Goal: Task Accomplishment & Management: Use online tool/utility

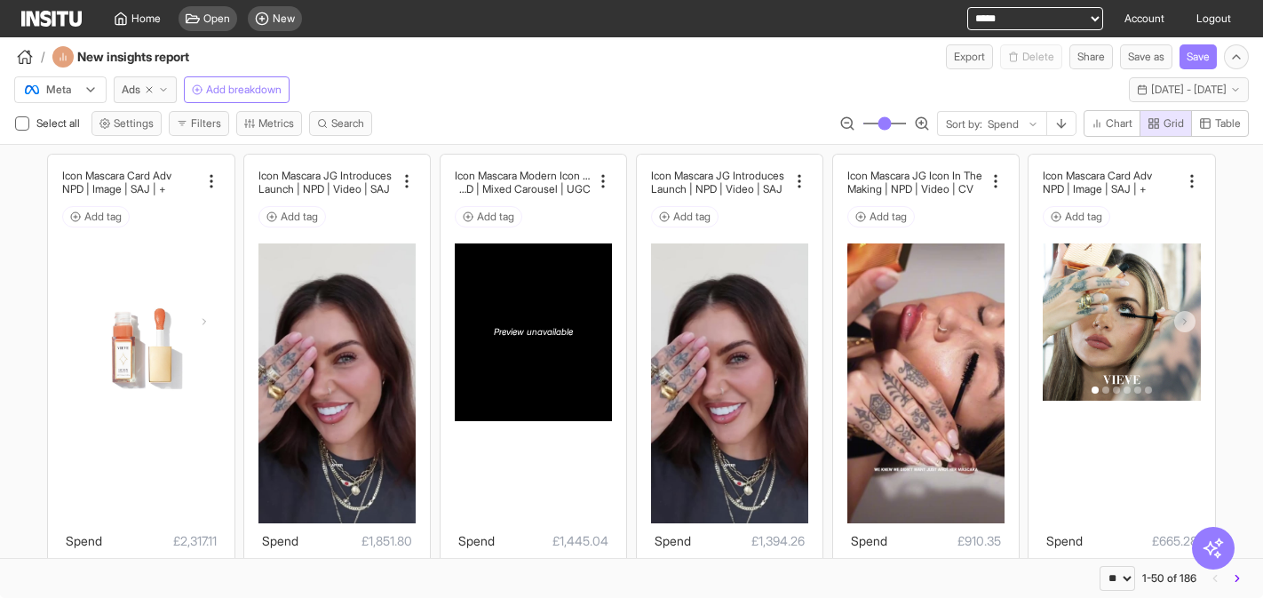
select select "**"
click at [1143, 19] on link "Account" at bounding box center [1144, 18] width 61 height 37
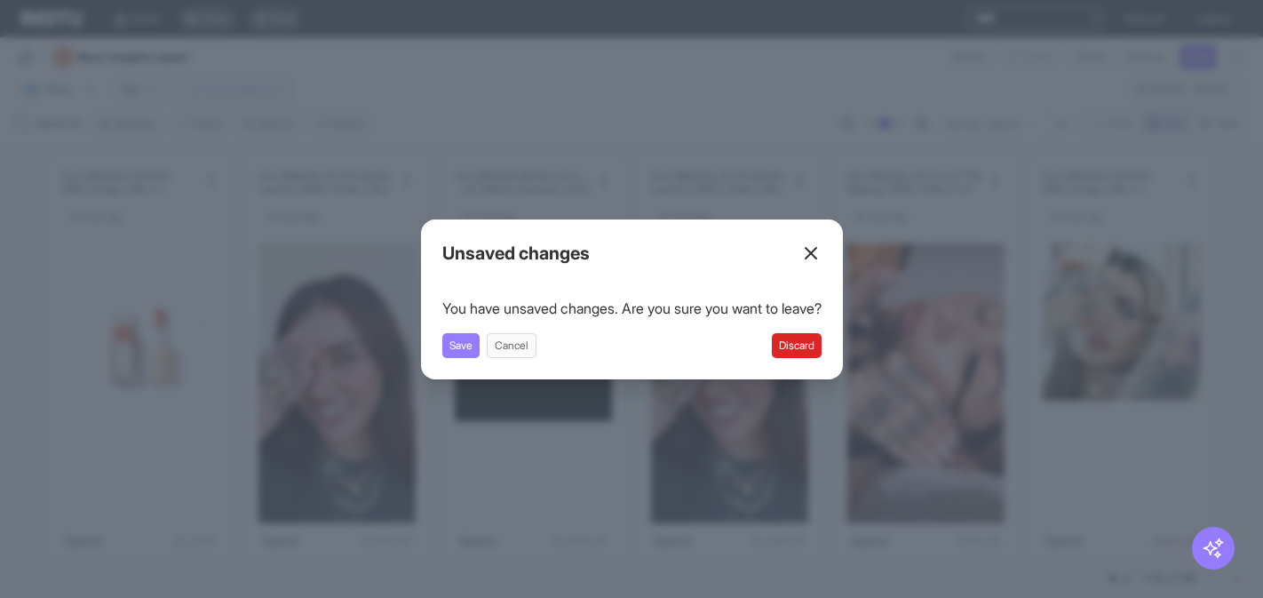
click at [821, 254] on icon at bounding box center [810, 252] width 21 height 21
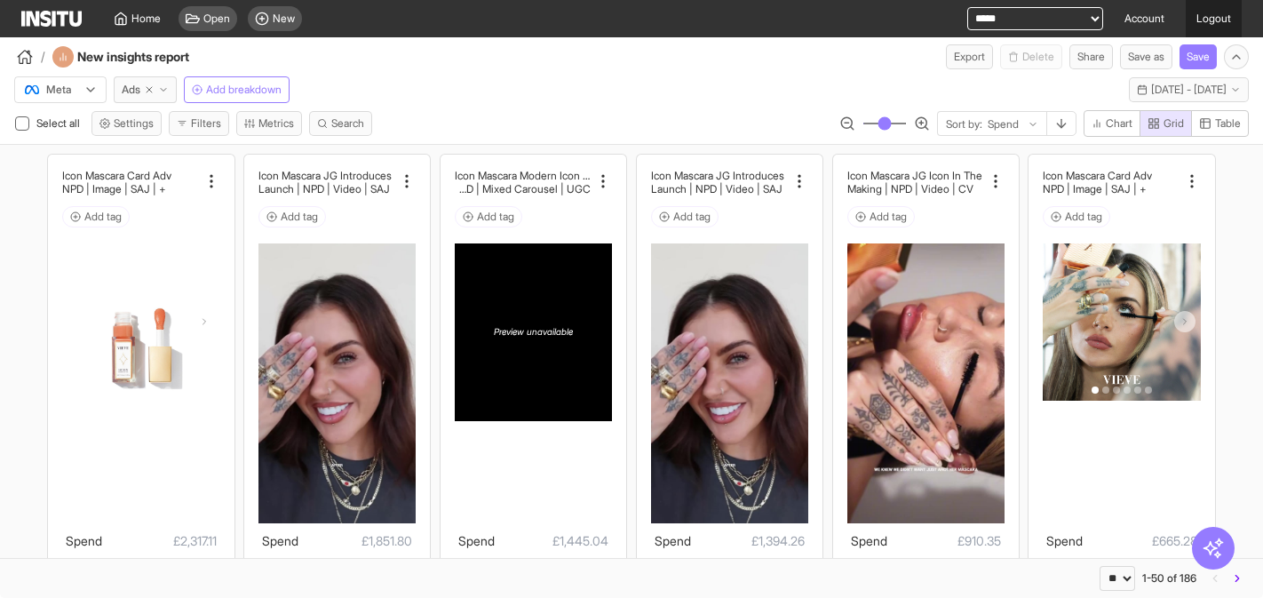
click at [1212, 15] on link "Logout" at bounding box center [1214, 18] width 56 height 37
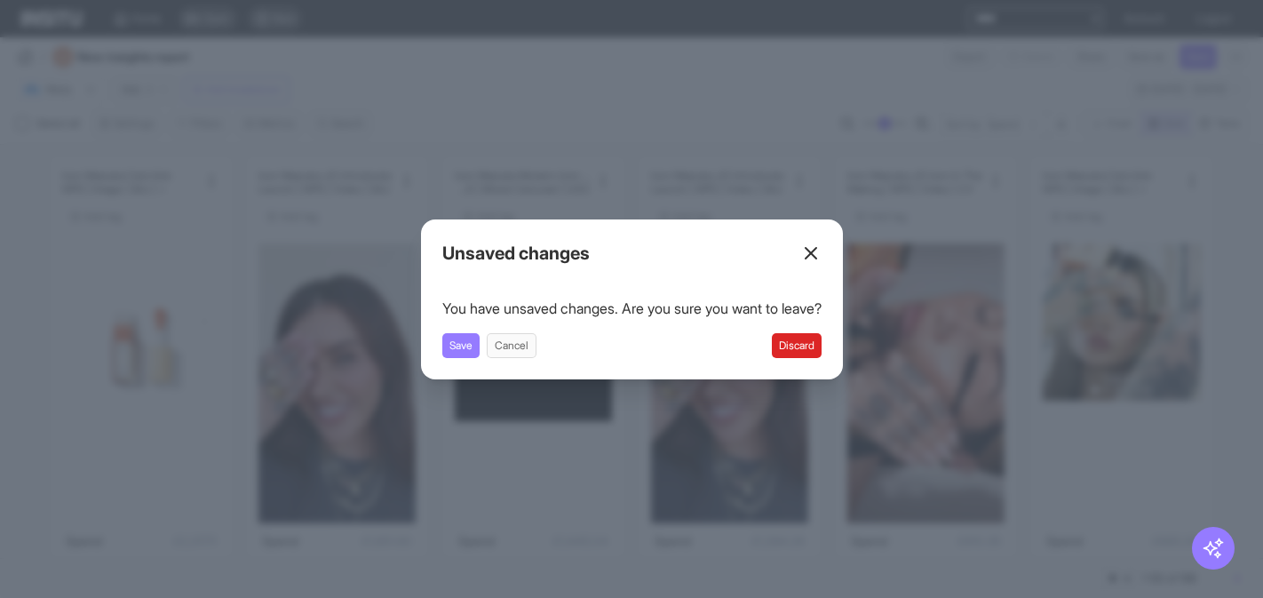
click at [806, 345] on button "Discard" at bounding box center [797, 345] width 50 height 25
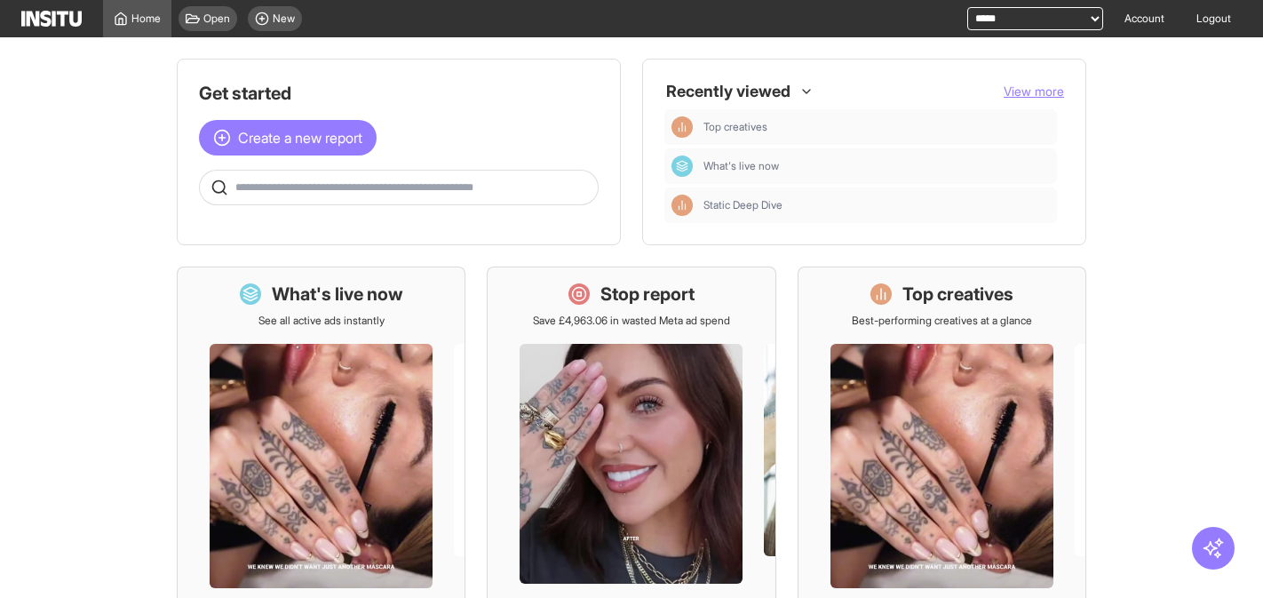
click at [1042, 21] on select "**********" at bounding box center [1035, 18] width 136 height 23
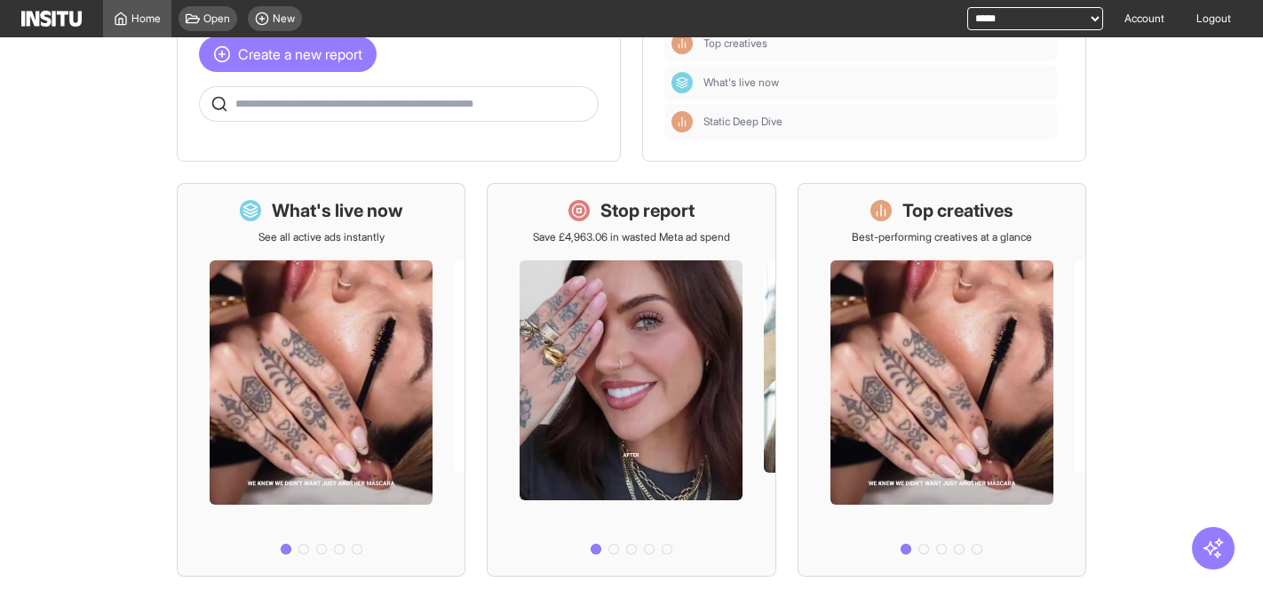
scroll to position [127, 0]
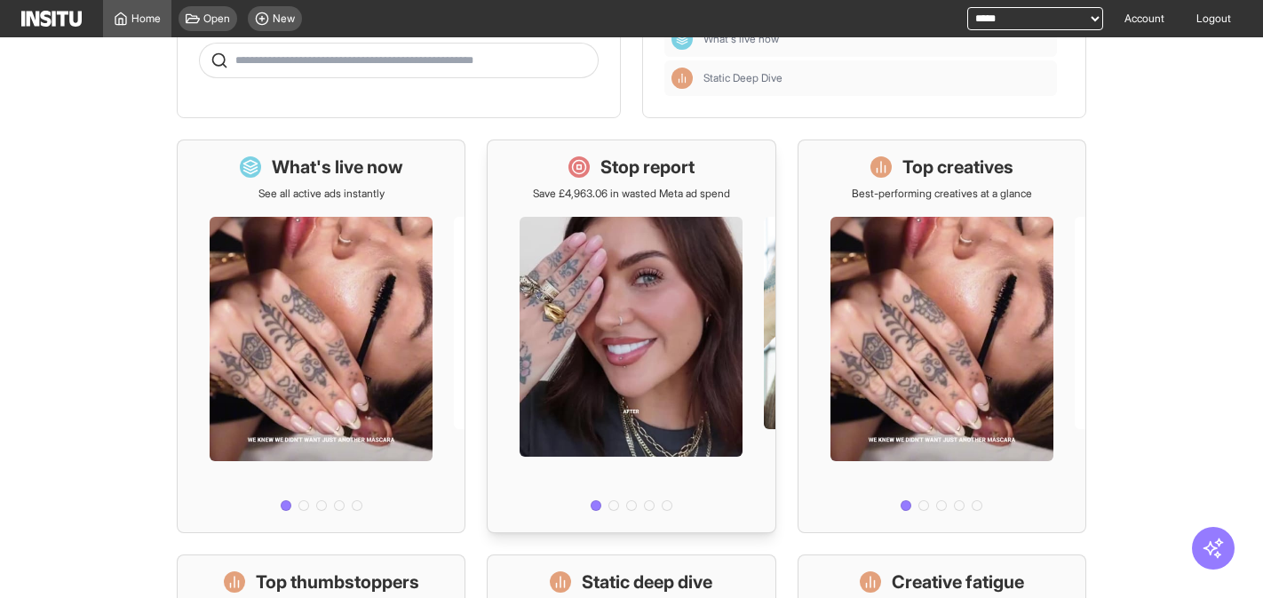
click at [616, 502] on div at bounding box center [613, 505] width 11 height 11
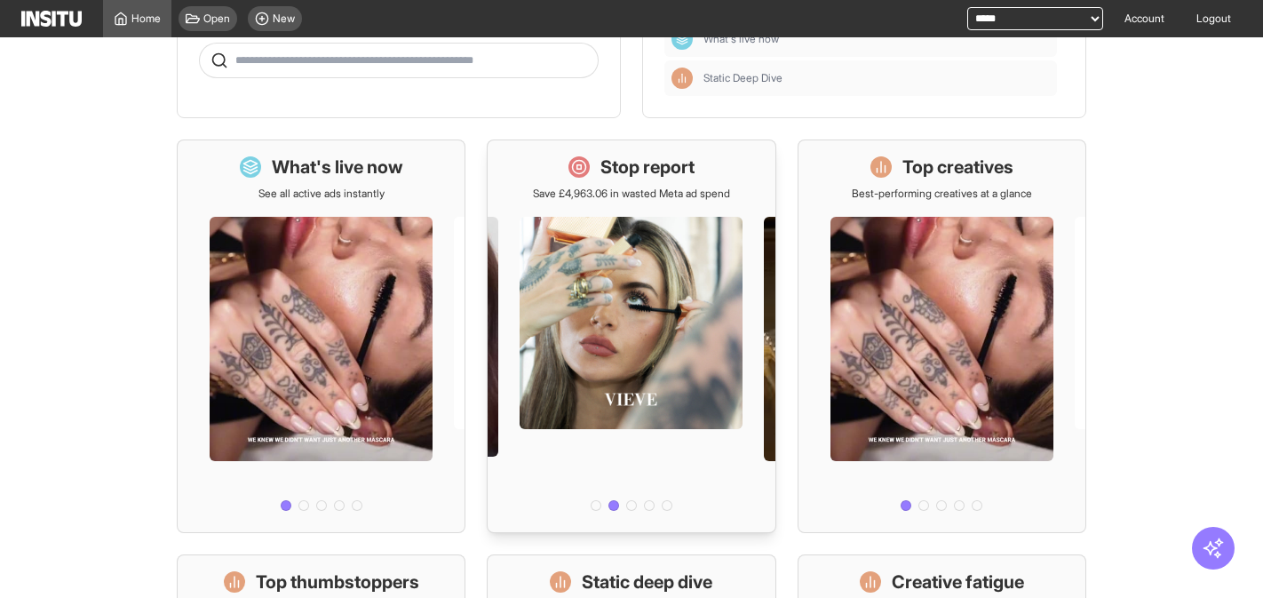
click at [630, 502] on div at bounding box center [631, 505] width 11 height 11
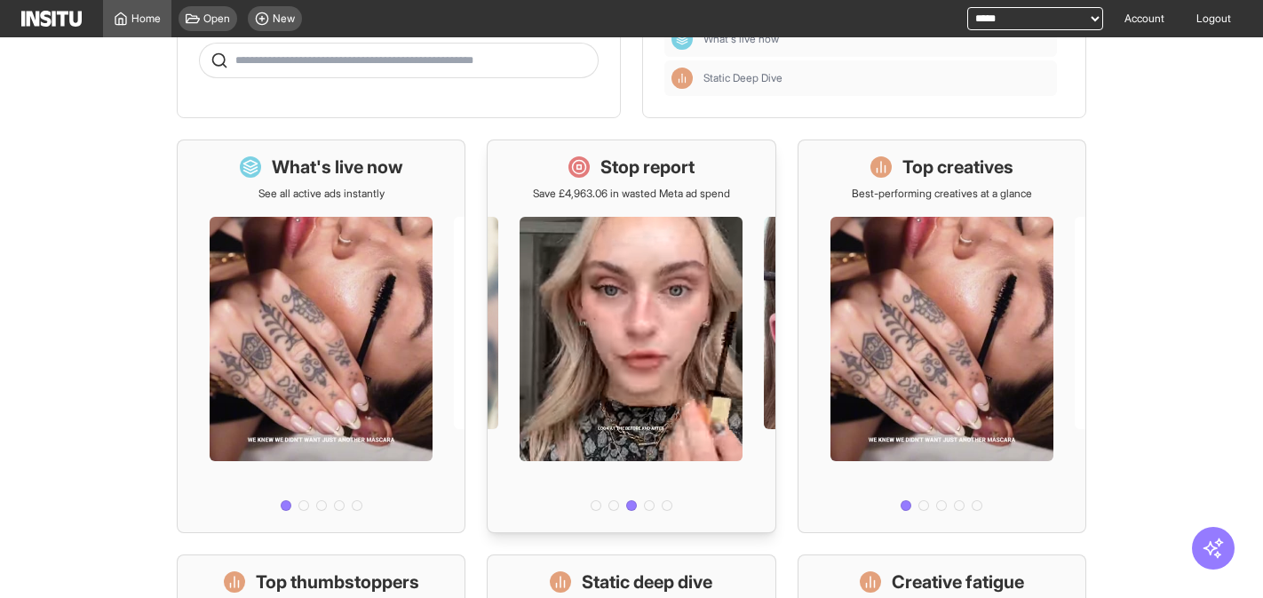
click at [599, 504] on div at bounding box center [596, 505] width 11 height 11
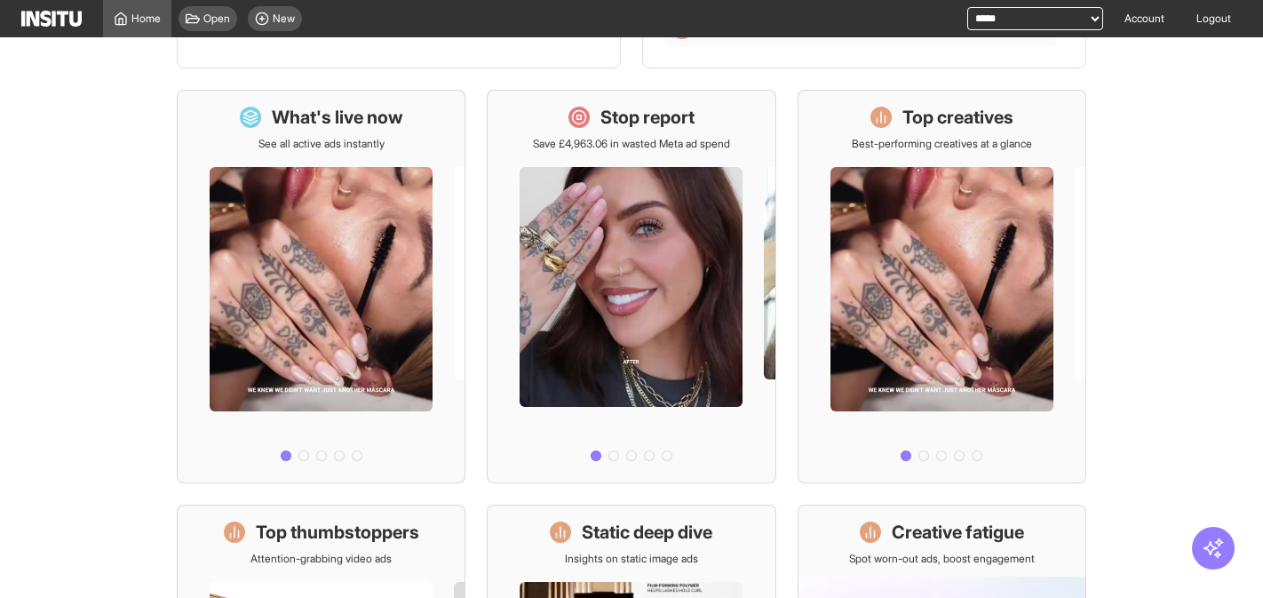
scroll to position [0, 0]
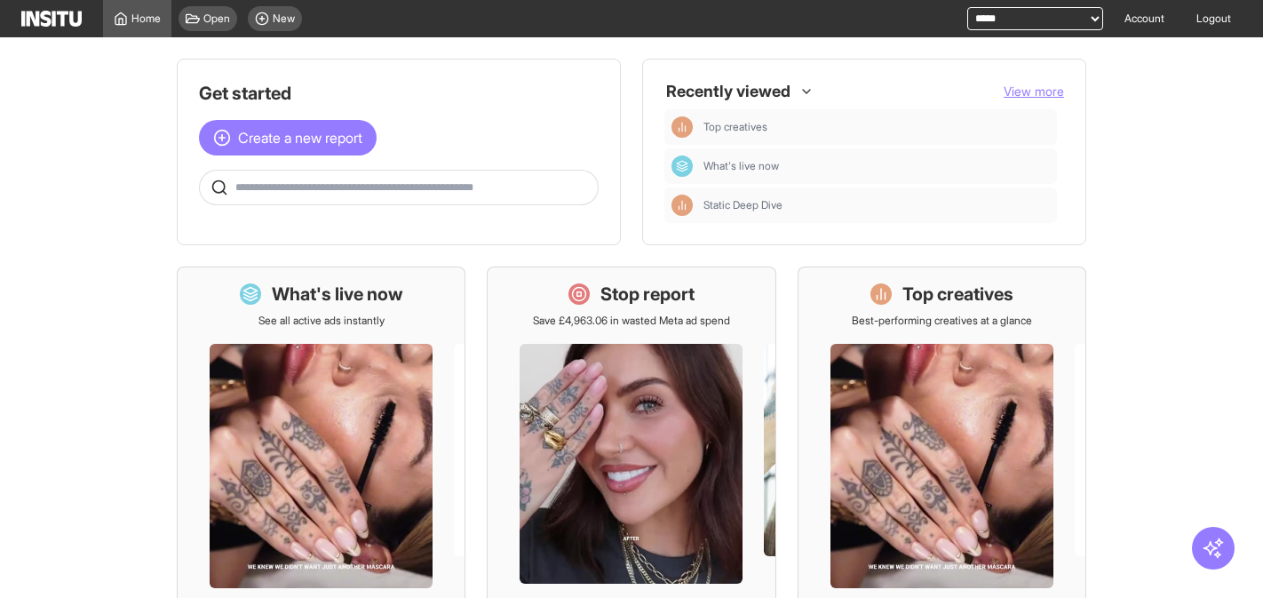
click at [1023, 90] on span "View more" at bounding box center [1033, 90] width 60 height 15
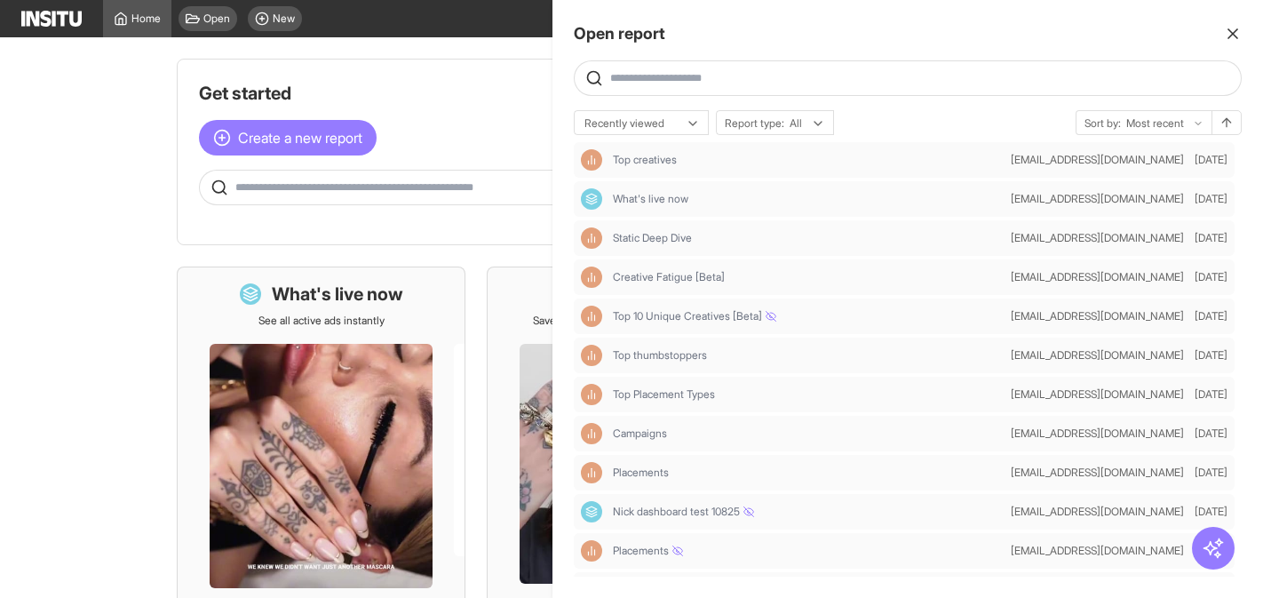
click at [1240, 30] on icon "button" at bounding box center [1233, 34] width 18 height 18
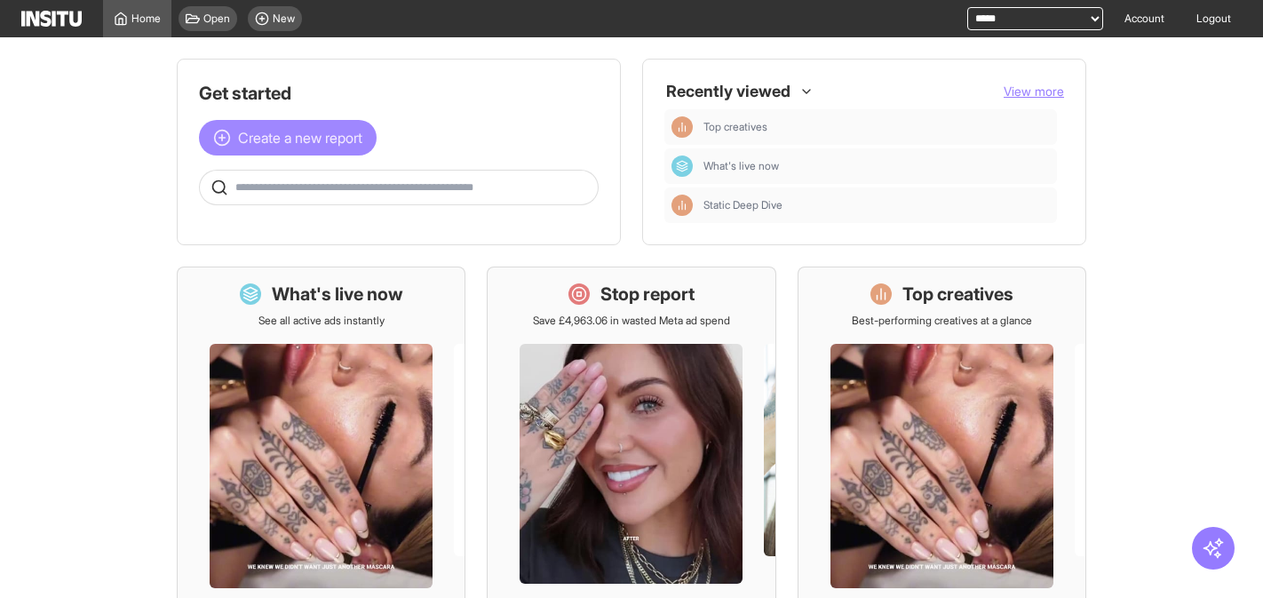
click at [318, 138] on span "Create a new report" at bounding box center [300, 137] width 124 height 21
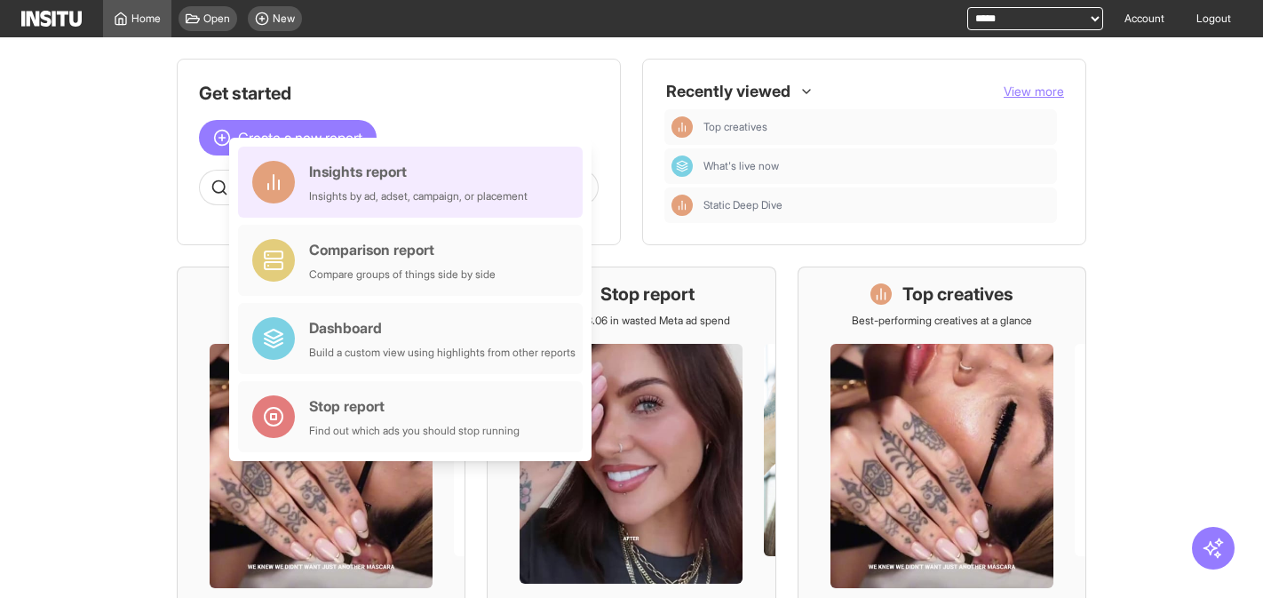
click at [333, 175] on div "Insights report" at bounding box center [418, 171] width 218 height 21
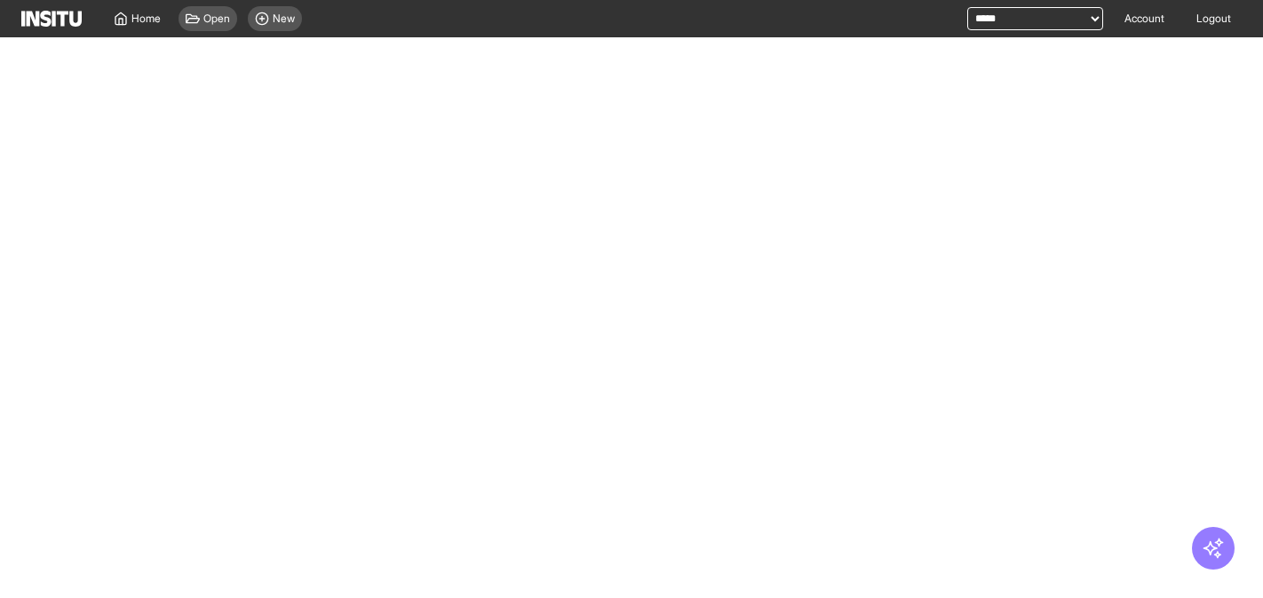
select select "**"
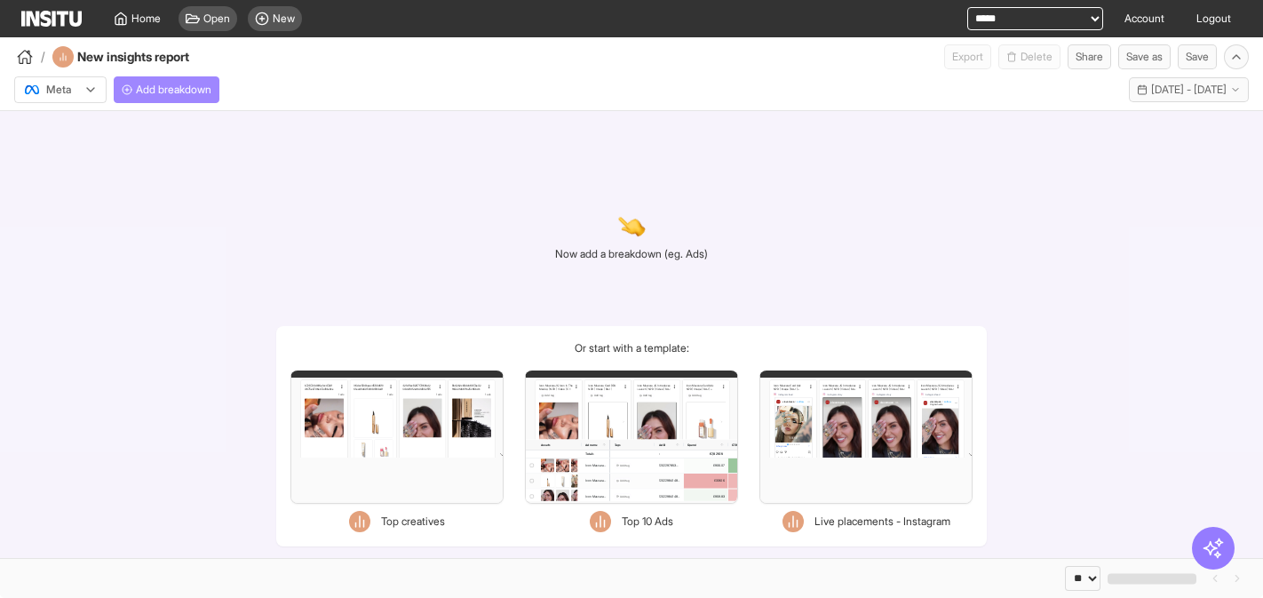
click at [164, 84] on span "Add breakdown" at bounding box center [173, 90] width 75 height 14
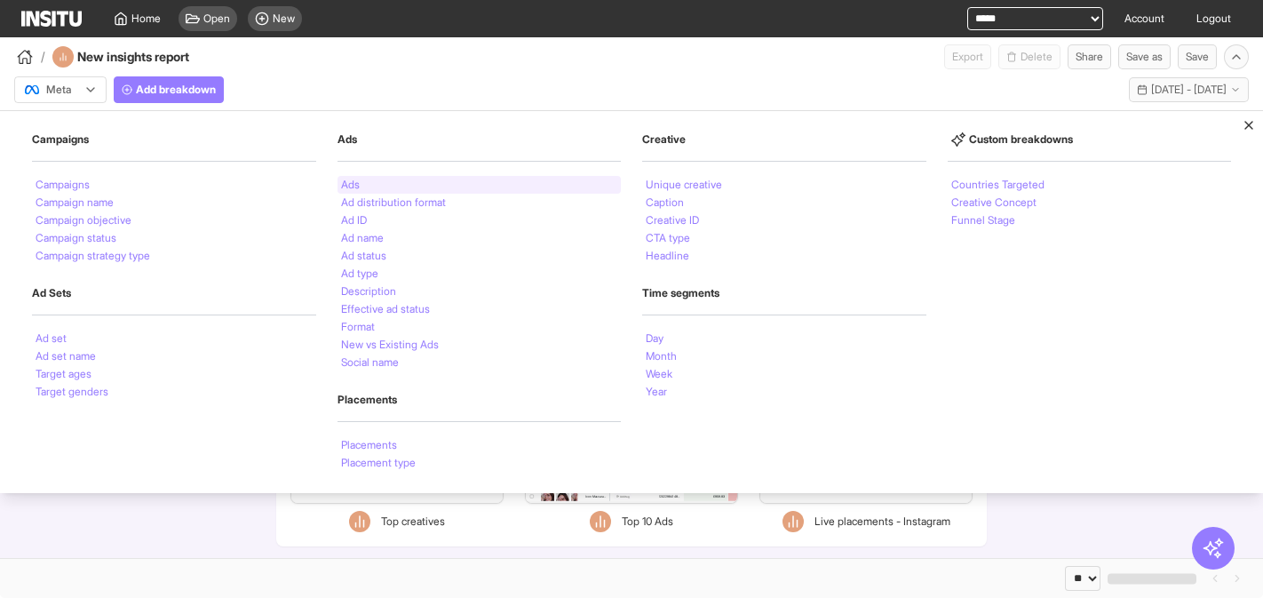
click at [356, 182] on li "Ads" at bounding box center [350, 184] width 19 height 11
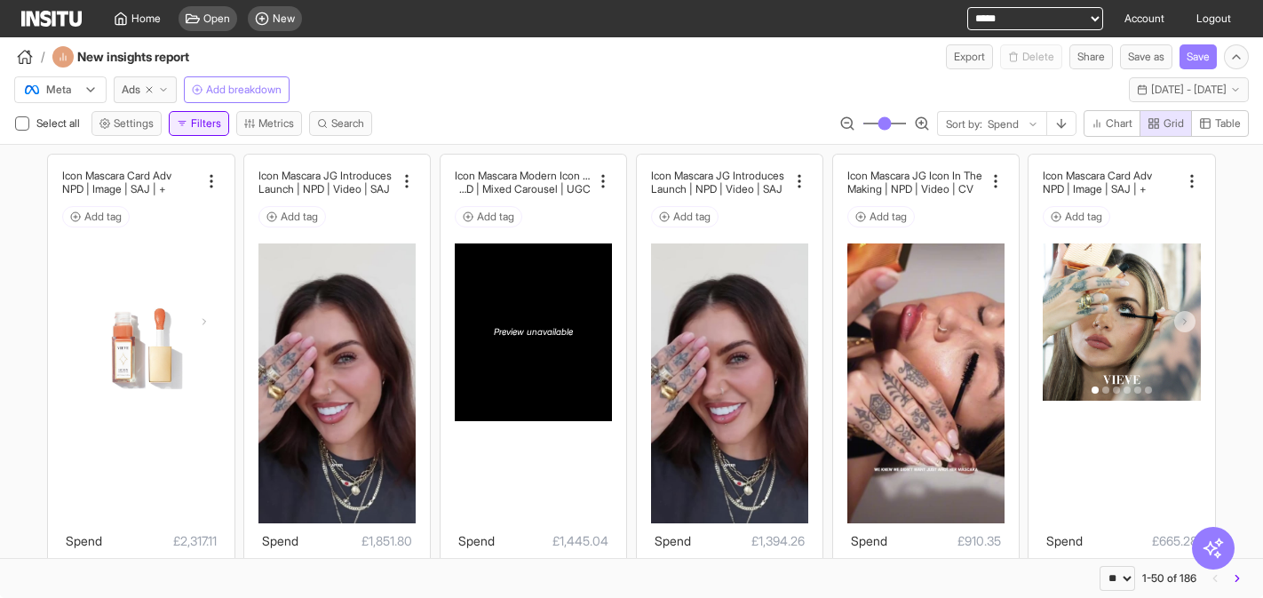
click at [206, 125] on button "Filters" at bounding box center [199, 123] width 60 height 25
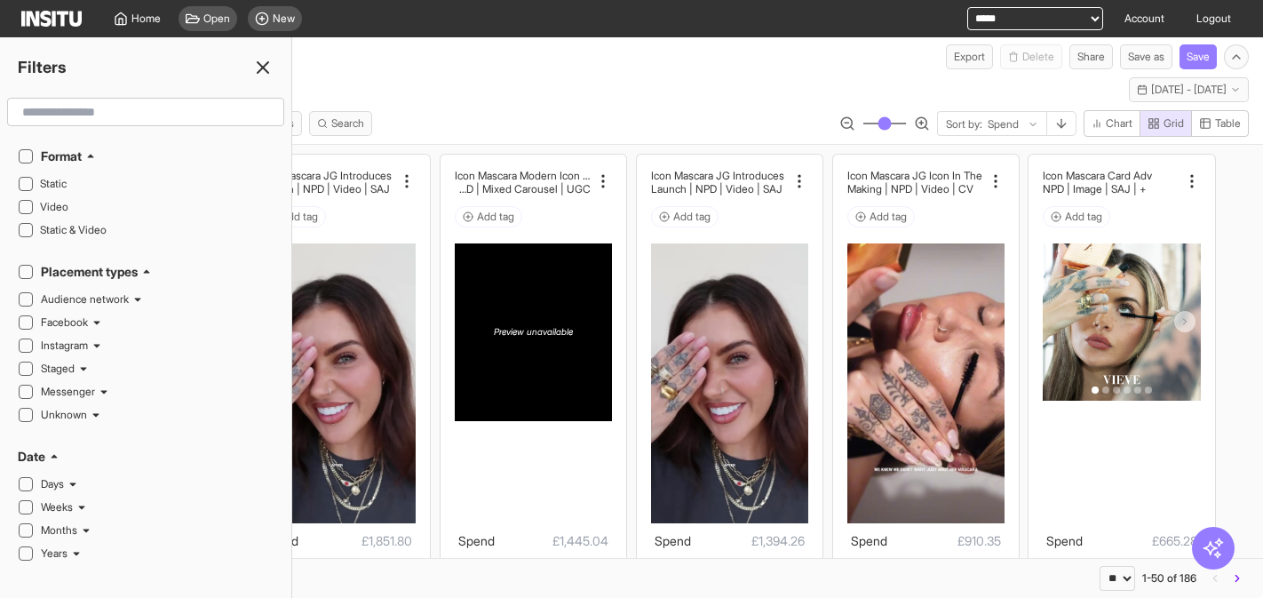
click at [92, 152] on icon at bounding box center [90, 156] width 11 height 11
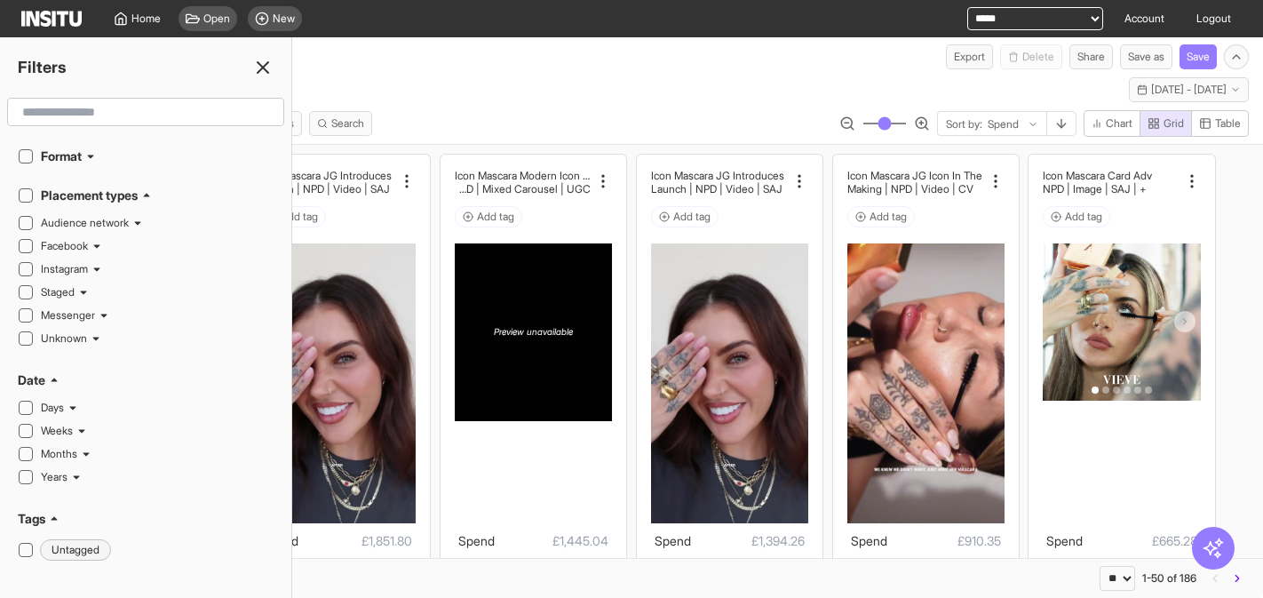
click at [91, 194] on h2 "Placement types" at bounding box center [89, 195] width 97 height 18
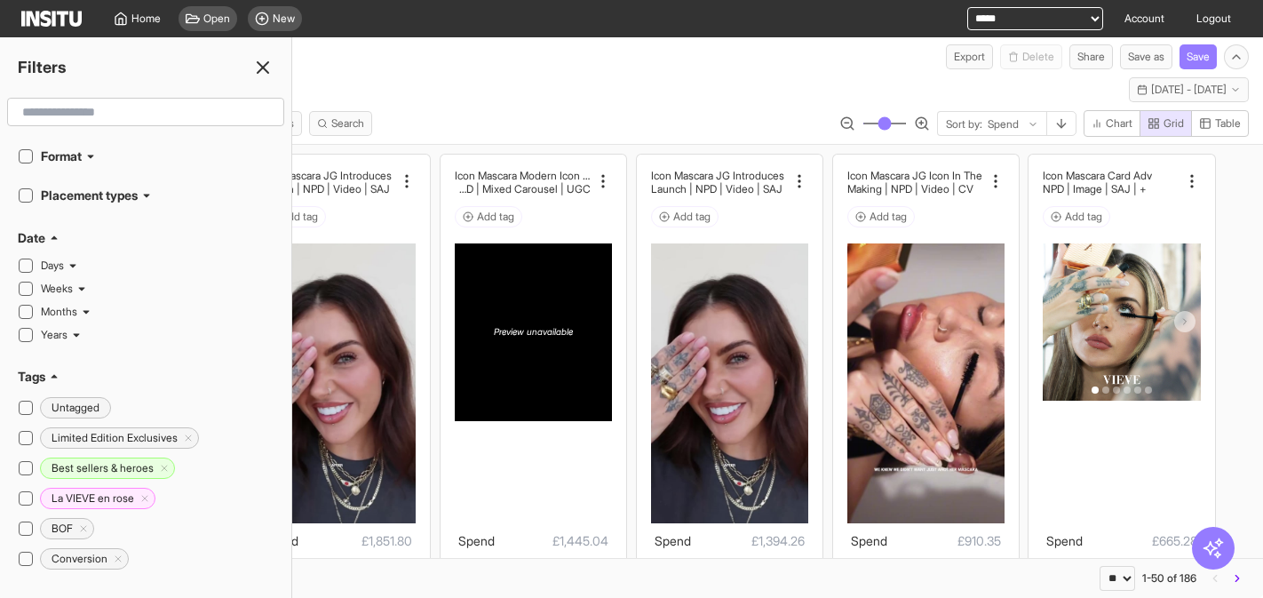
click at [46, 234] on div "Date" at bounding box center [146, 238] width 256 height 18
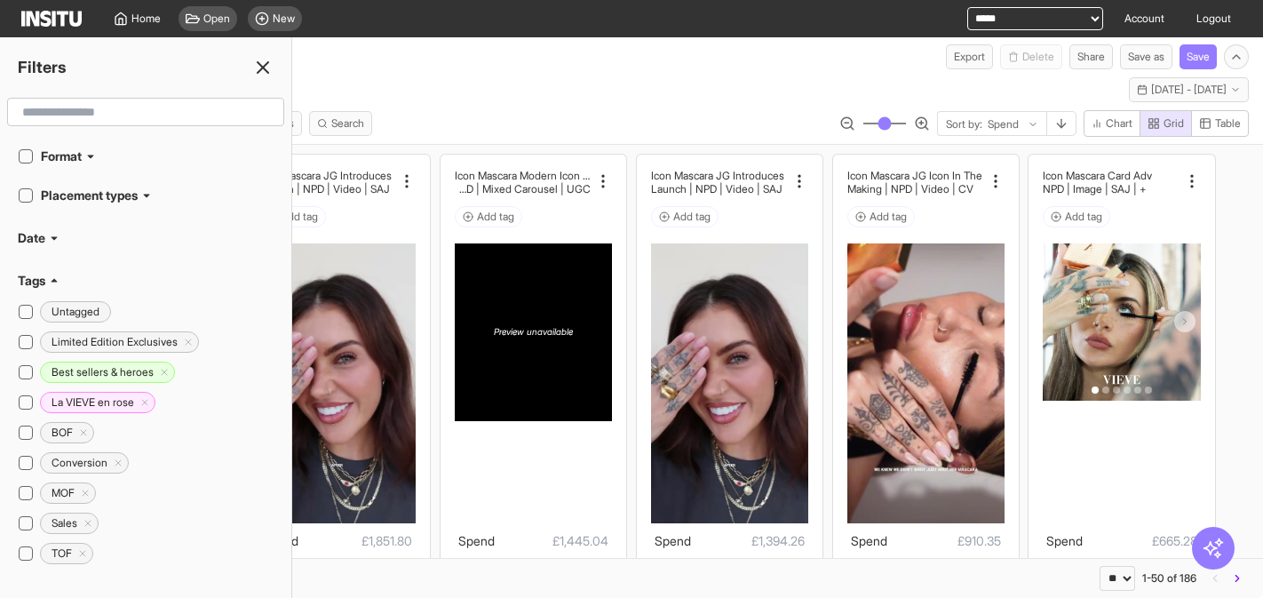
click at [55, 285] on icon at bounding box center [54, 280] width 11 height 11
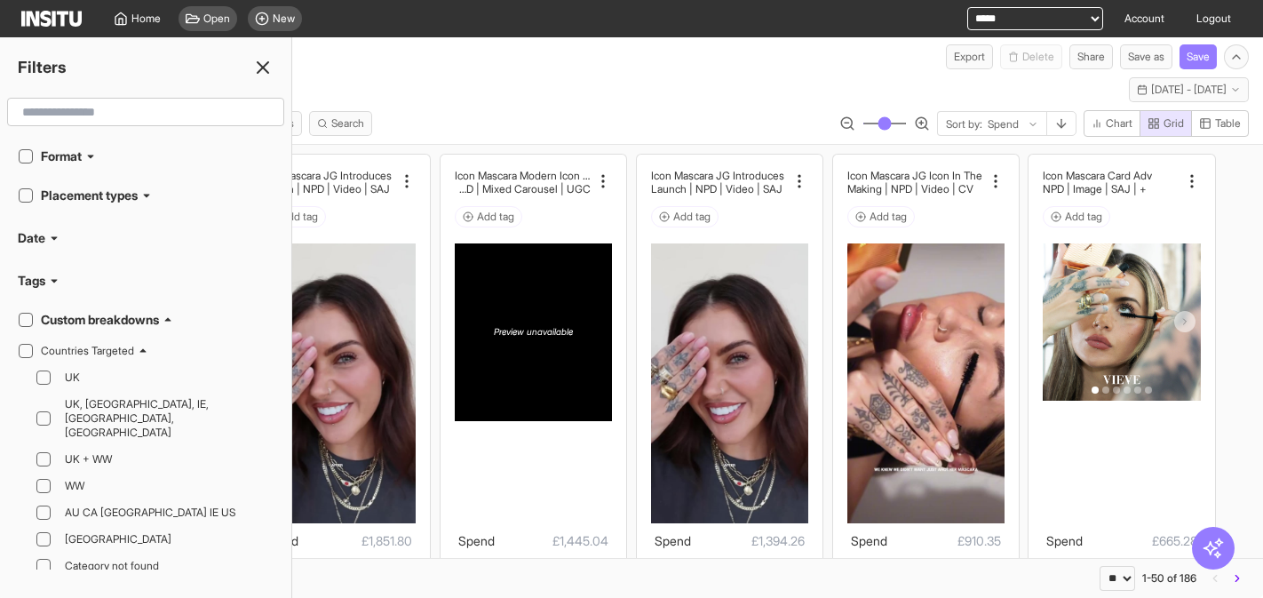
click at [62, 320] on h2 "Custom breakdowns" at bounding box center [100, 320] width 118 height 18
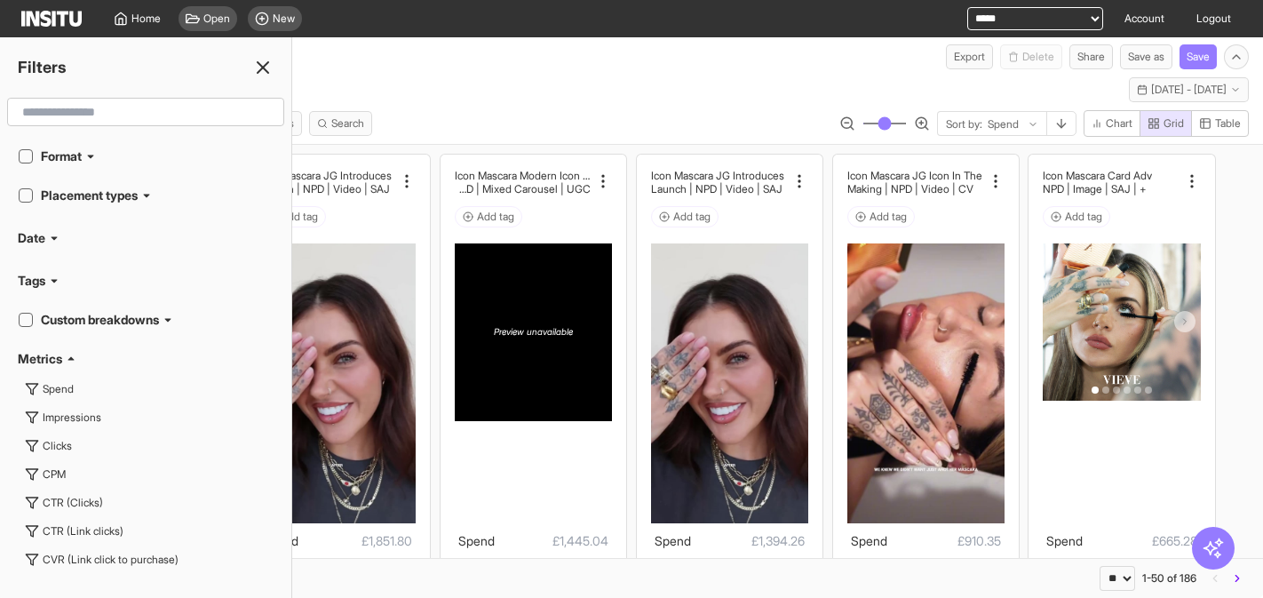
click at [61, 351] on h2 "Metrics" at bounding box center [40, 359] width 44 height 18
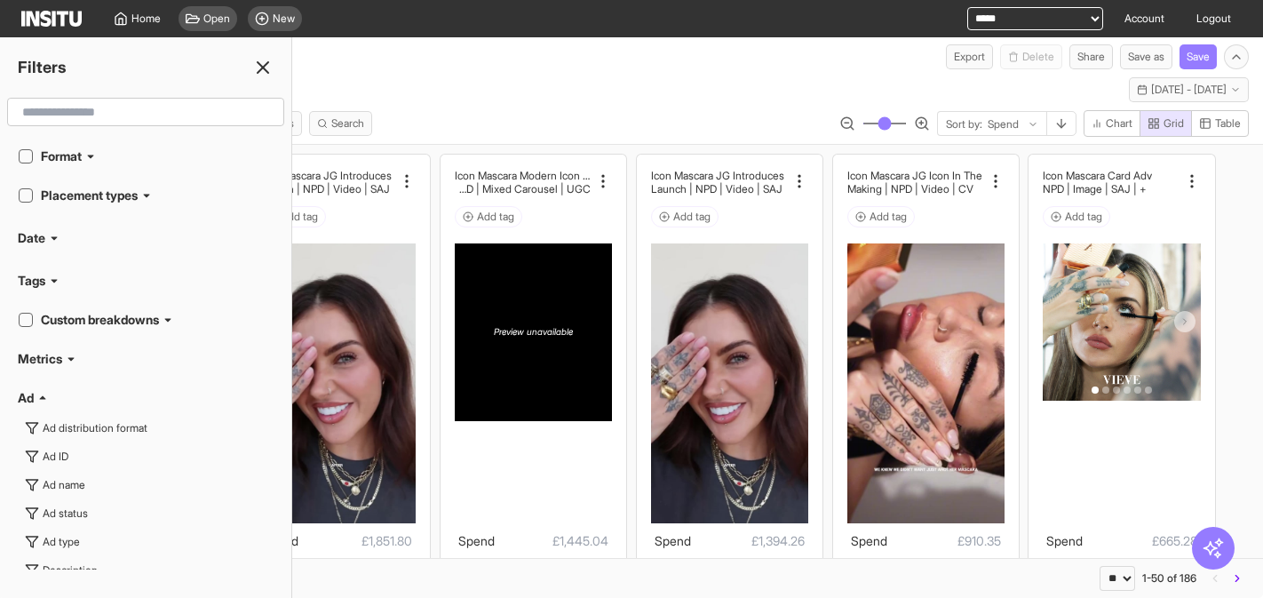
click at [43, 394] on icon at bounding box center [42, 398] width 11 height 11
click at [41, 440] on h2 "Ad set" at bounding box center [36, 437] width 36 height 18
click at [59, 468] on h2 "Campaign" at bounding box center [47, 476] width 59 height 18
click at [66, 508] on h2 "Creative" at bounding box center [43, 515] width 50 height 18
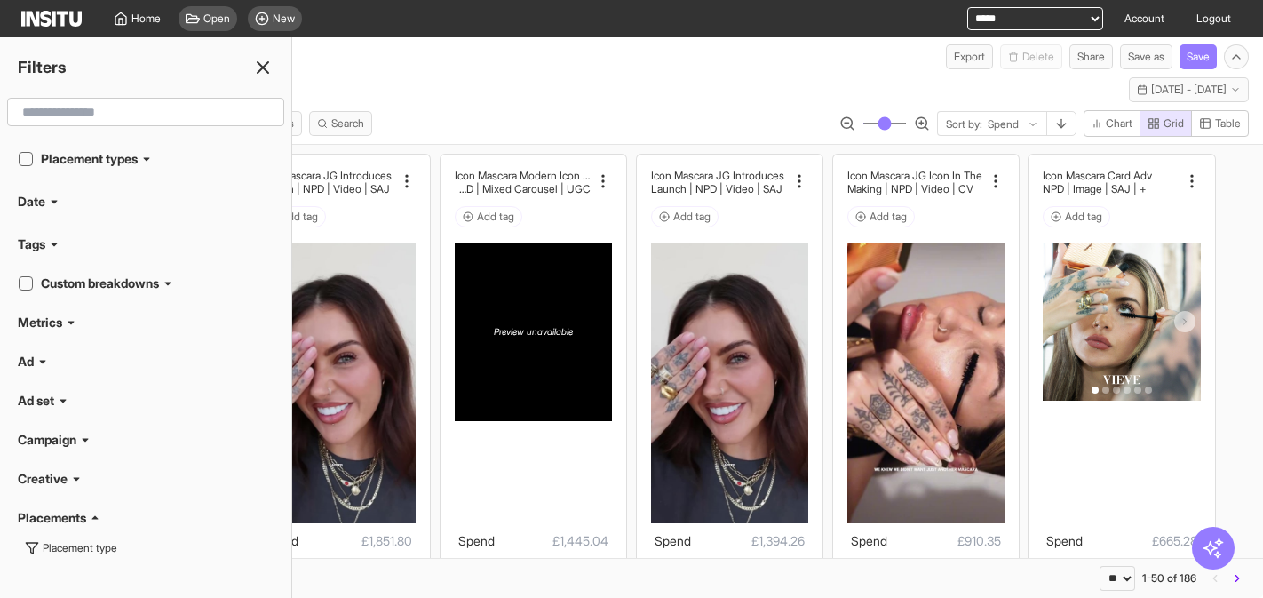
drag, startPoint x: 64, startPoint y: 512, endPoint x: 85, endPoint y: 507, distance: 22.0
click at [65, 512] on h2 "Placements" at bounding box center [52, 518] width 68 height 18
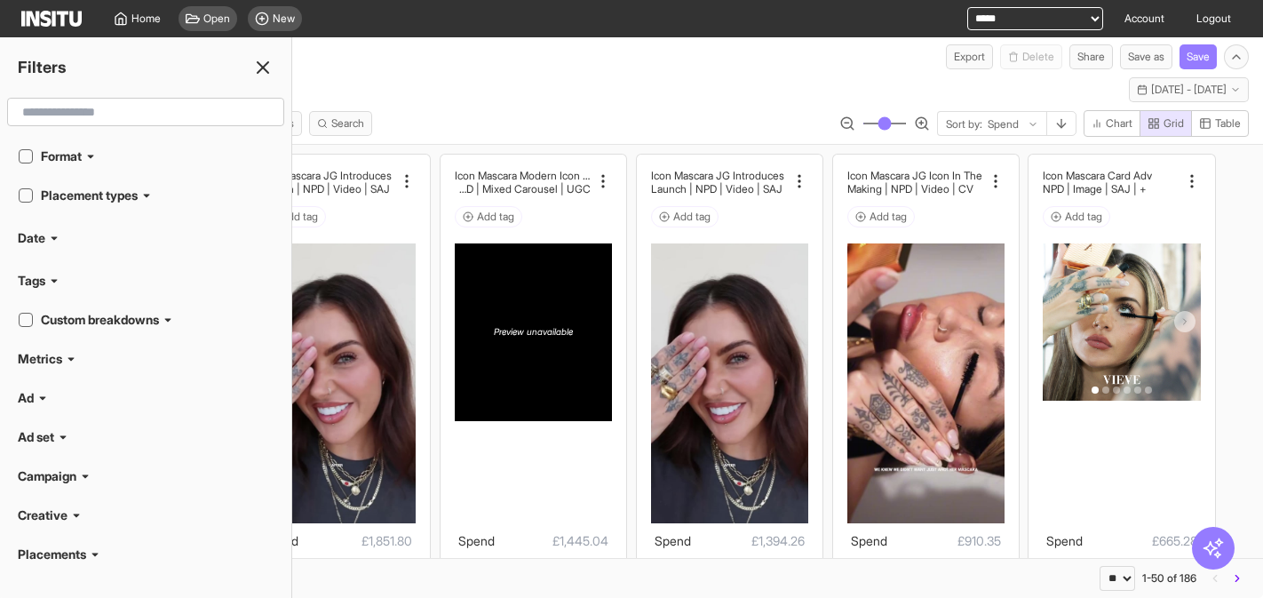
click at [47, 277] on div "Tags" at bounding box center [146, 281] width 256 height 18
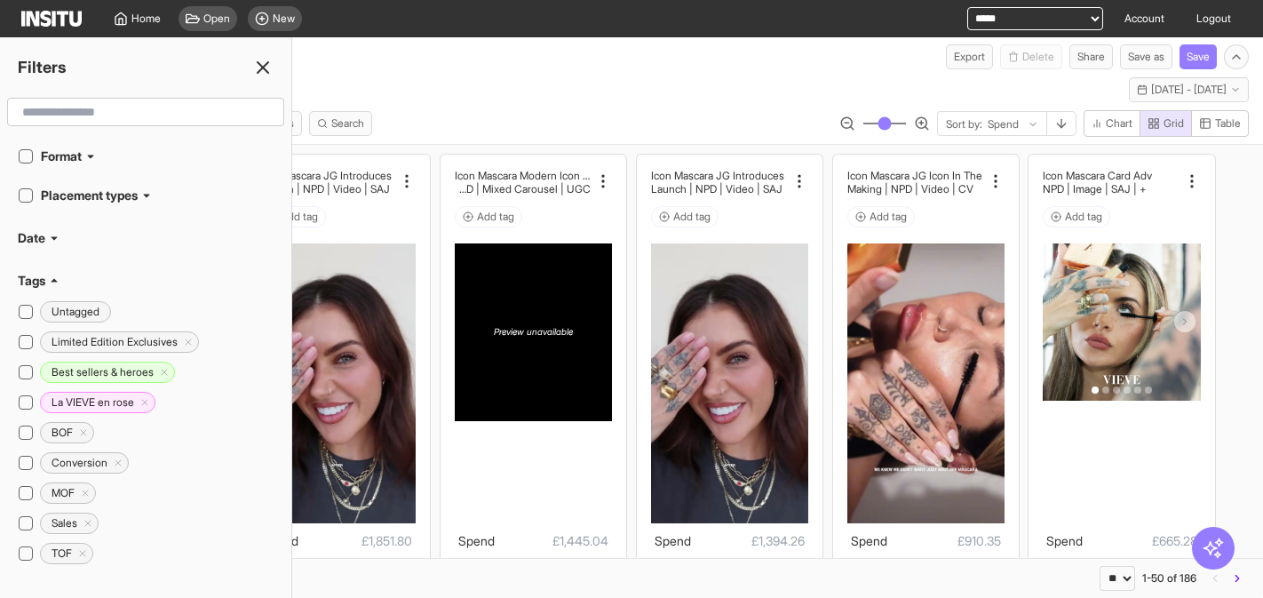
click at [47, 277] on div "Tags" at bounding box center [146, 281] width 256 height 18
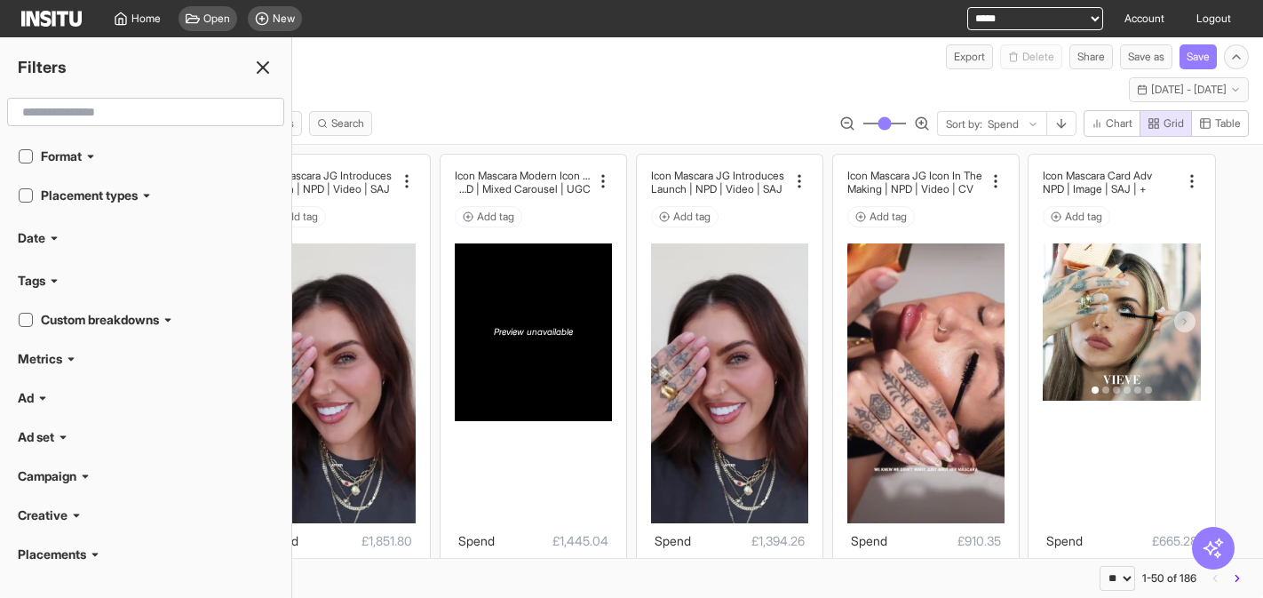
click at [47, 234] on div "Date" at bounding box center [146, 238] width 256 height 18
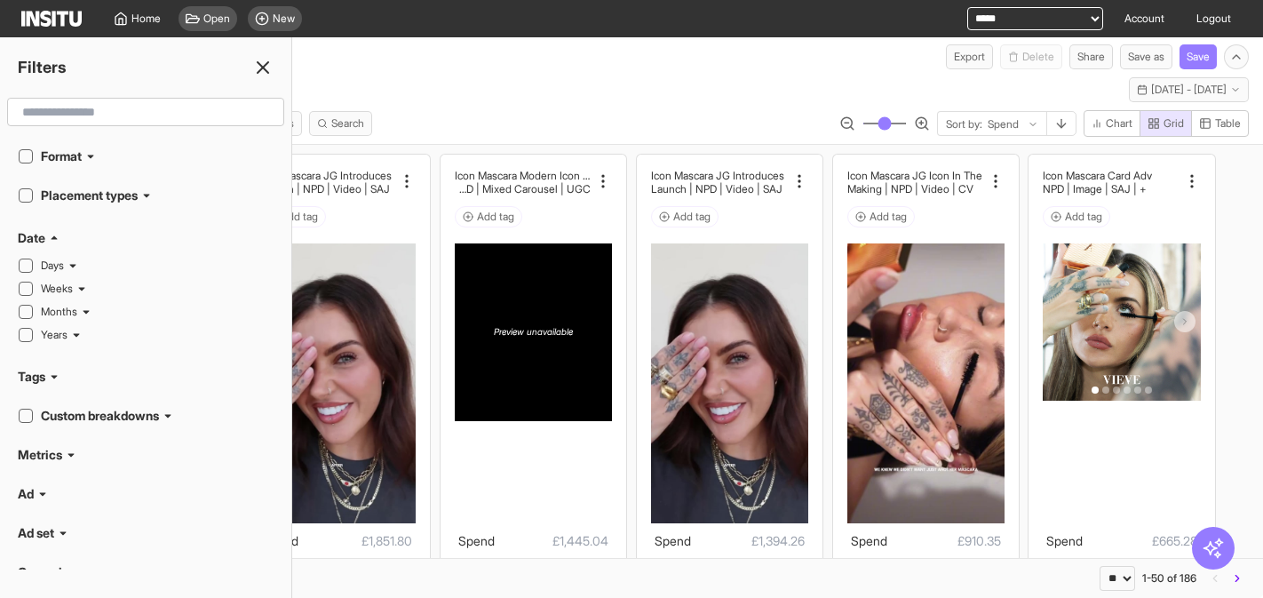
click at [47, 234] on div "Date" at bounding box center [146, 238] width 256 height 18
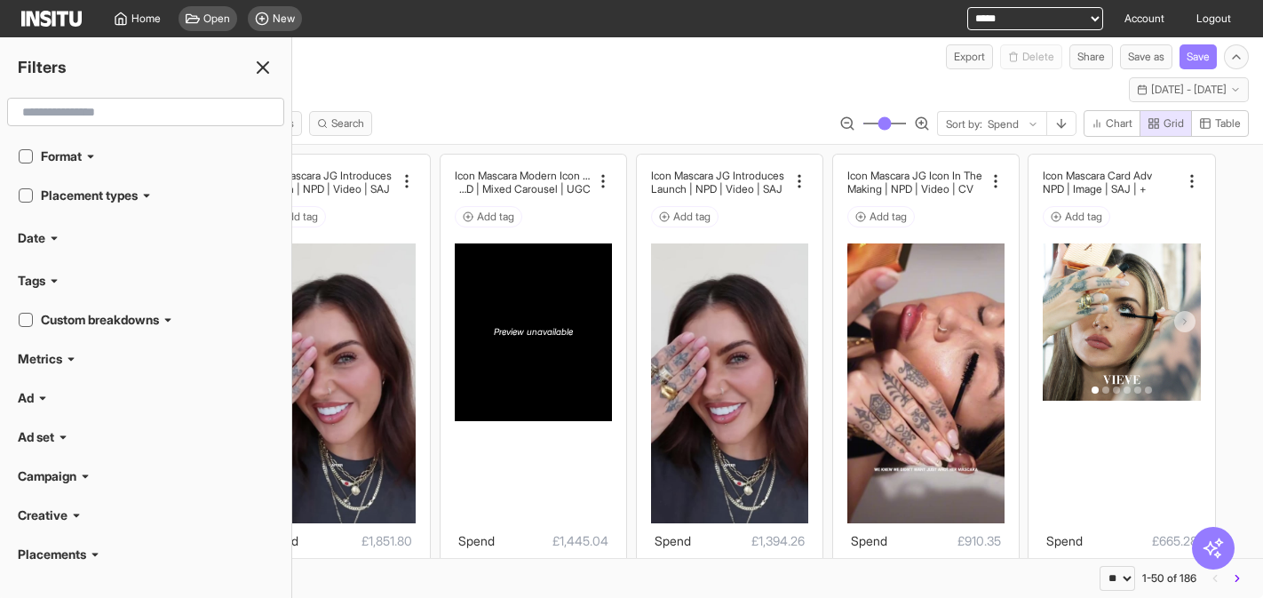
click at [173, 319] on icon at bounding box center [168, 319] width 11 height 11
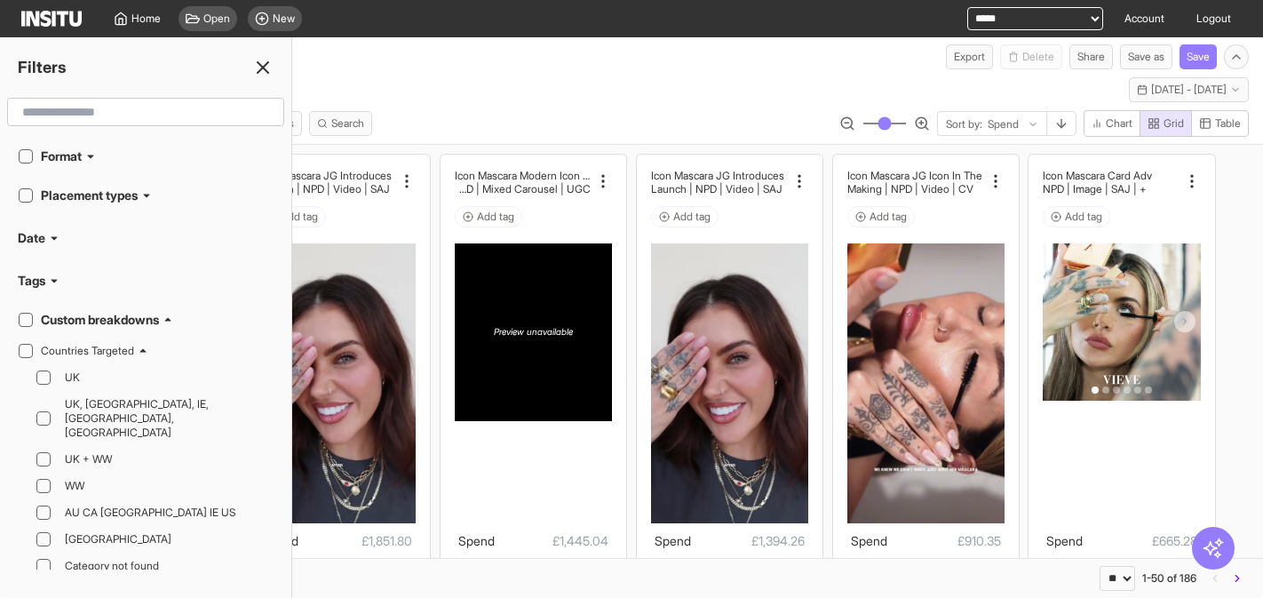
click at [146, 351] on icon at bounding box center [143, 351] width 6 height 4
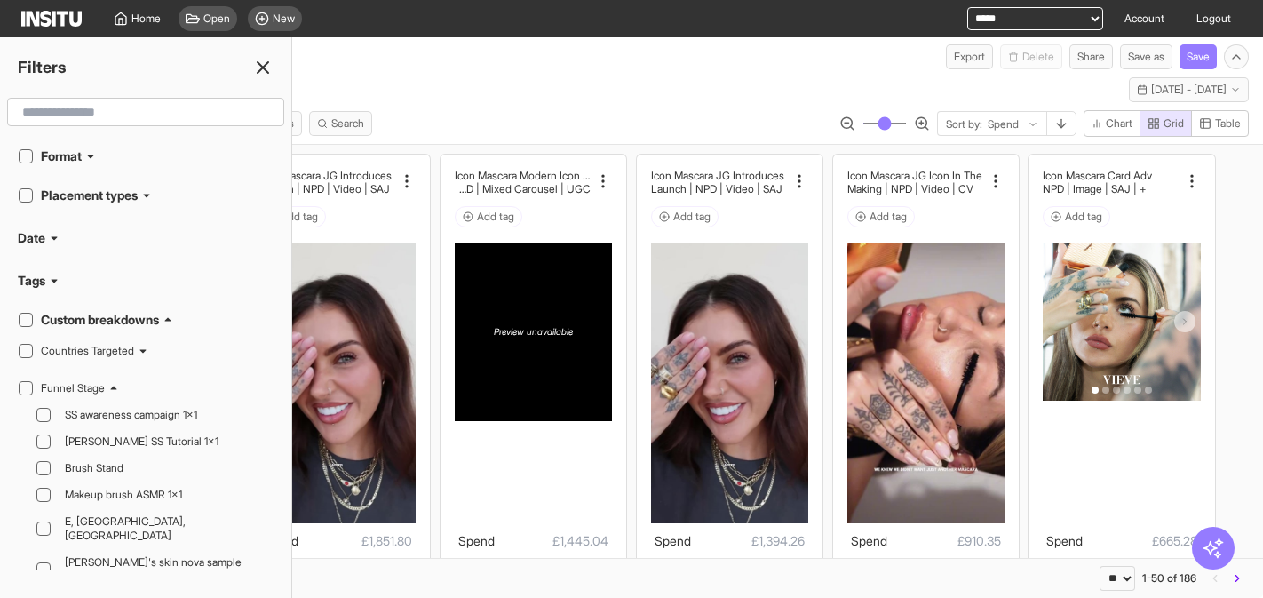
click at [114, 387] on icon at bounding box center [114, 388] width 6 height 4
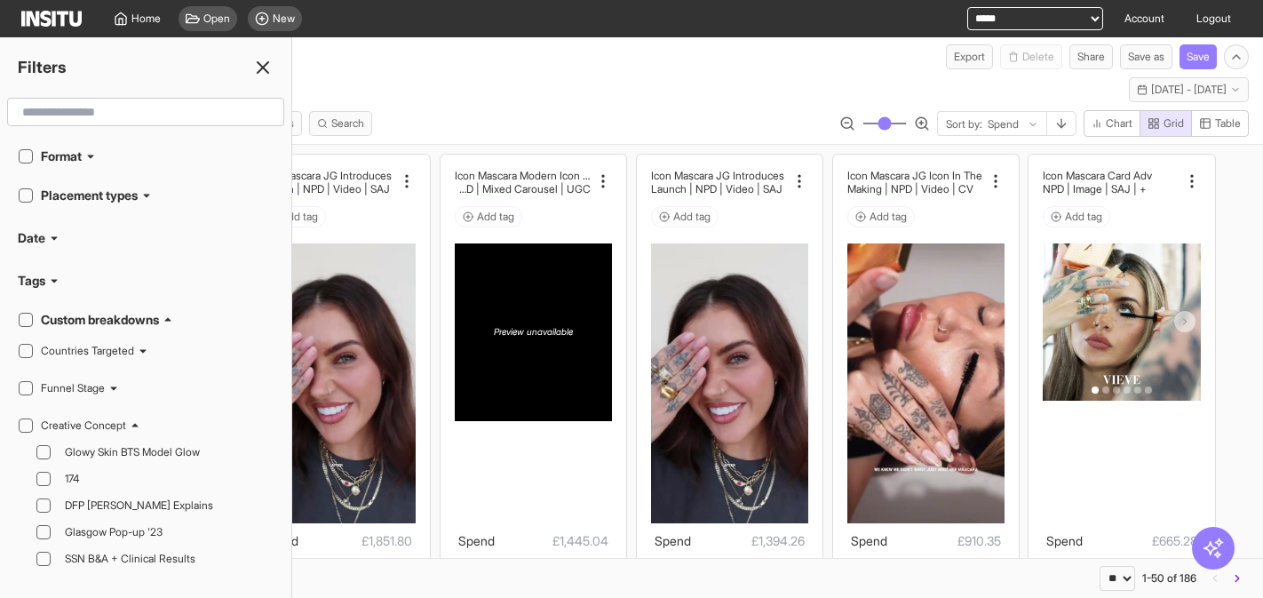
click at [139, 426] on icon at bounding box center [135, 426] width 6 height 4
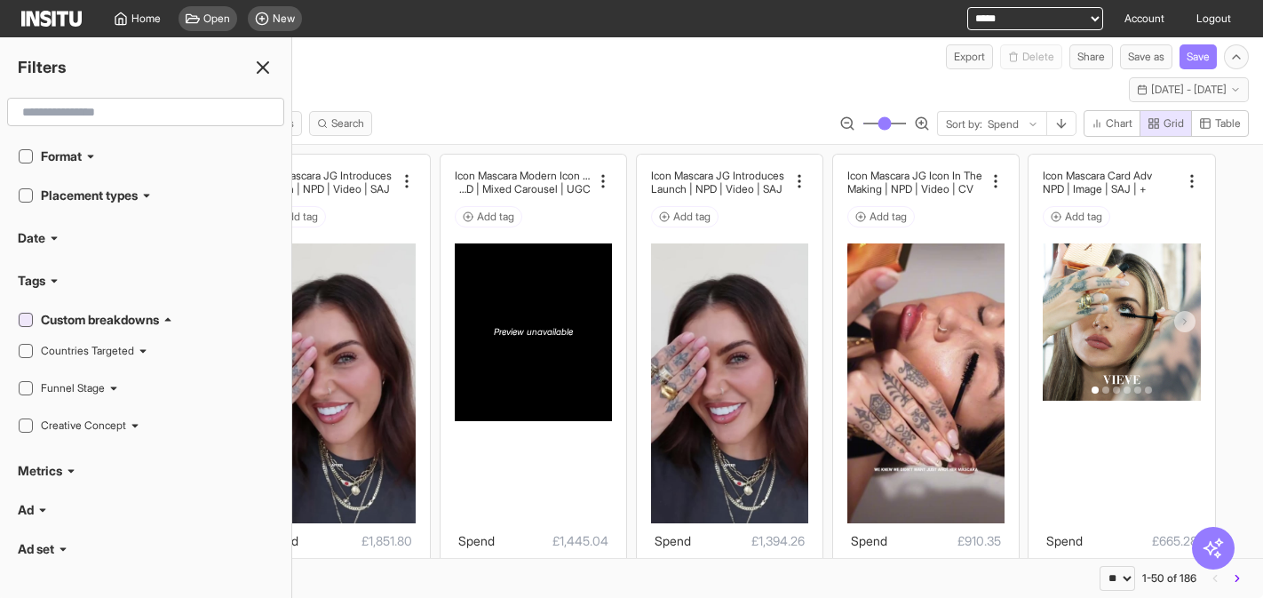
click at [25, 319] on icon at bounding box center [25, 319] width 9 height 9
click at [26, 322] on icon at bounding box center [25, 319] width 9 height 9
drag, startPoint x: 69, startPoint y: 289, endPoint x: 208, endPoint y: 307, distance: 139.8
click at [70, 289] on div "Tags" at bounding box center [146, 281] width 256 height 18
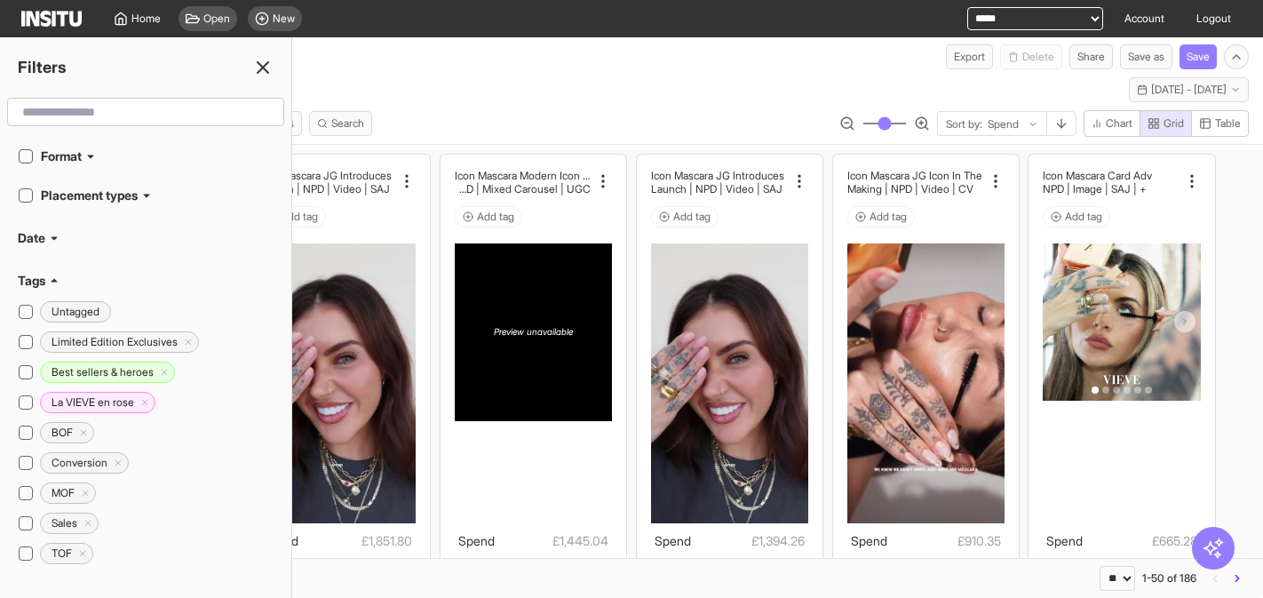
click at [56, 282] on icon at bounding box center [54, 280] width 11 height 11
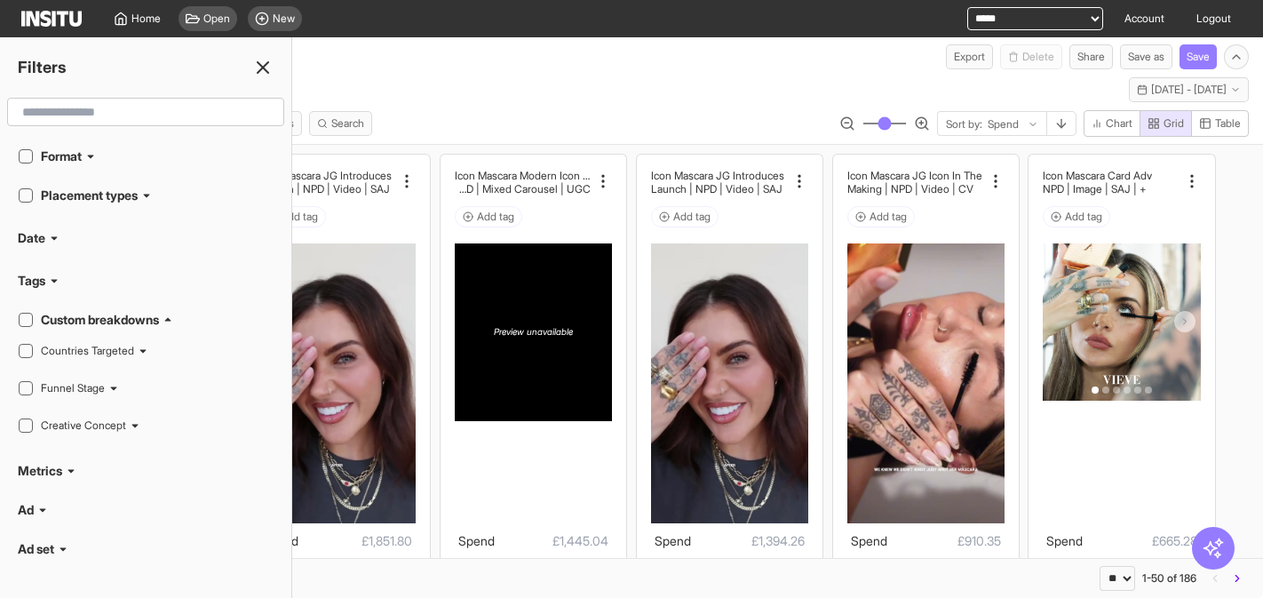
click at [171, 320] on icon at bounding box center [168, 320] width 6 height 4
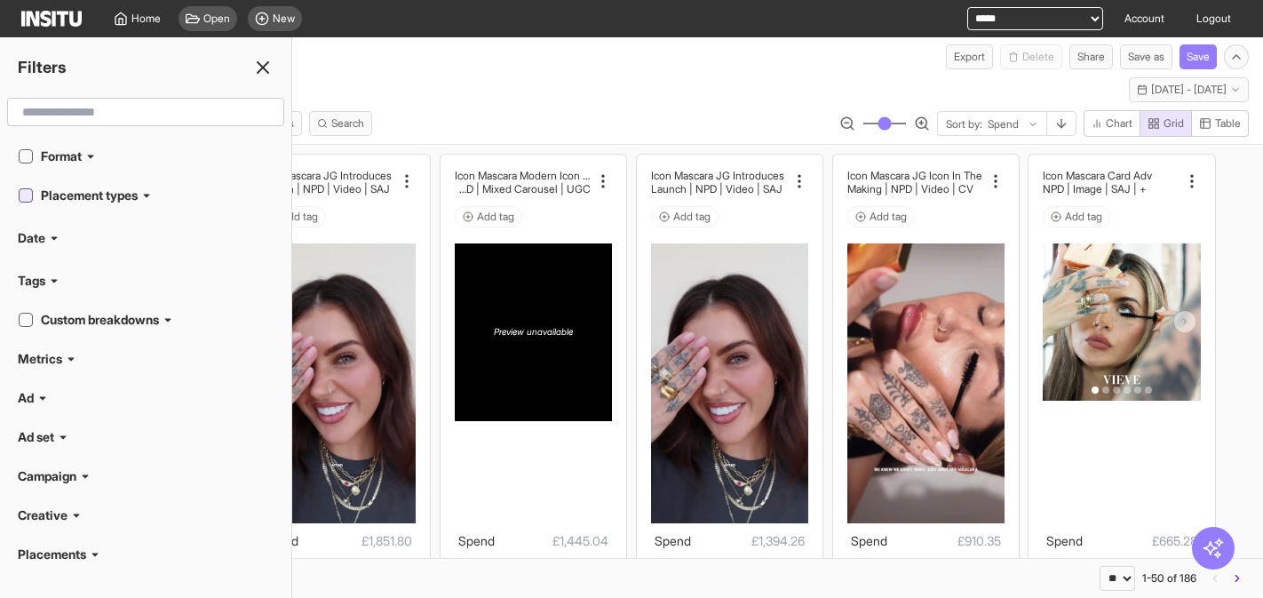
click at [25, 196] on icon at bounding box center [25, 195] width 9 height 6
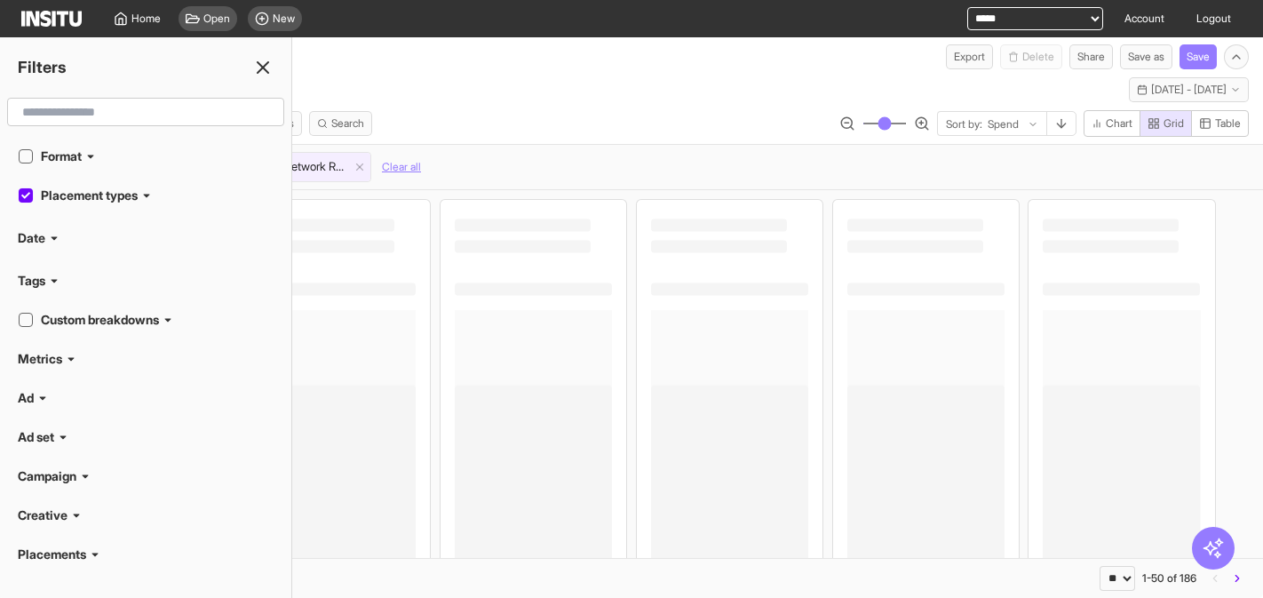
click at [25, 196] on icon at bounding box center [25, 195] width 9 height 6
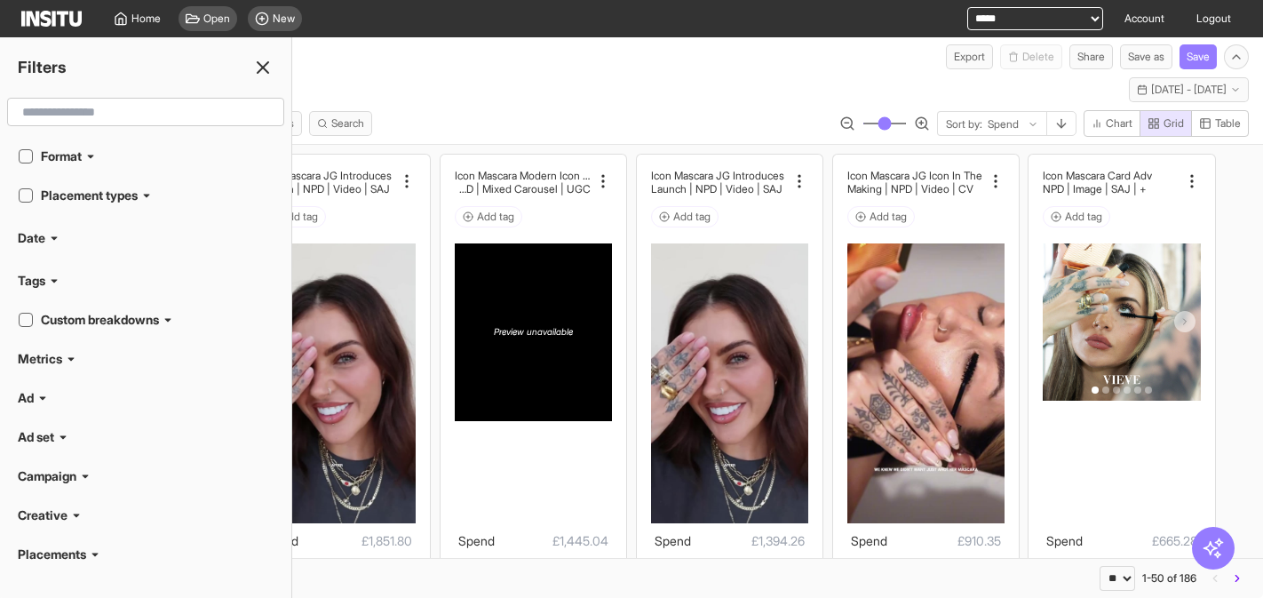
click at [148, 196] on icon at bounding box center [146, 195] width 11 height 11
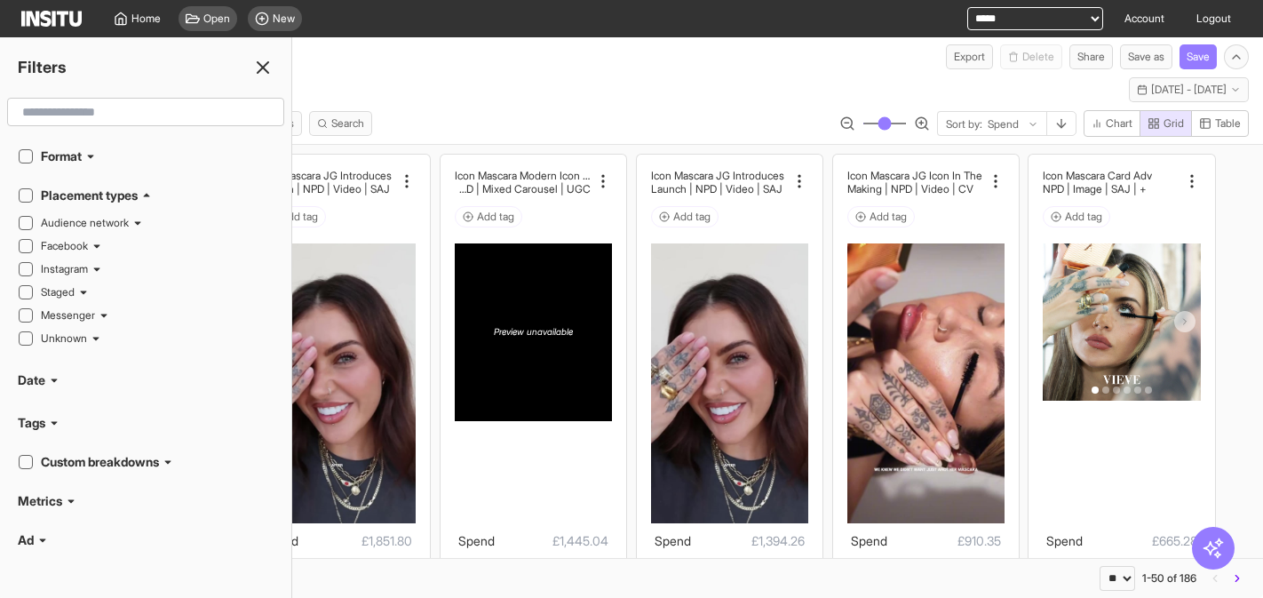
click at [150, 196] on icon at bounding box center [146, 195] width 11 height 11
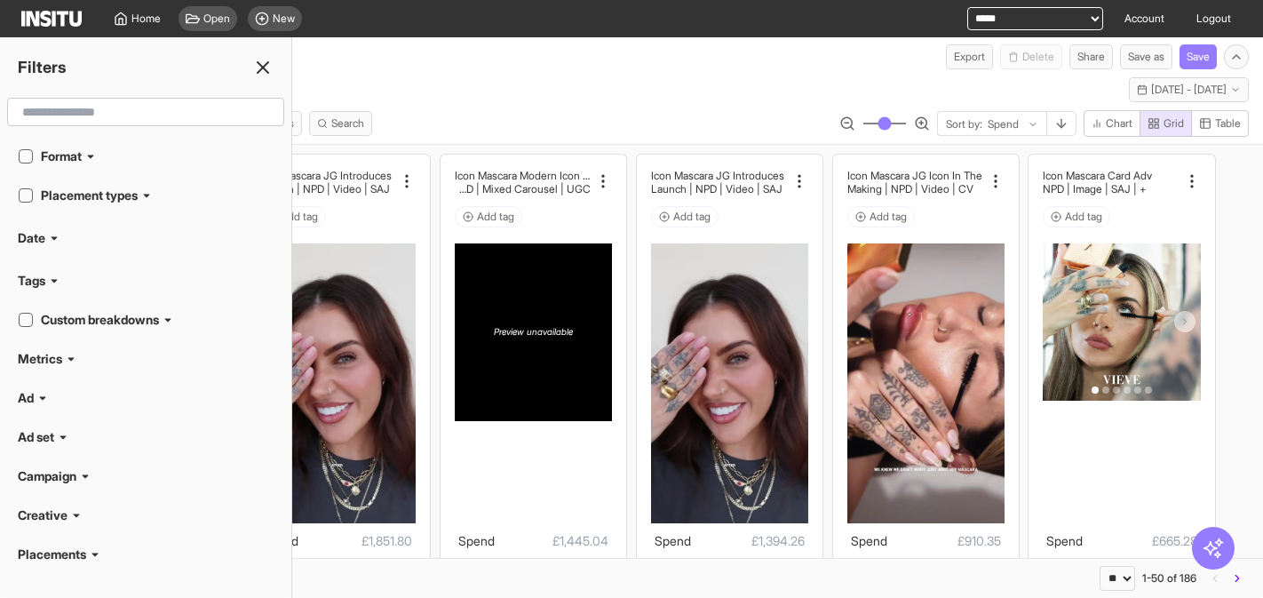
click at [103, 159] on div "Format" at bounding box center [157, 156] width 233 height 18
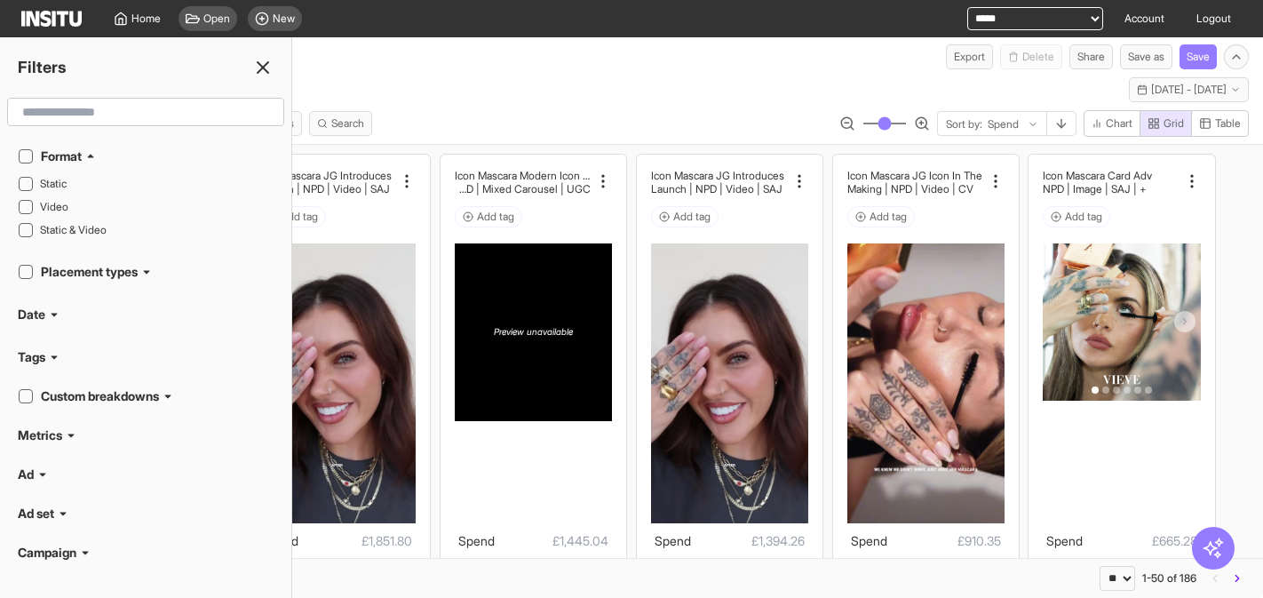
click at [95, 157] on icon at bounding box center [90, 156] width 11 height 11
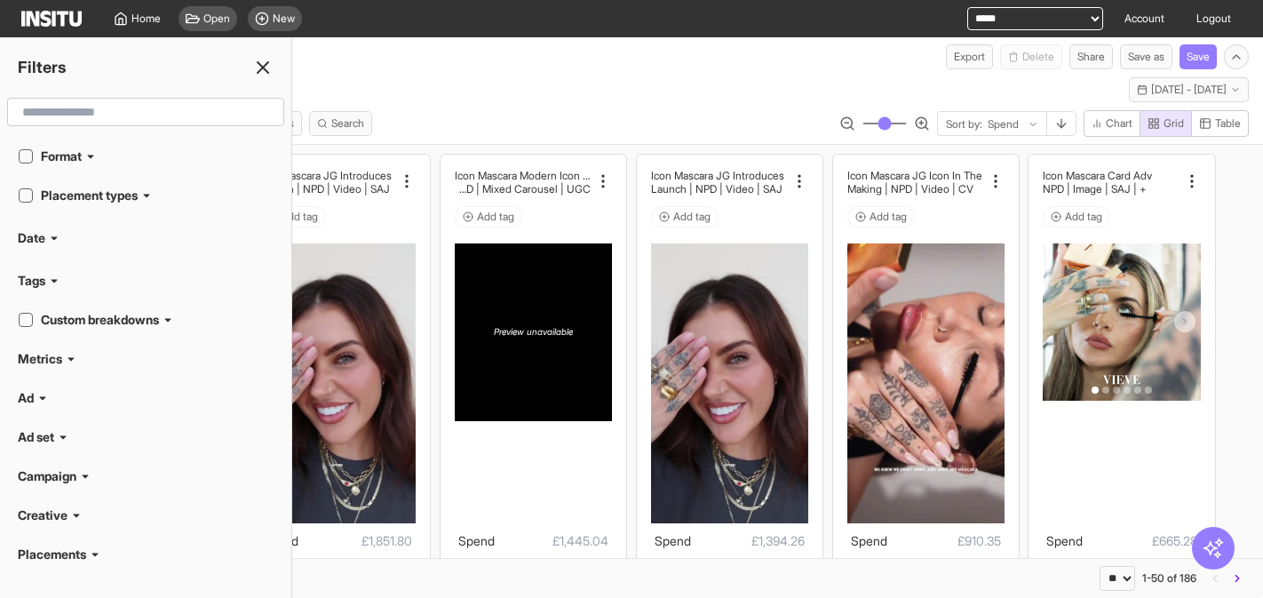
click at [95, 156] on icon at bounding box center [90, 156] width 11 height 11
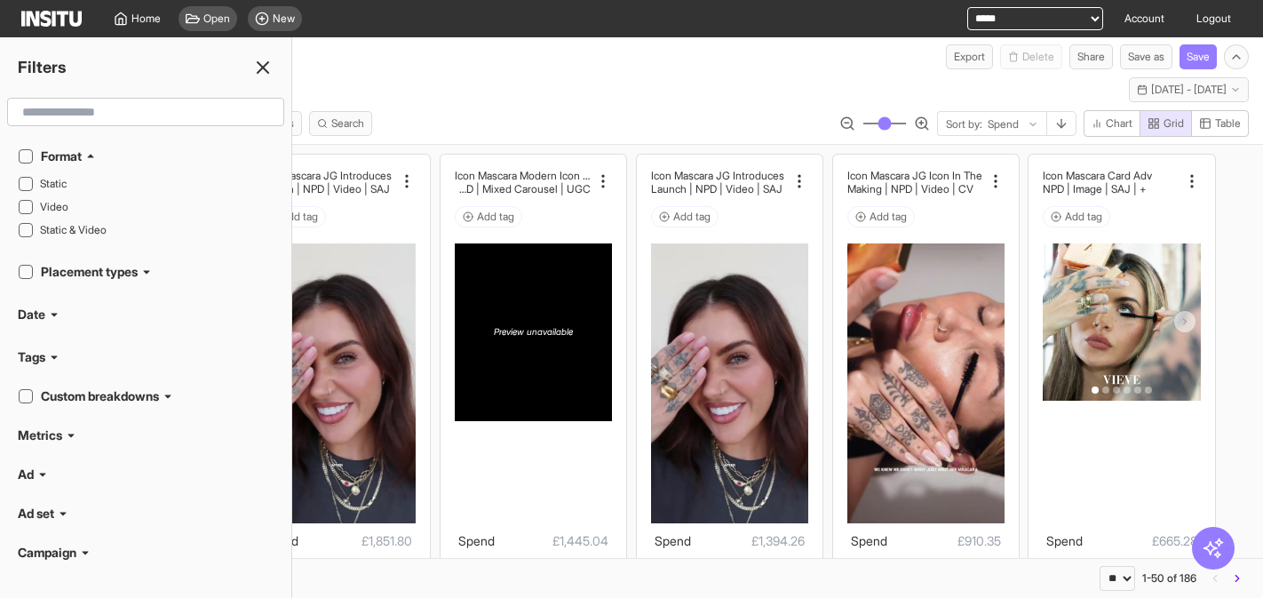
click at [95, 156] on icon at bounding box center [90, 156] width 11 height 11
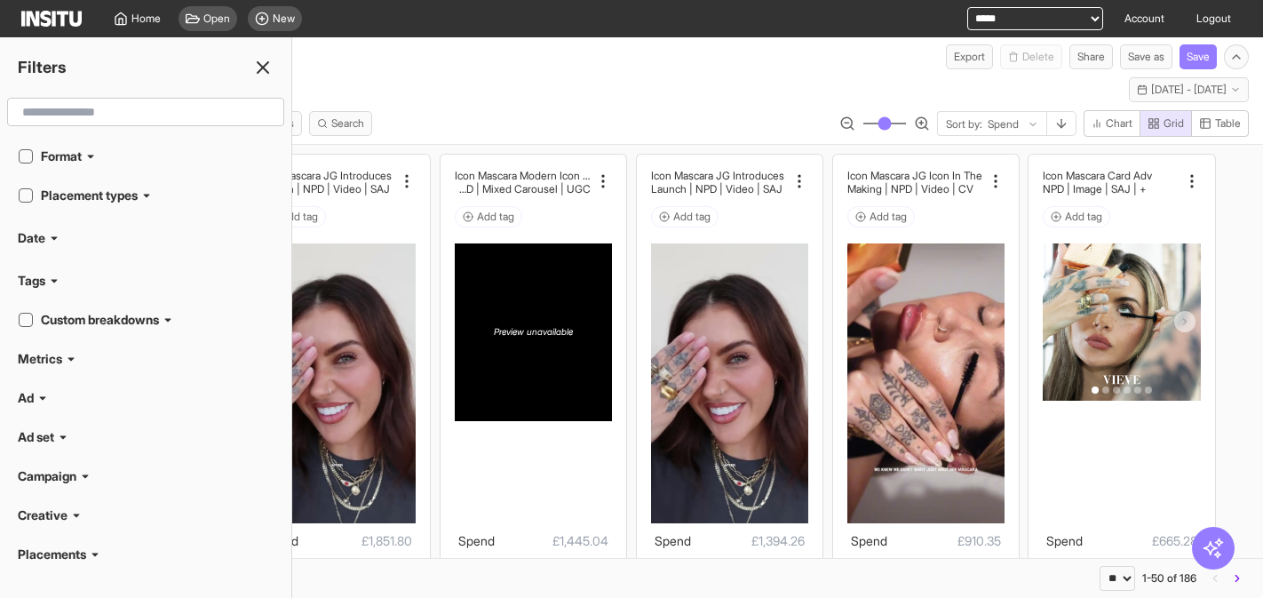
click at [71, 358] on icon at bounding box center [71, 360] width 6 height 4
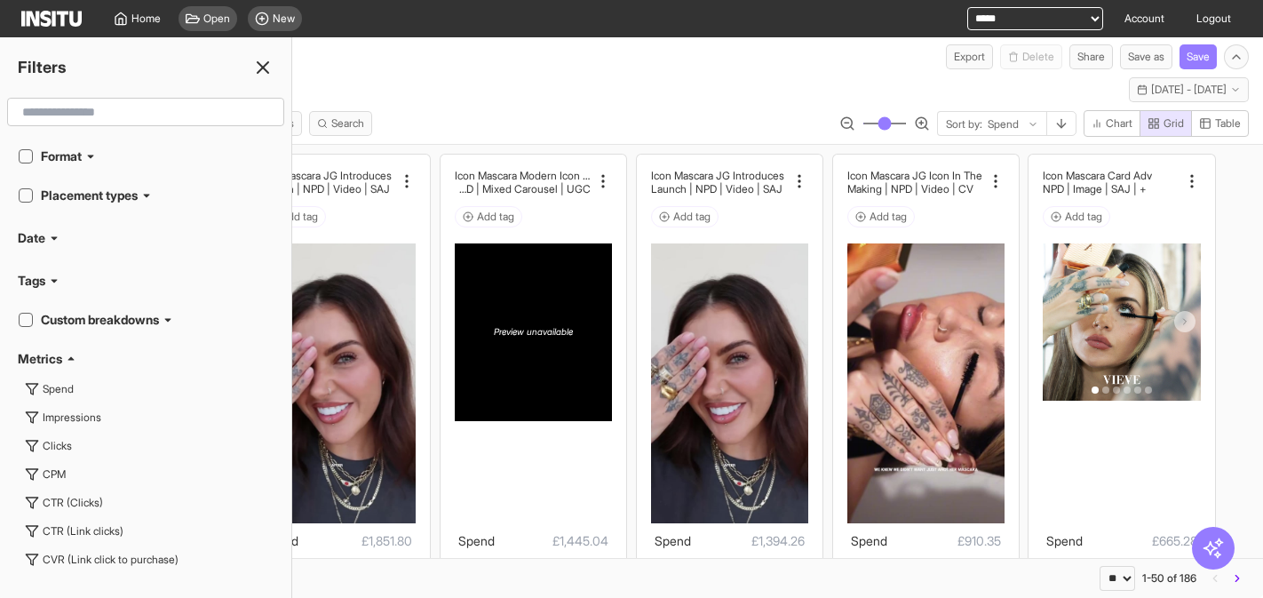
click at [71, 358] on icon at bounding box center [71, 359] width 6 height 4
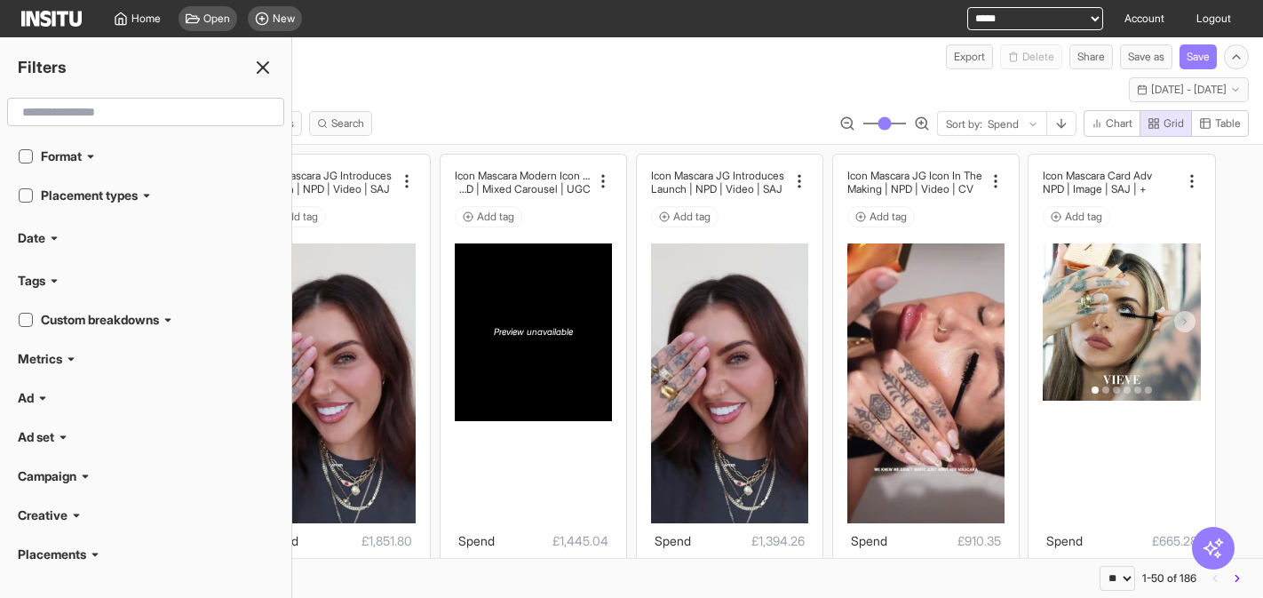
click at [55, 278] on icon at bounding box center [54, 280] width 11 height 11
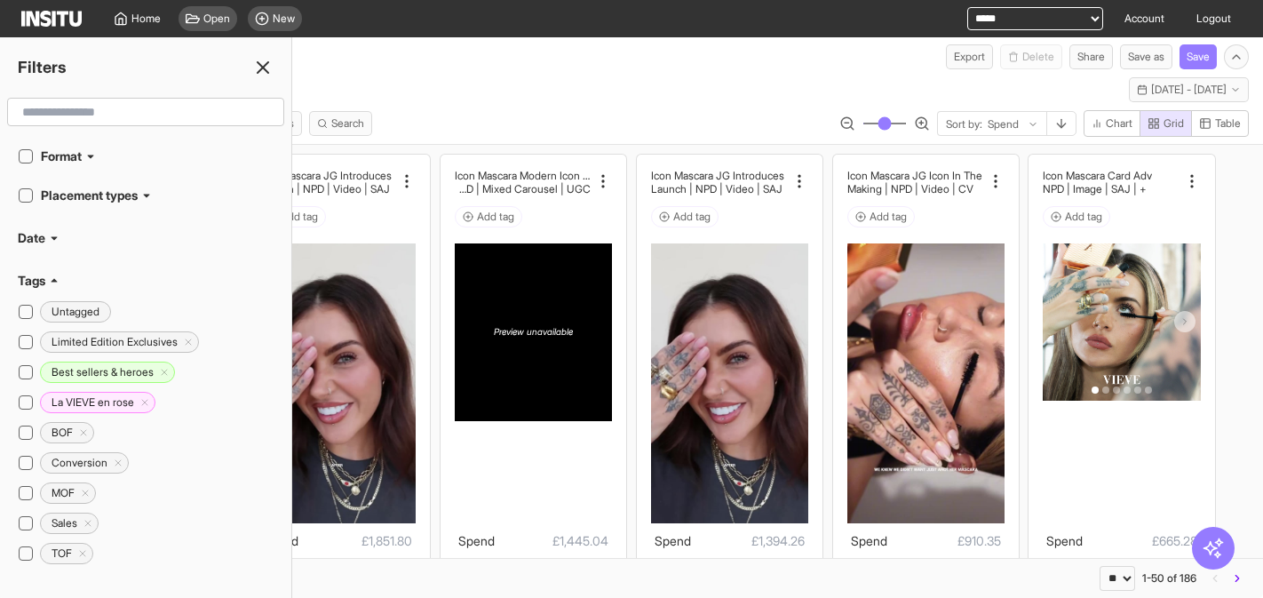
click at [55, 279] on icon at bounding box center [55, 281] width 6 height 4
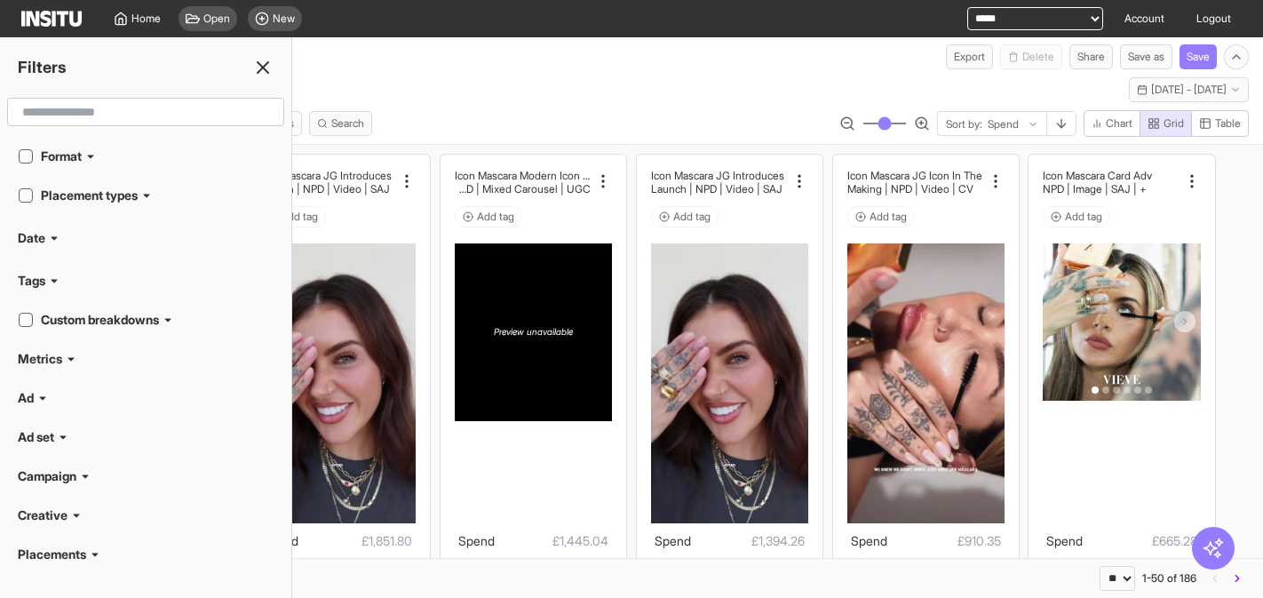
click at [55, 235] on icon at bounding box center [54, 238] width 11 height 11
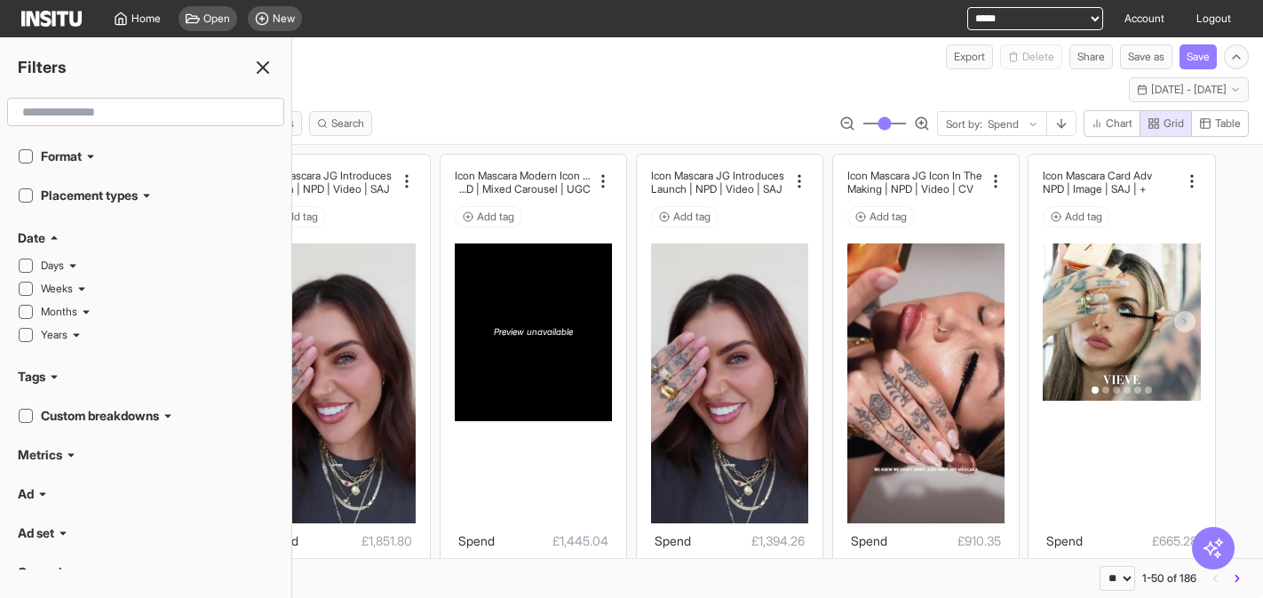
click at [55, 235] on icon at bounding box center [54, 238] width 11 height 11
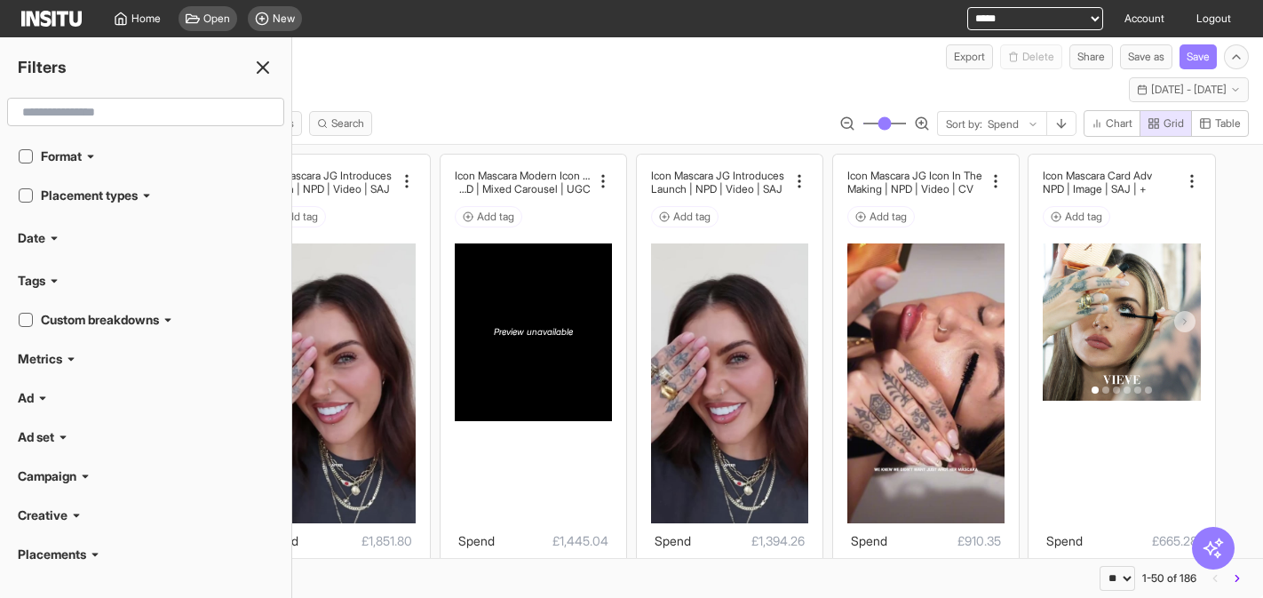
click at [124, 319] on h2 "Custom breakdowns" at bounding box center [100, 320] width 118 height 18
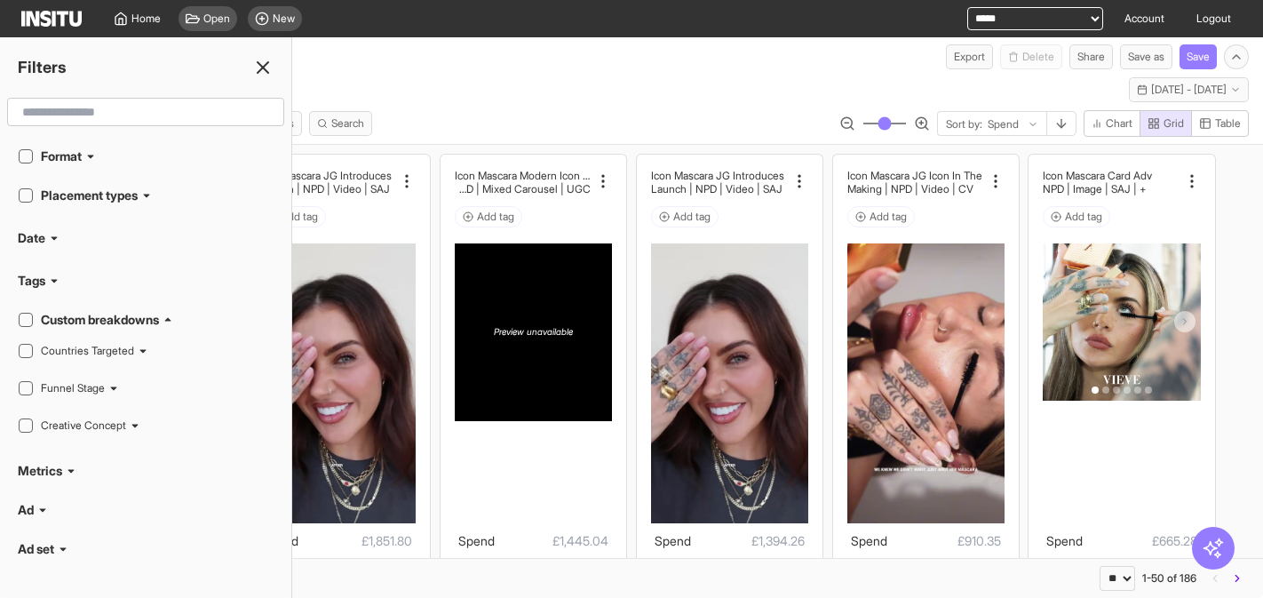
click at [124, 319] on h2 "Custom breakdowns" at bounding box center [100, 320] width 118 height 18
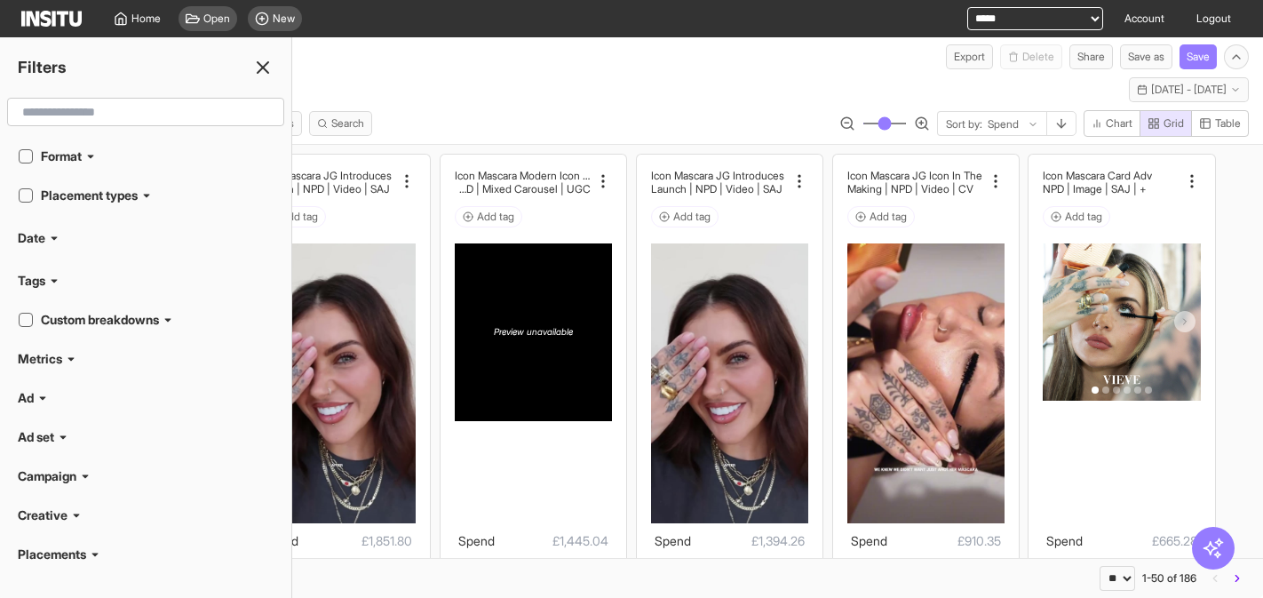
click at [43, 360] on h2 "Metrics" at bounding box center [40, 359] width 44 height 18
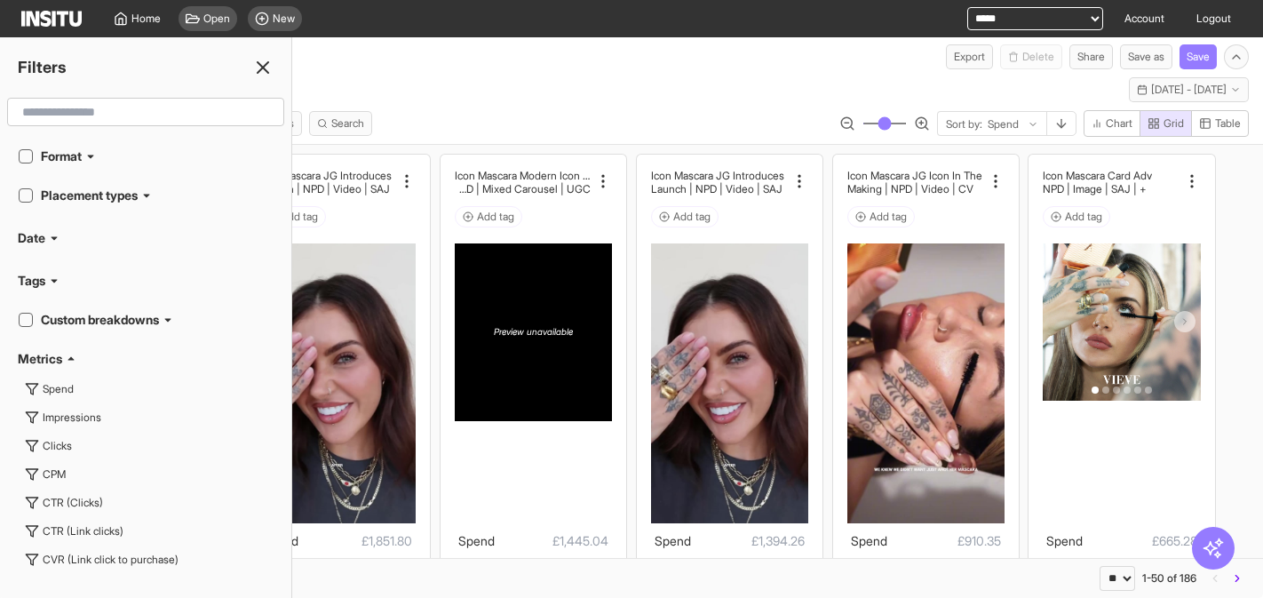
click at [43, 360] on h2 "Metrics" at bounding box center [40, 359] width 44 height 18
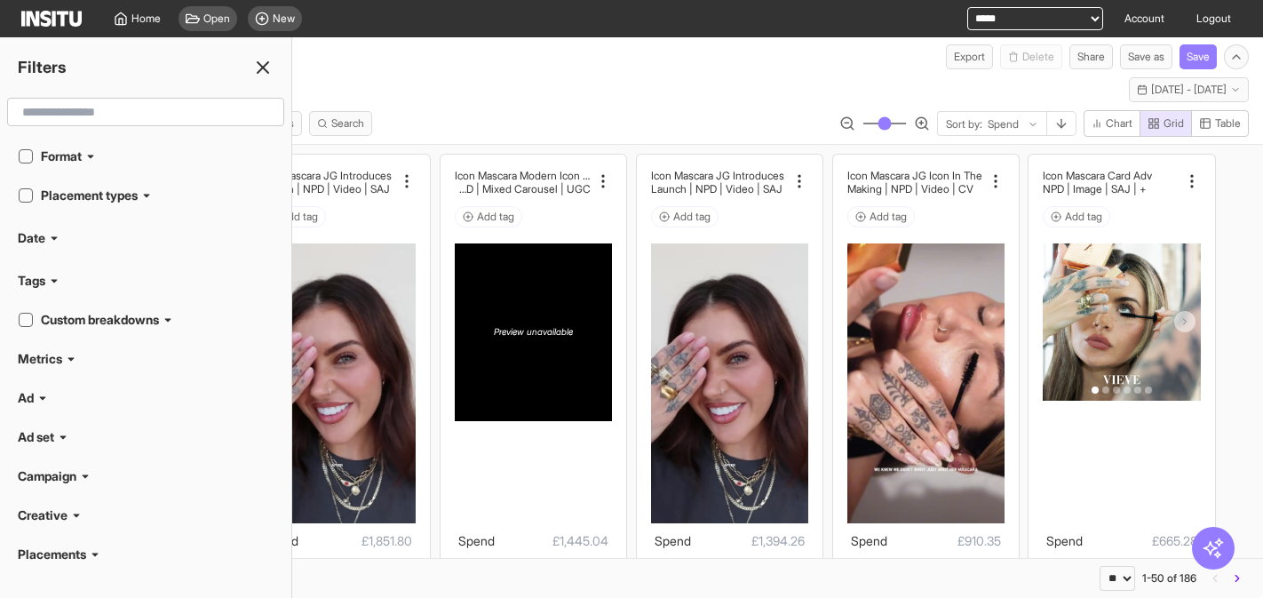
click at [42, 285] on h2 "Tags" at bounding box center [32, 281] width 28 height 18
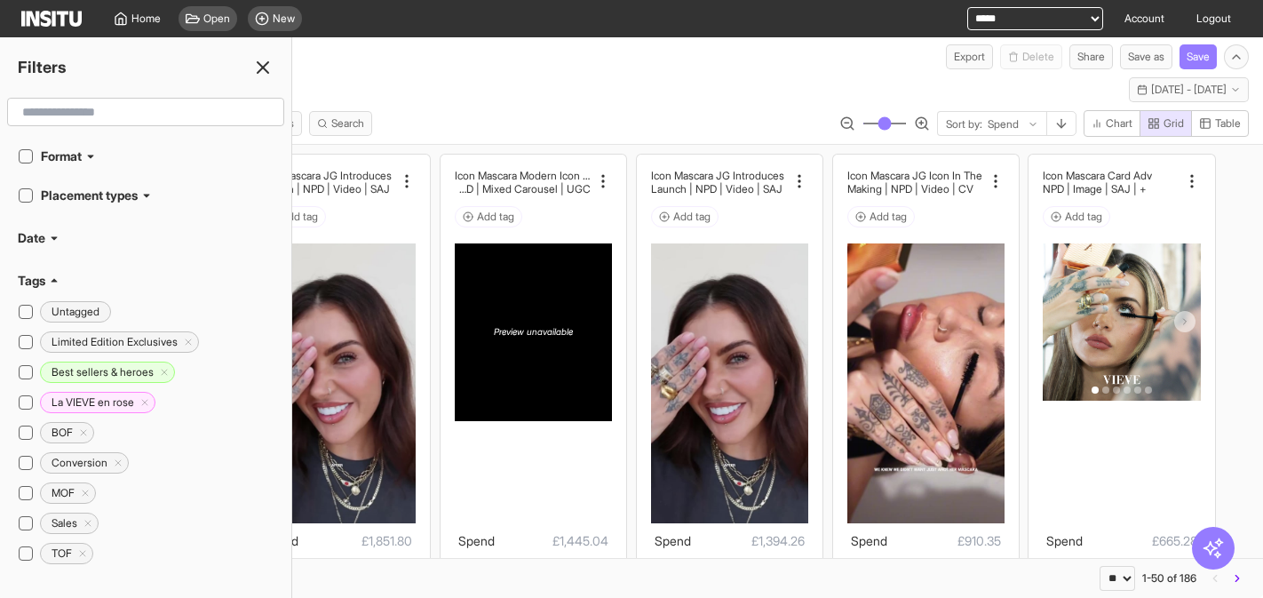
click at [44, 279] on h2 "Tags" at bounding box center [32, 281] width 28 height 18
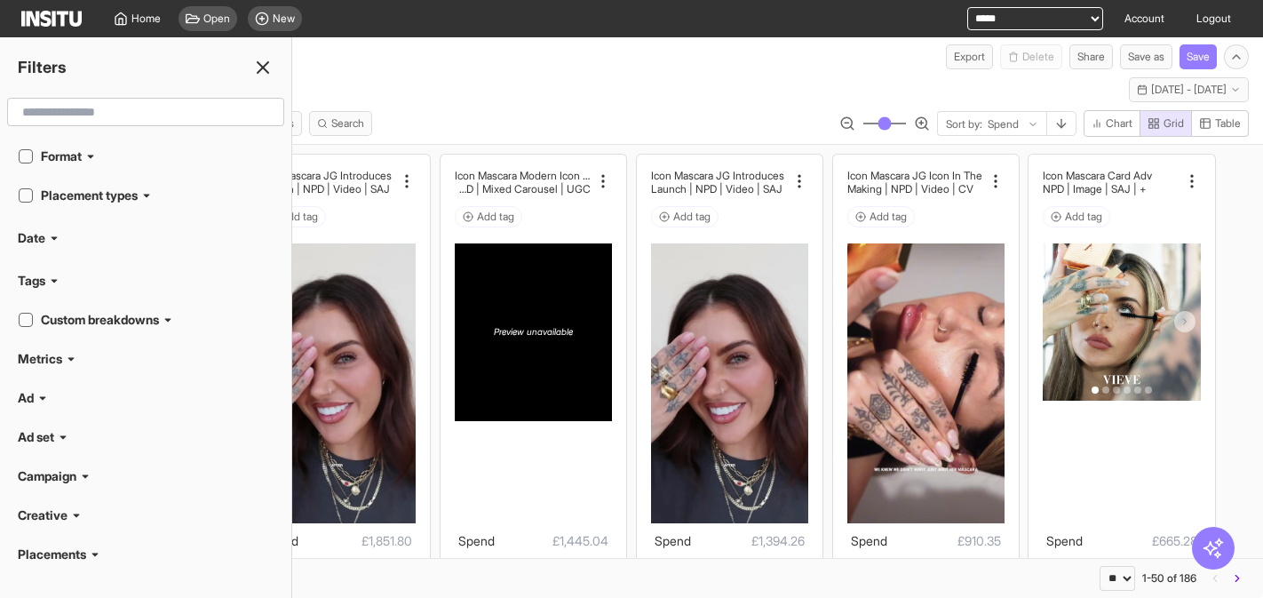
click at [44, 280] on h2 "Tags" at bounding box center [32, 281] width 28 height 18
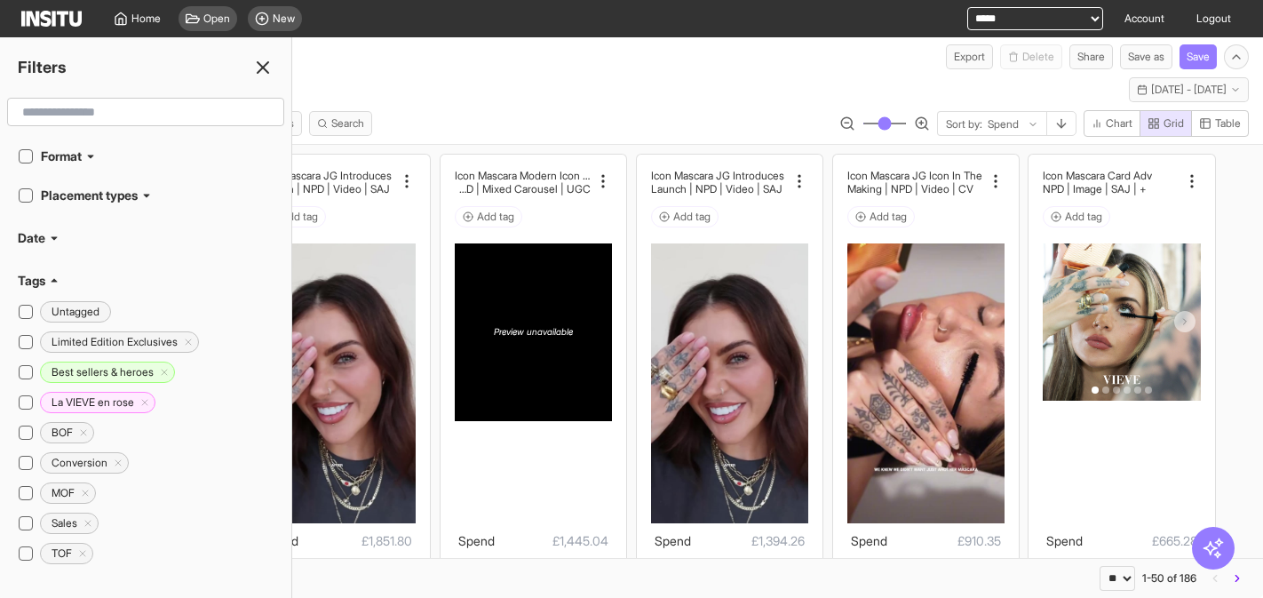
click at [43, 282] on h2 "Tags" at bounding box center [32, 281] width 28 height 18
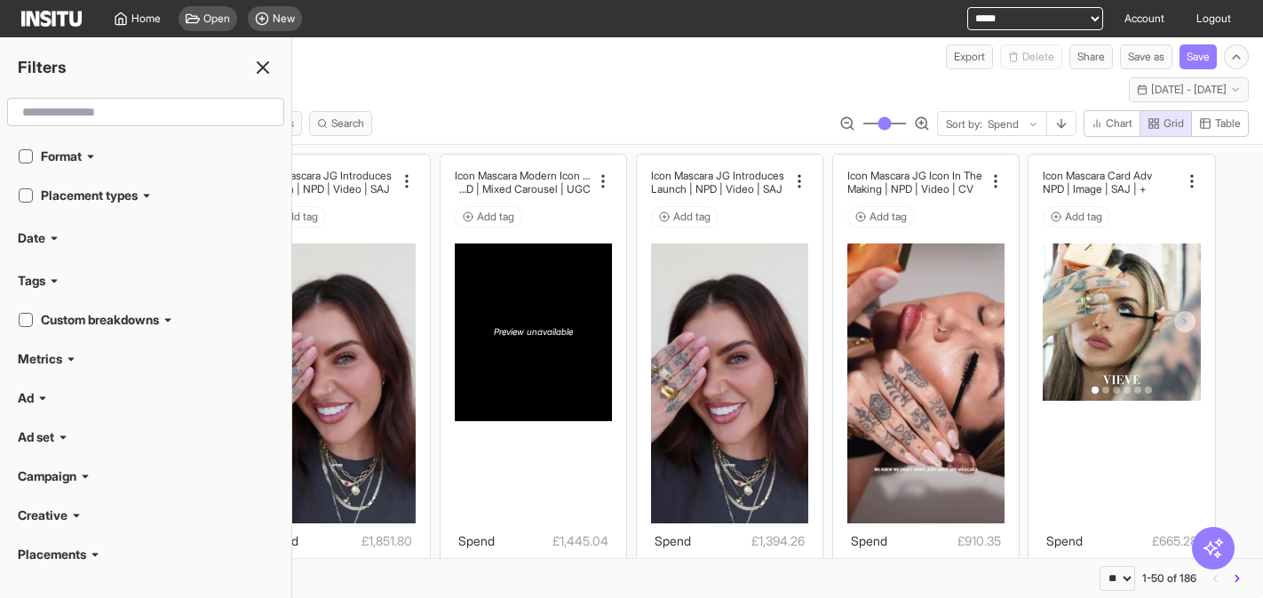
click at [50, 234] on icon at bounding box center [54, 238] width 11 height 11
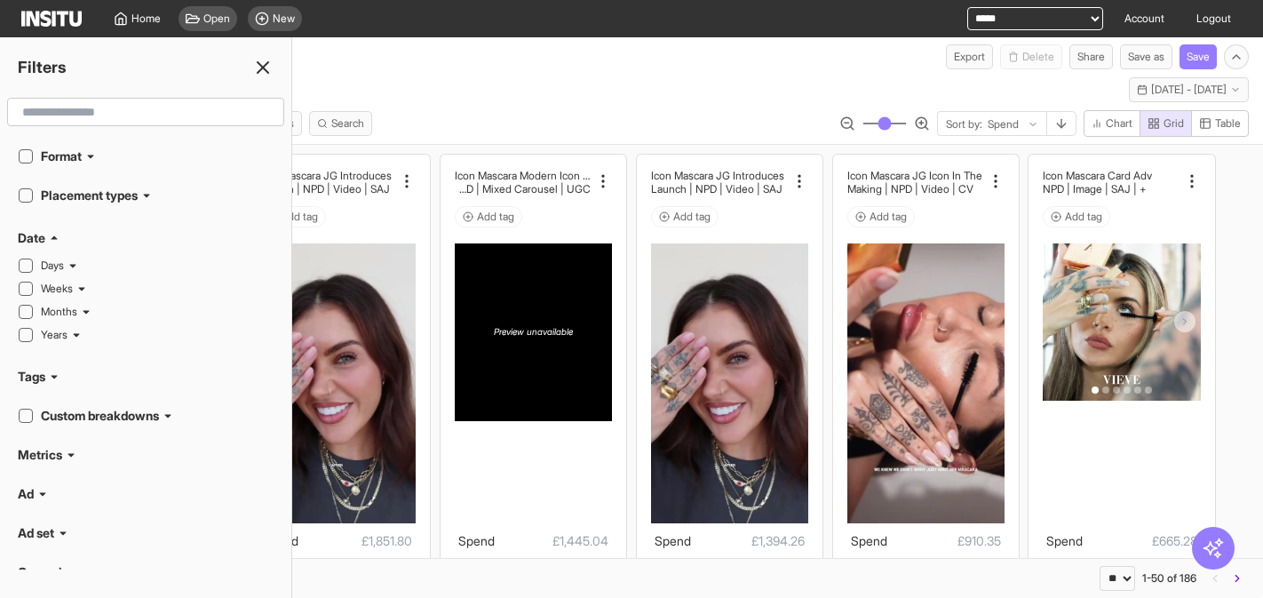
click at [50, 234] on icon at bounding box center [54, 238] width 11 height 11
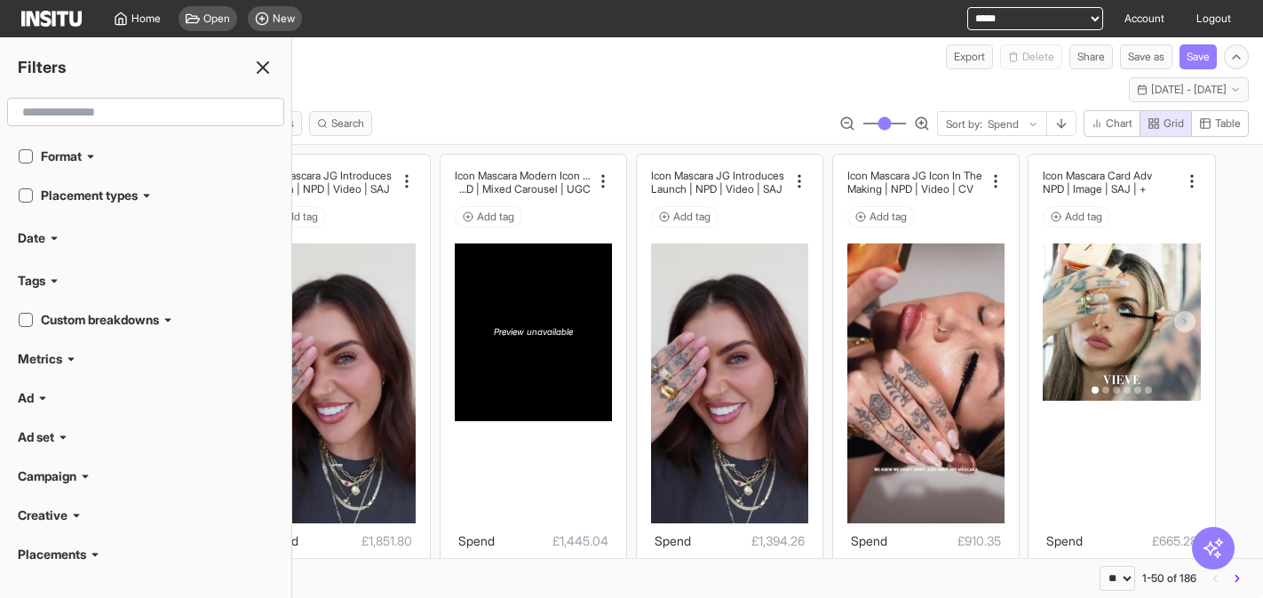
click at [50, 282] on div "Tags" at bounding box center [146, 281] width 256 height 18
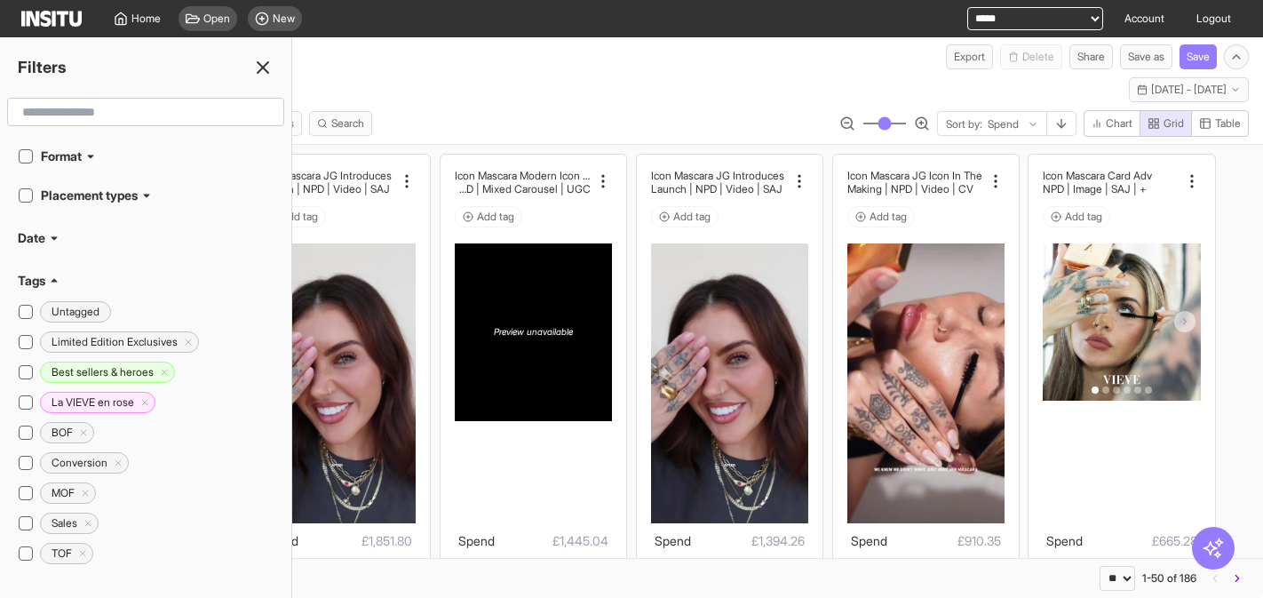
click at [50, 282] on div "Tags" at bounding box center [146, 281] width 256 height 18
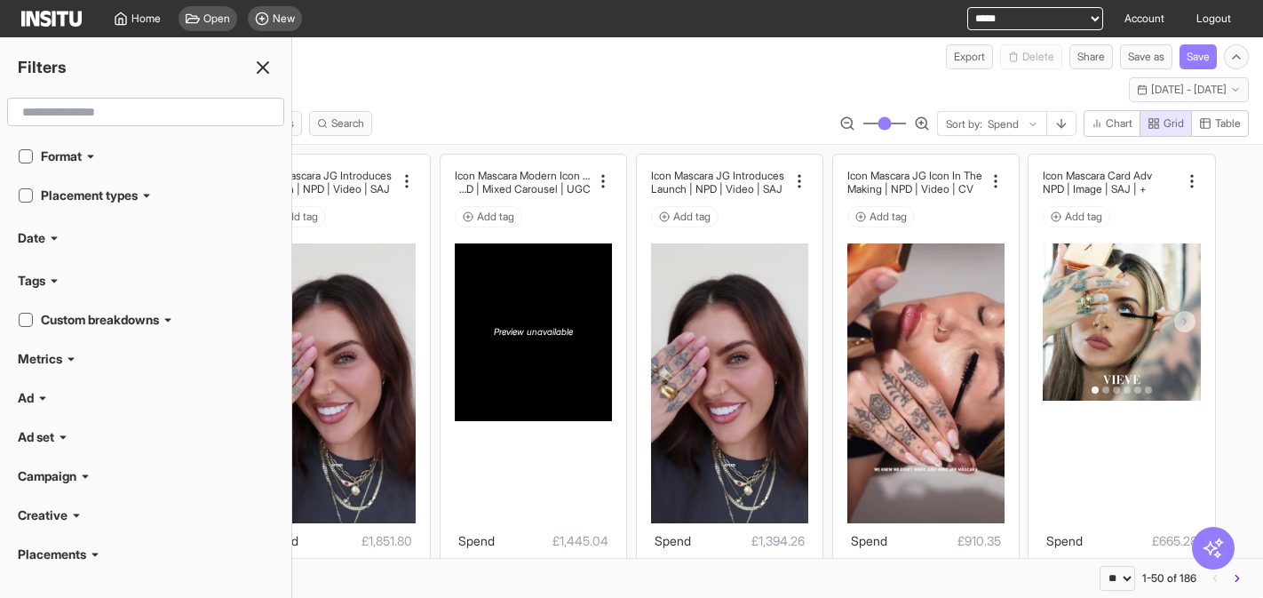
click at [56, 238] on icon at bounding box center [55, 239] width 6 height 4
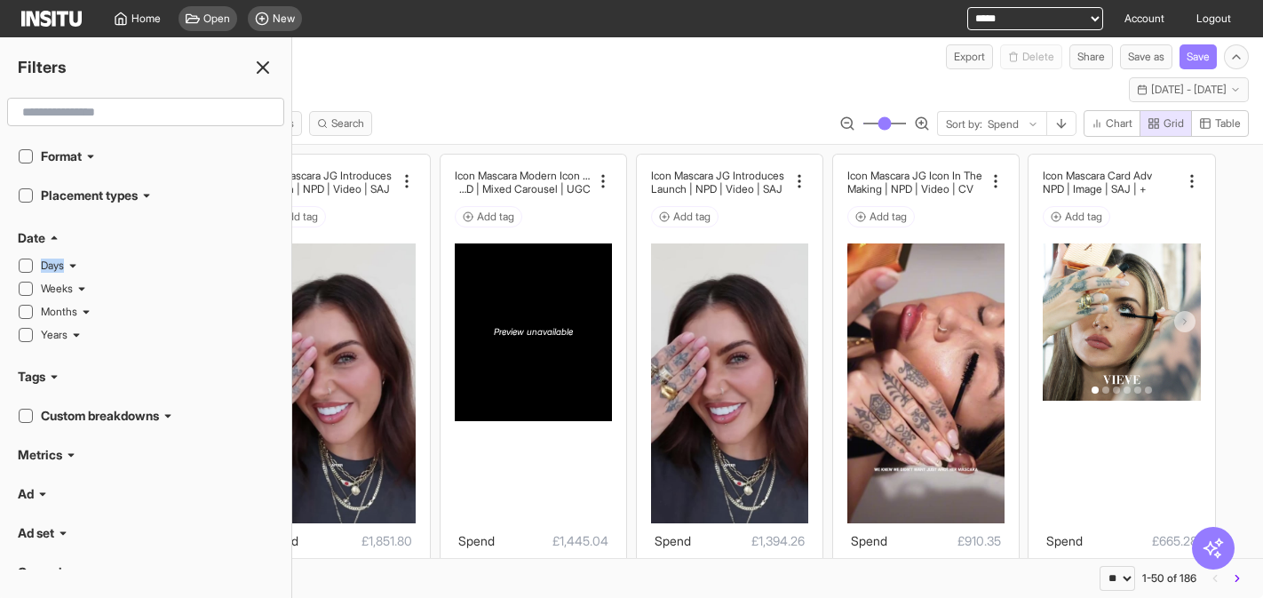
click at [56, 238] on icon at bounding box center [55, 238] width 6 height 4
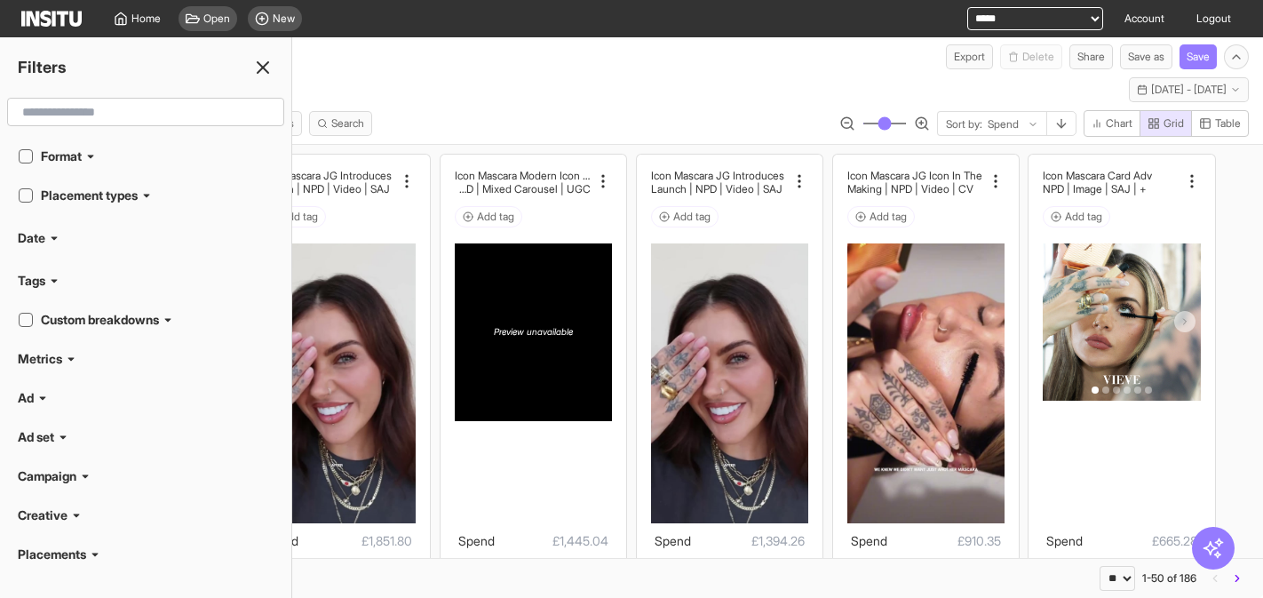
click at [264, 75] on icon at bounding box center [262, 67] width 21 height 21
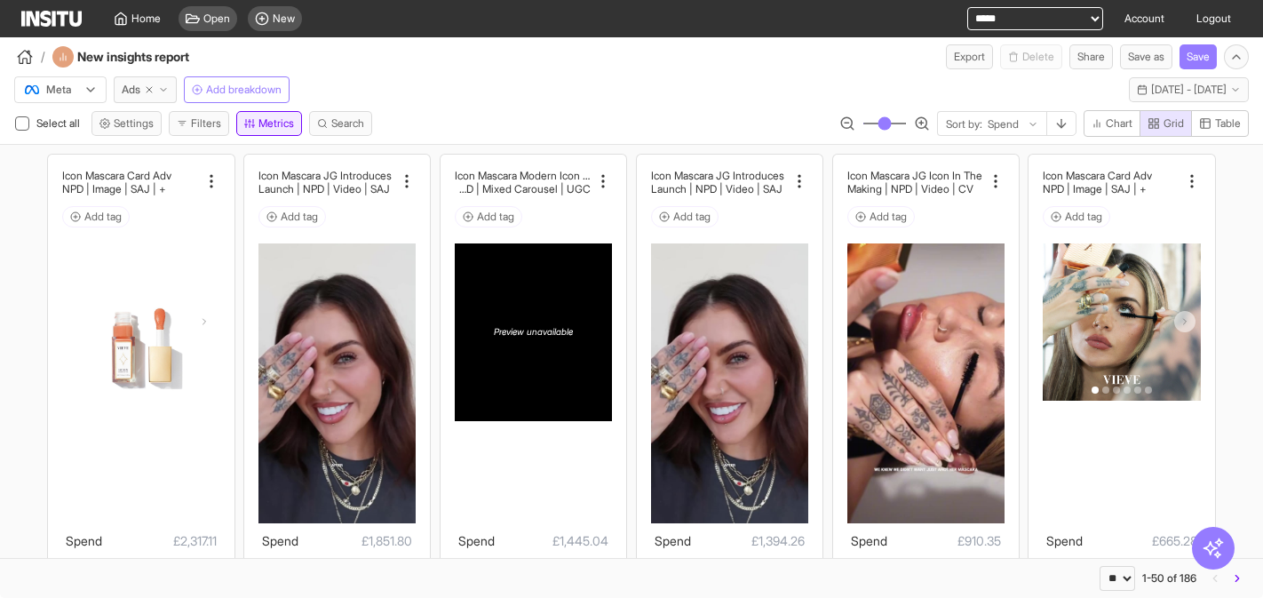
click at [288, 129] on button "Metrics" at bounding box center [269, 123] width 66 height 25
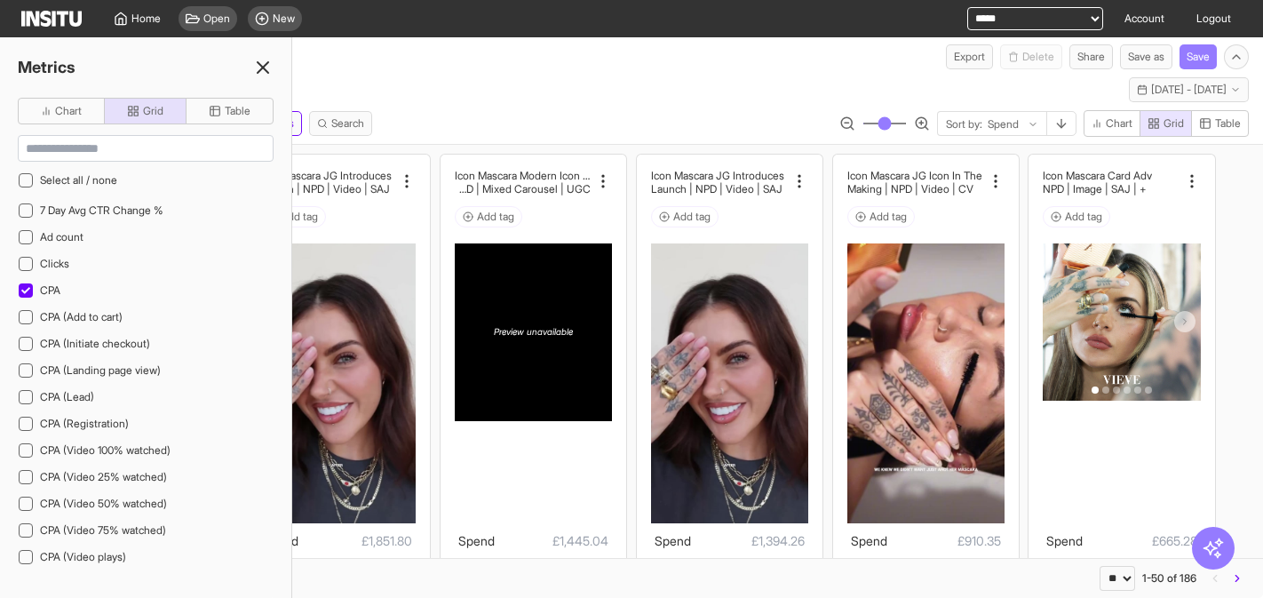
click at [266, 67] on icon at bounding box center [262, 67] width 21 height 21
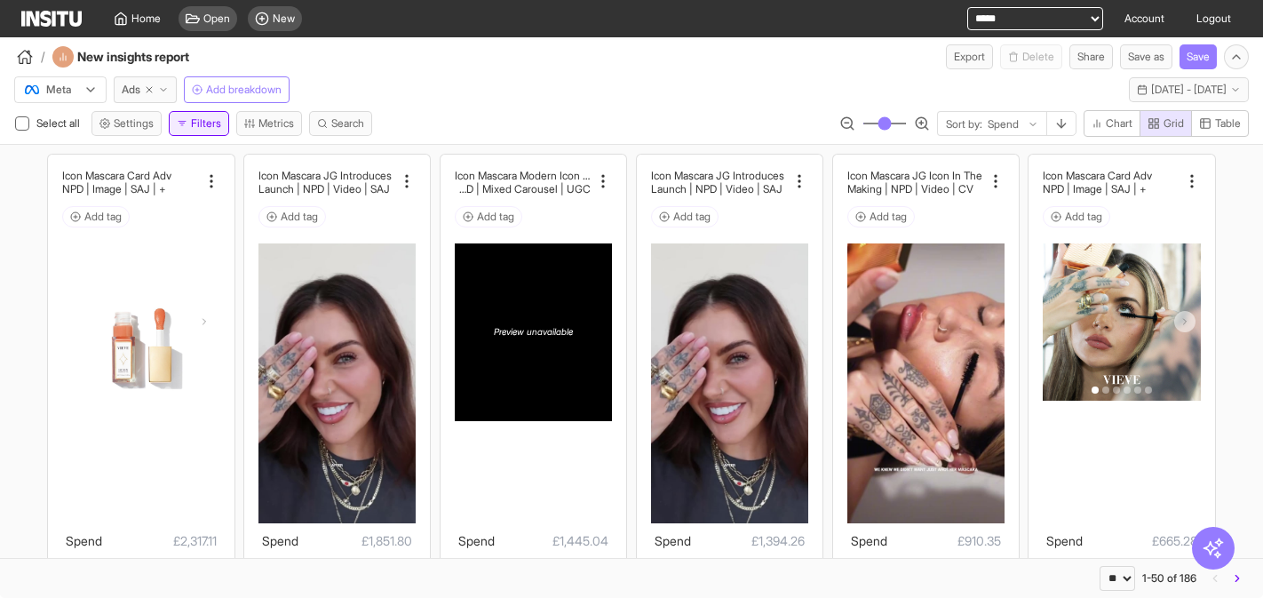
click at [198, 126] on button "Filters" at bounding box center [199, 123] width 60 height 25
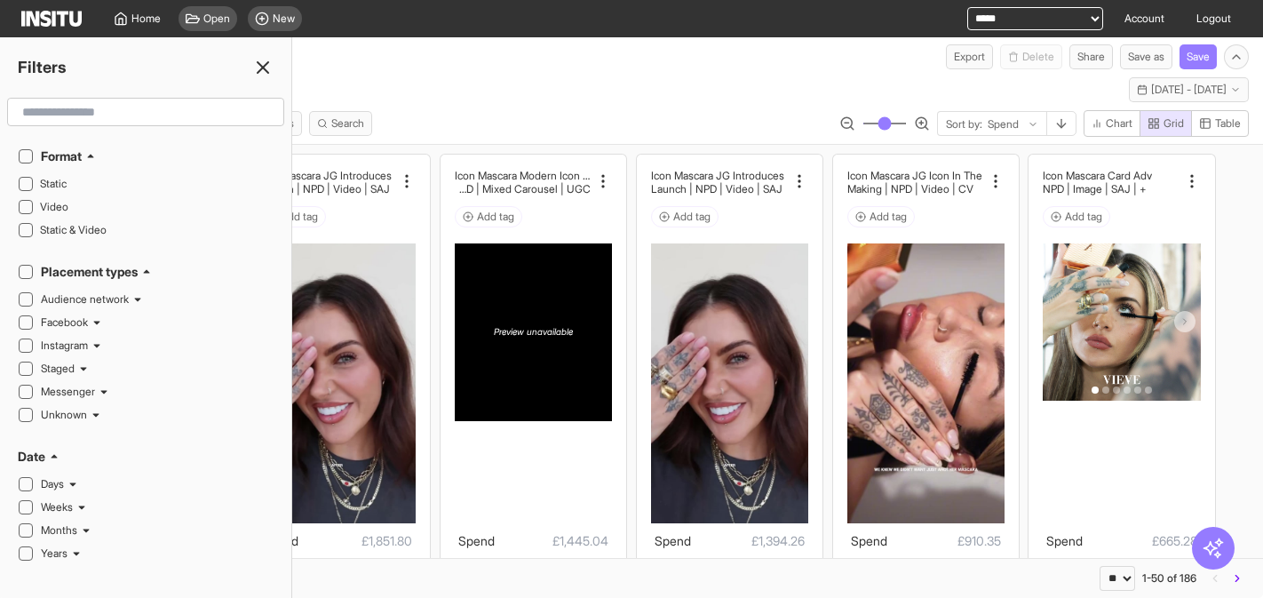
click at [98, 154] on div "Format" at bounding box center [157, 156] width 233 height 18
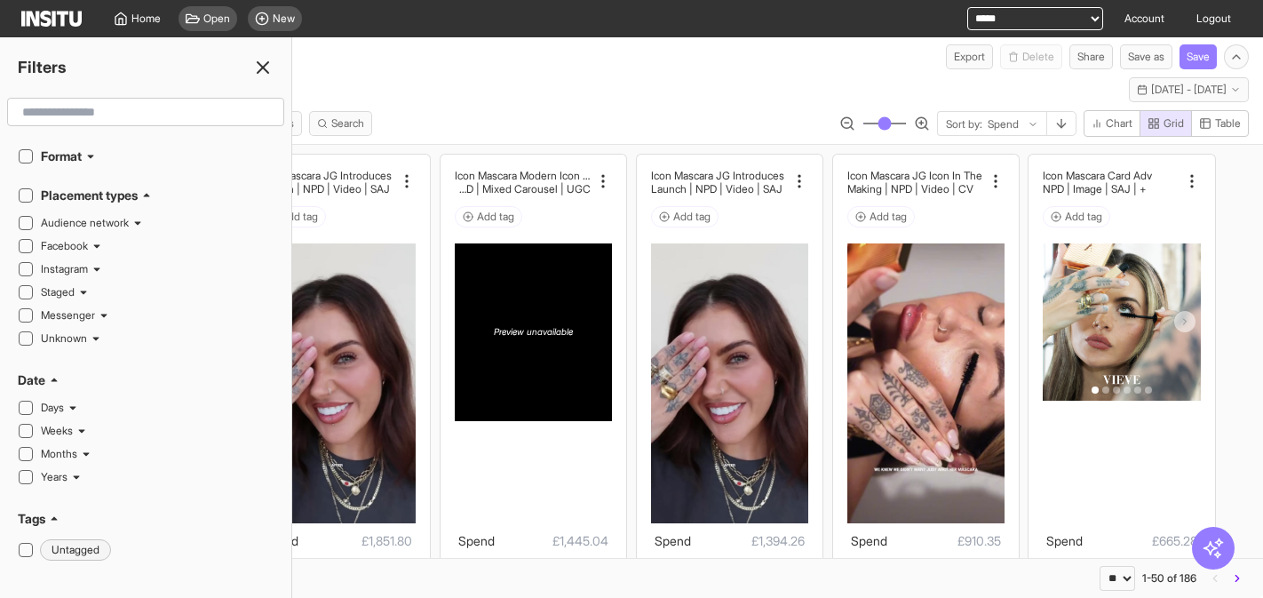
click at [138, 193] on h2 "Placement types" at bounding box center [89, 195] width 97 height 18
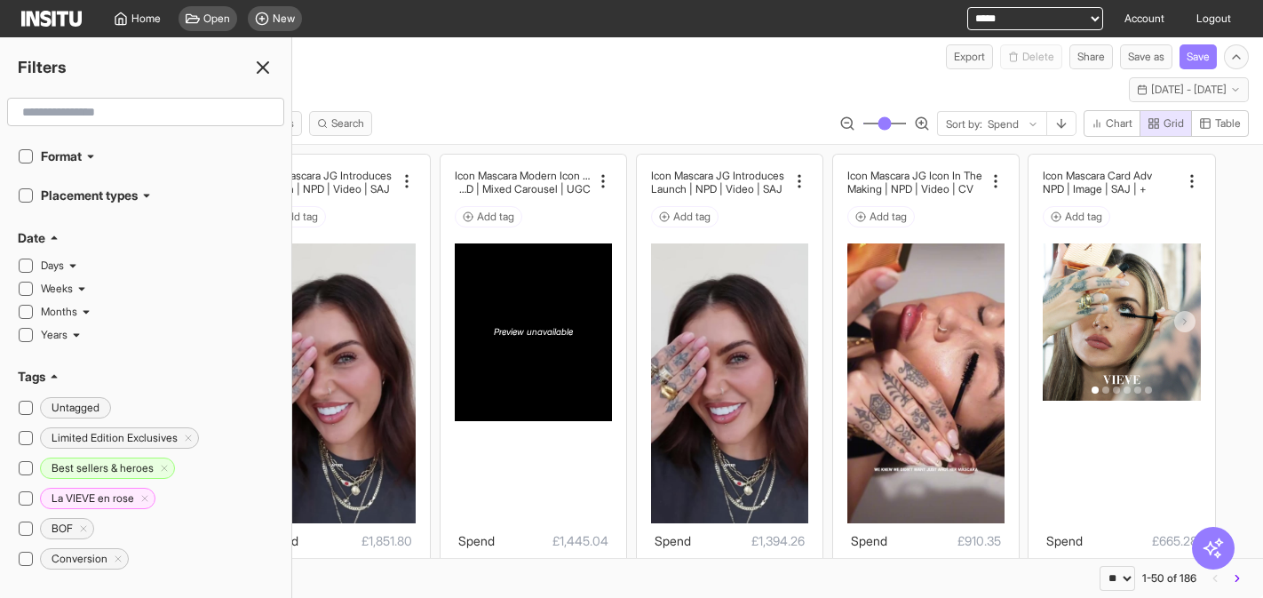
click at [52, 238] on icon at bounding box center [55, 238] width 6 height 4
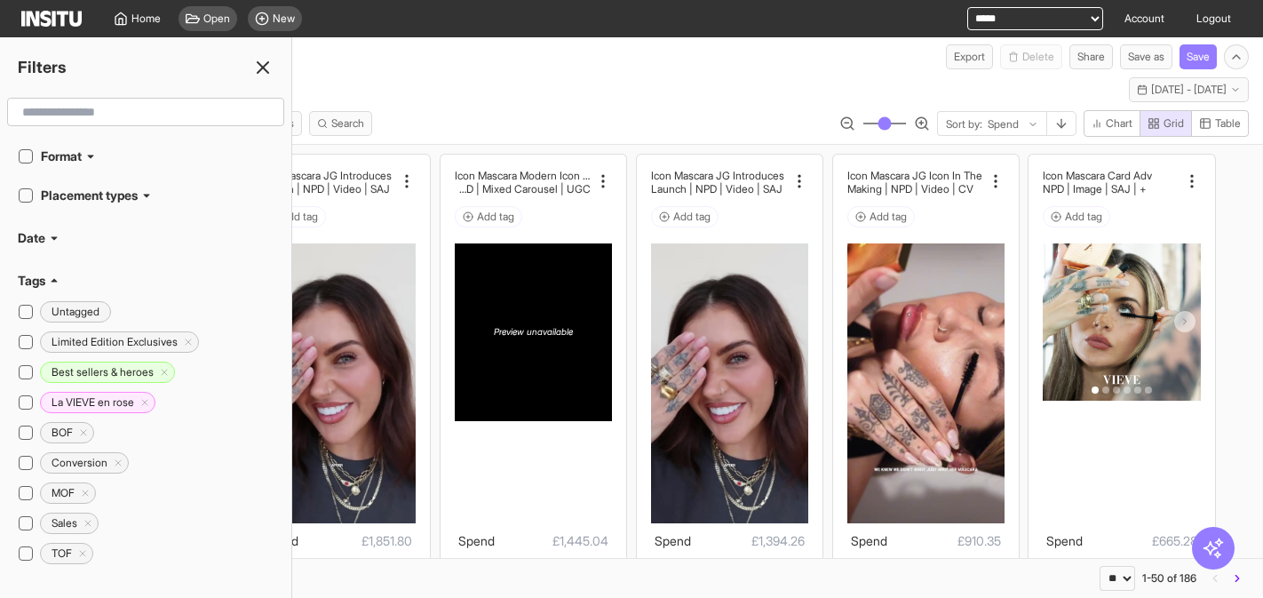
click at [48, 276] on div "Tags" at bounding box center [146, 281] width 256 height 18
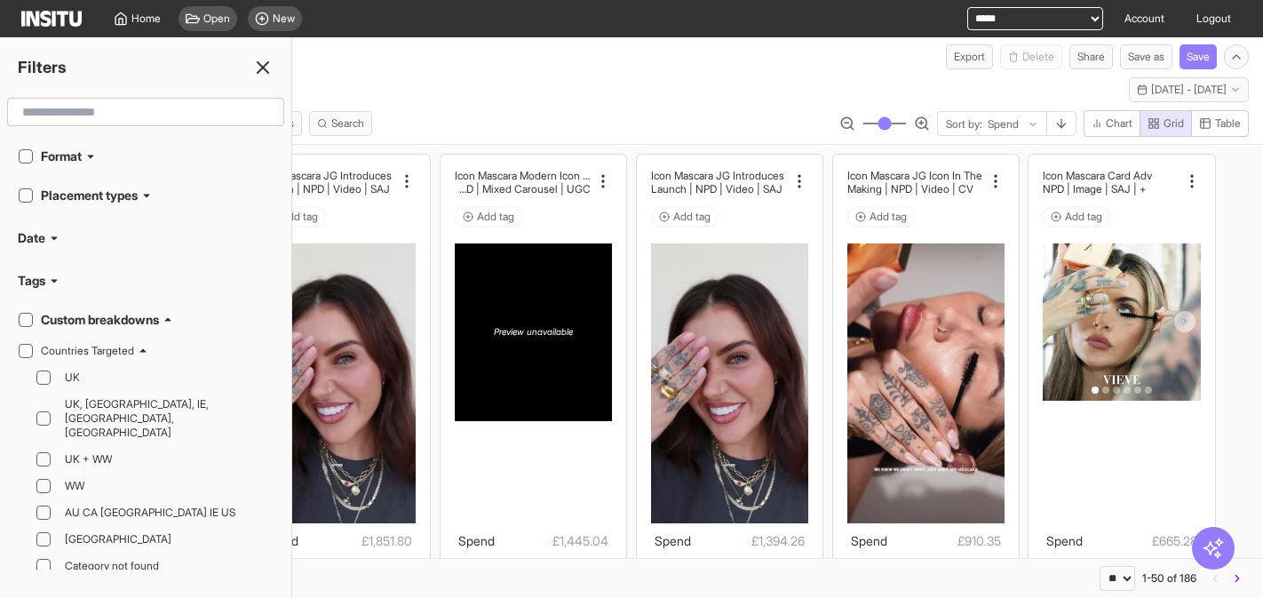
click at [86, 321] on h2 "Custom breakdowns" at bounding box center [100, 320] width 118 height 18
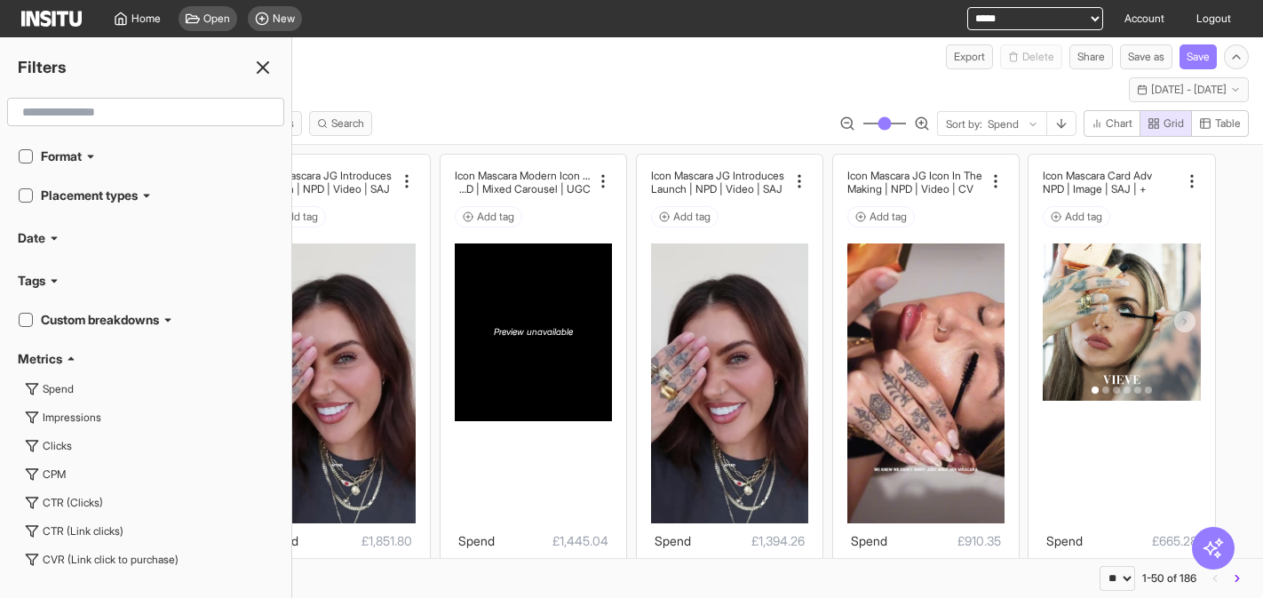
click at [62, 359] on h2 "Metrics" at bounding box center [40, 359] width 44 height 18
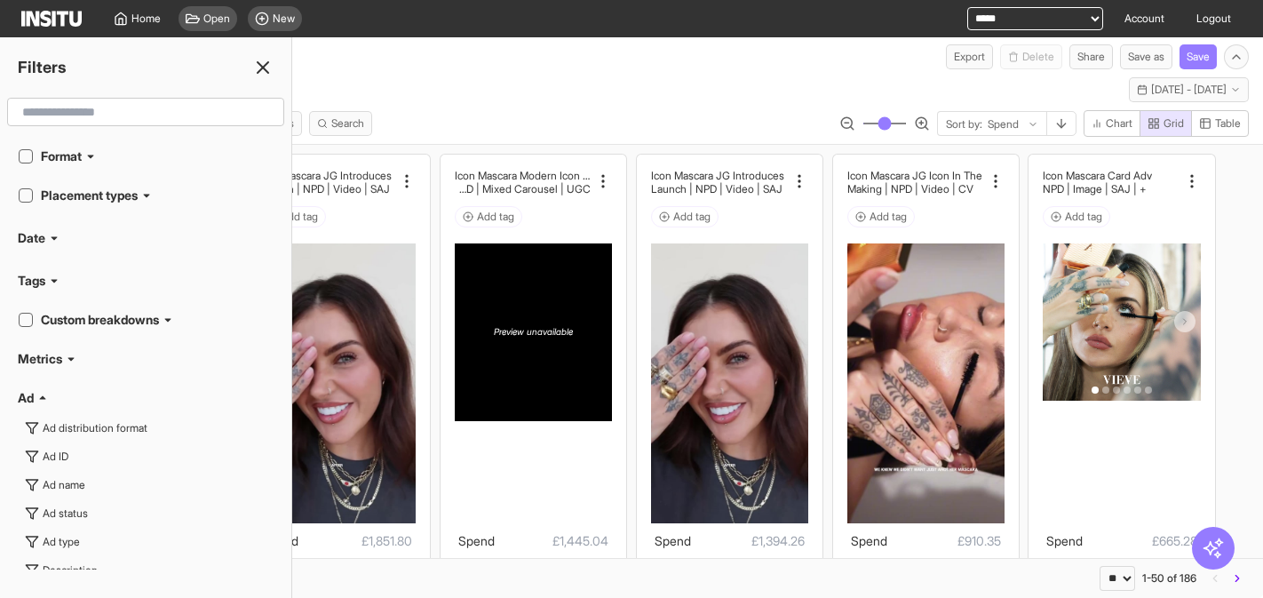
click at [53, 394] on div "Ad" at bounding box center [146, 398] width 256 height 18
click at [59, 434] on div "Ad set" at bounding box center [146, 437] width 256 height 18
click at [62, 471] on h2 "Campaign" at bounding box center [47, 476] width 59 height 18
click at [44, 512] on h2 "Creative" at bounding box center [43, 515] width 50 height 18
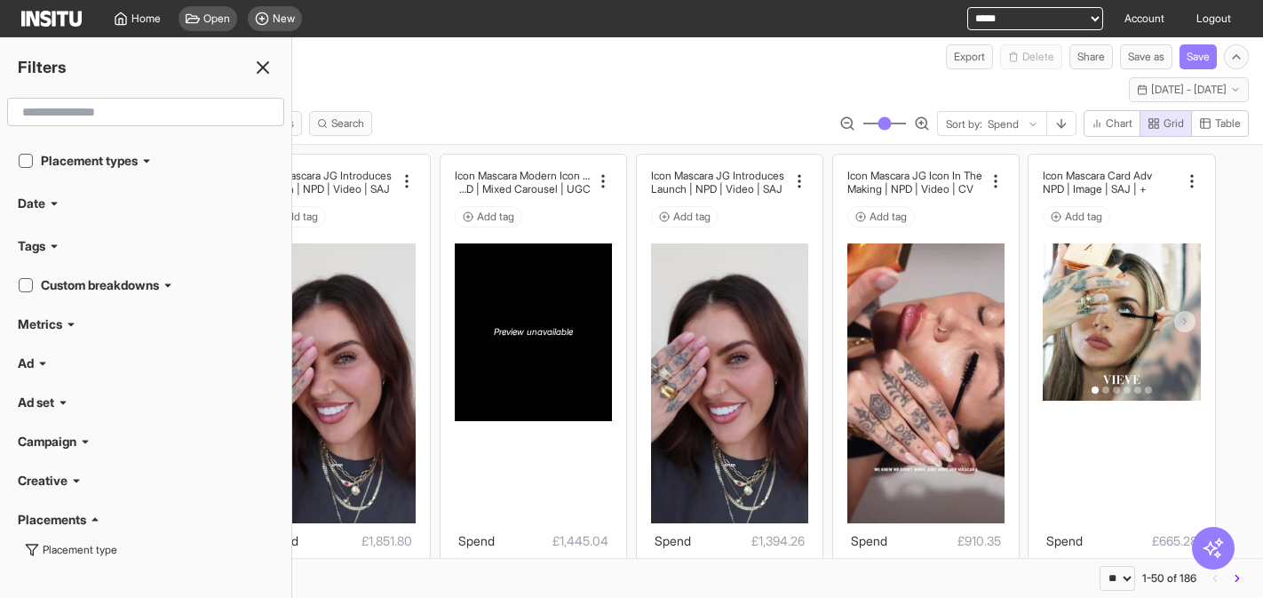
click at [84, 511] on h2 "Placements" at bounding box center [52, 520] width 68 height 18
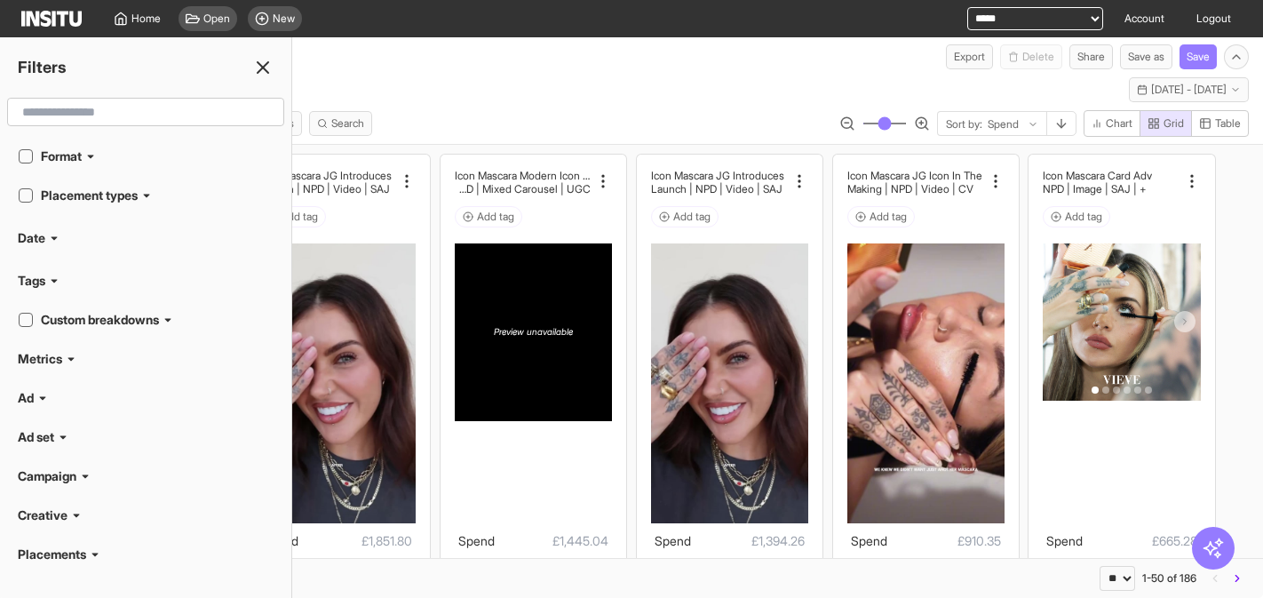
click at [51, 155] on h2 "Format" at bounding box center [61, 156] width 41 height 18
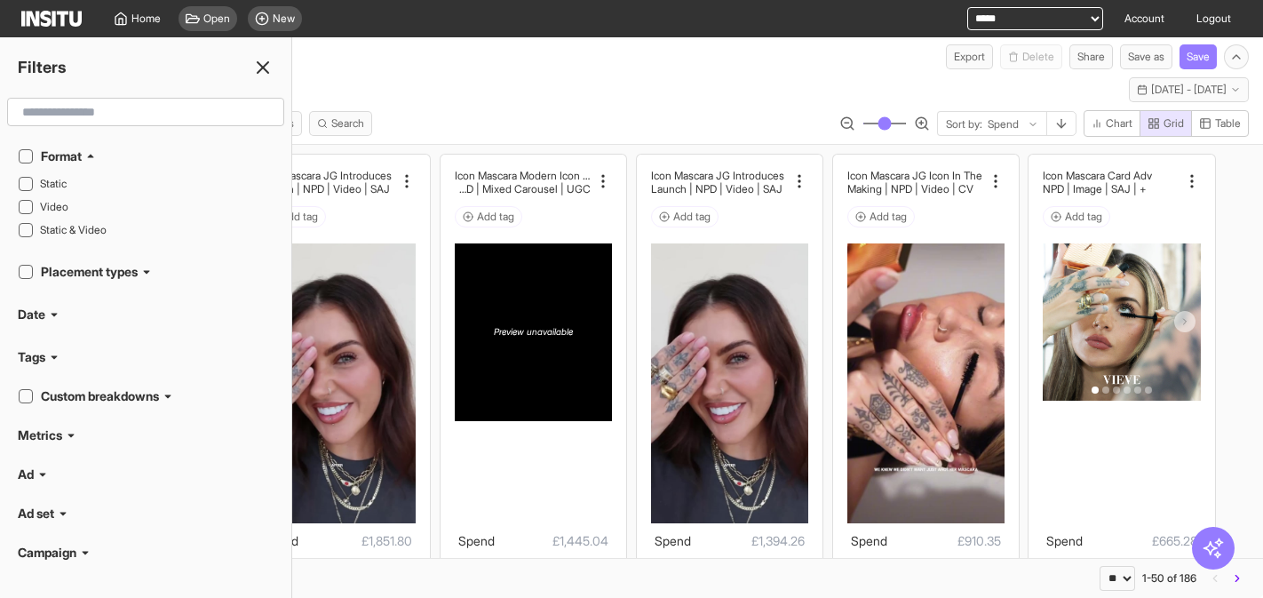
click at [51, 155] on h2 "Format" at bounding box center [61, 156] width 41 height 18
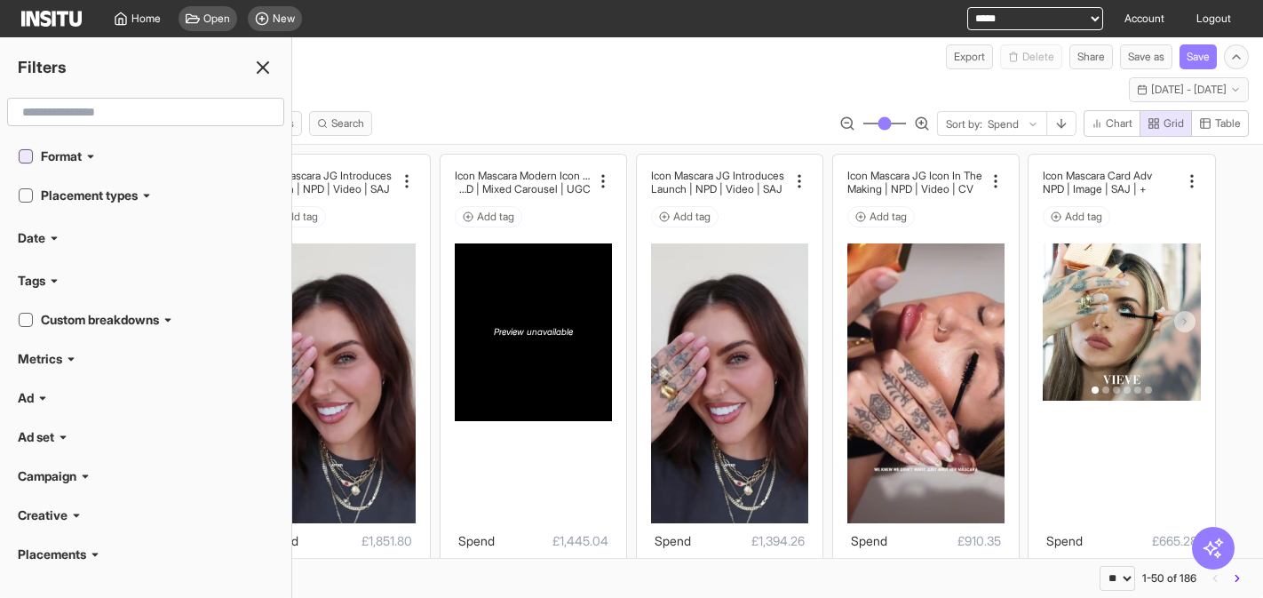
click at [25, 160] on icon at bounding box center [25, 156] width 9 height 9
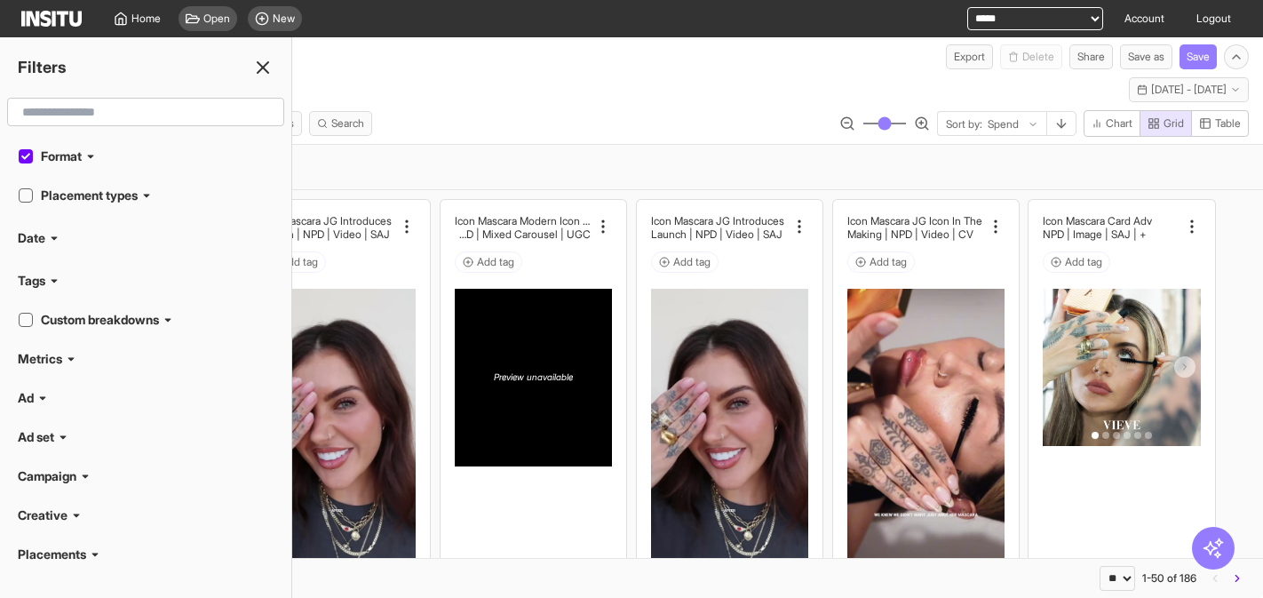
click at [66, 159] on h2 "Format" at bounding box center [61, 156] width 41 height 18
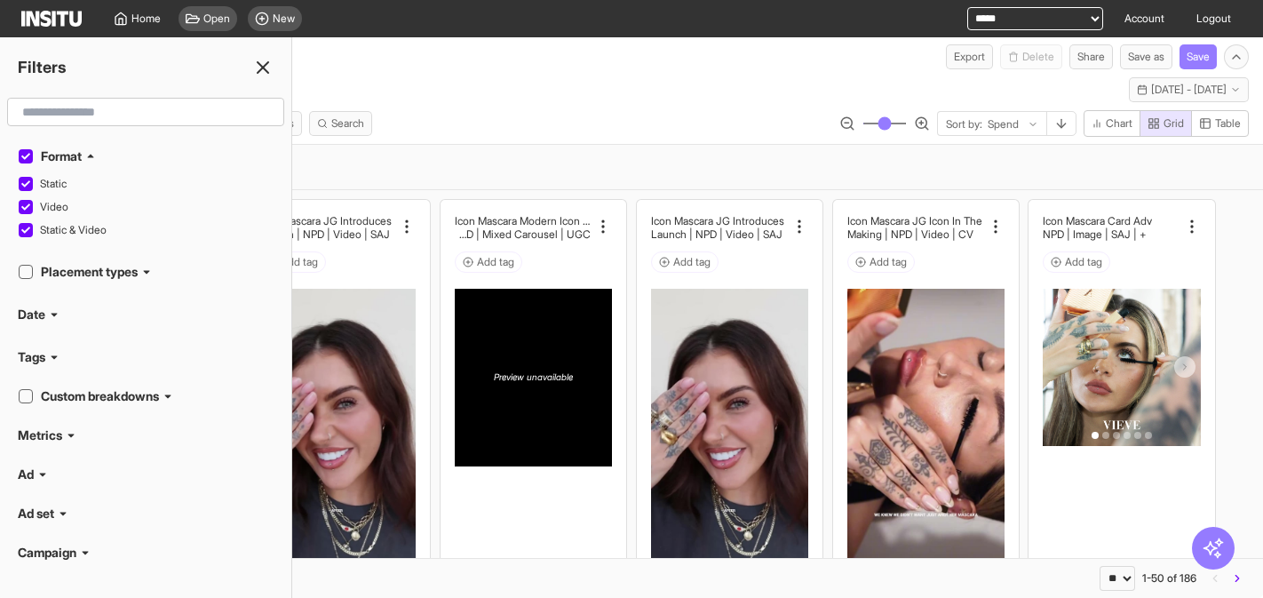
click at [56, 157] on h2 "Format" at bounding box center [61, 156] width 41 height 18
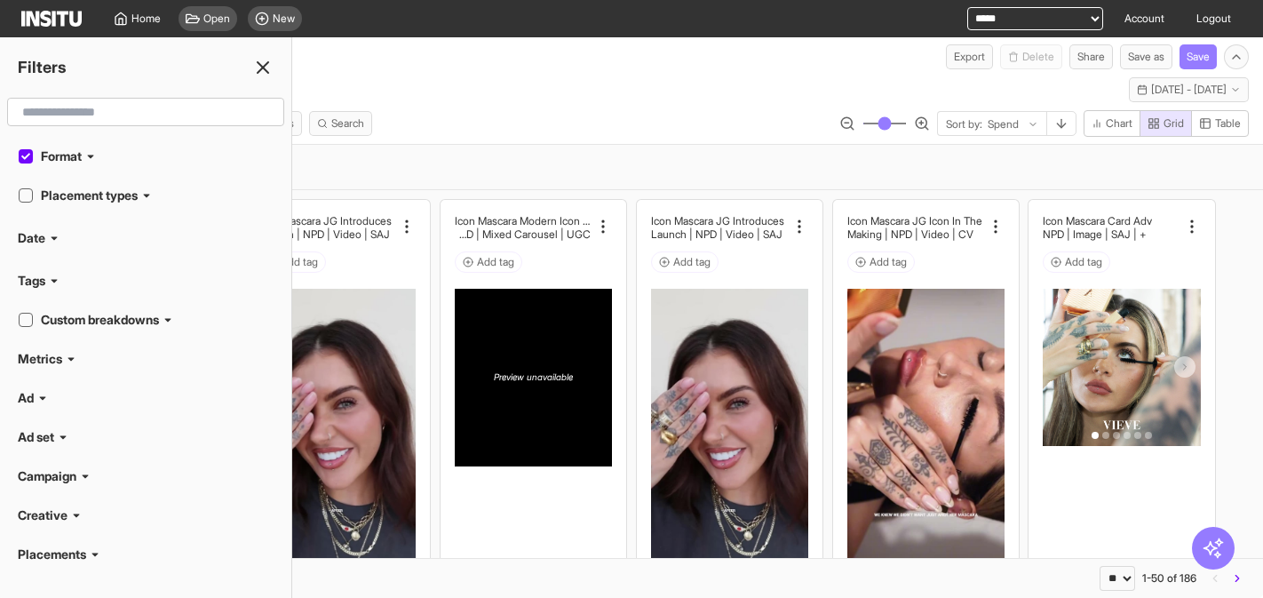
click at [28, 157] on icon at bounding box center [25, 156] width 9 height 9
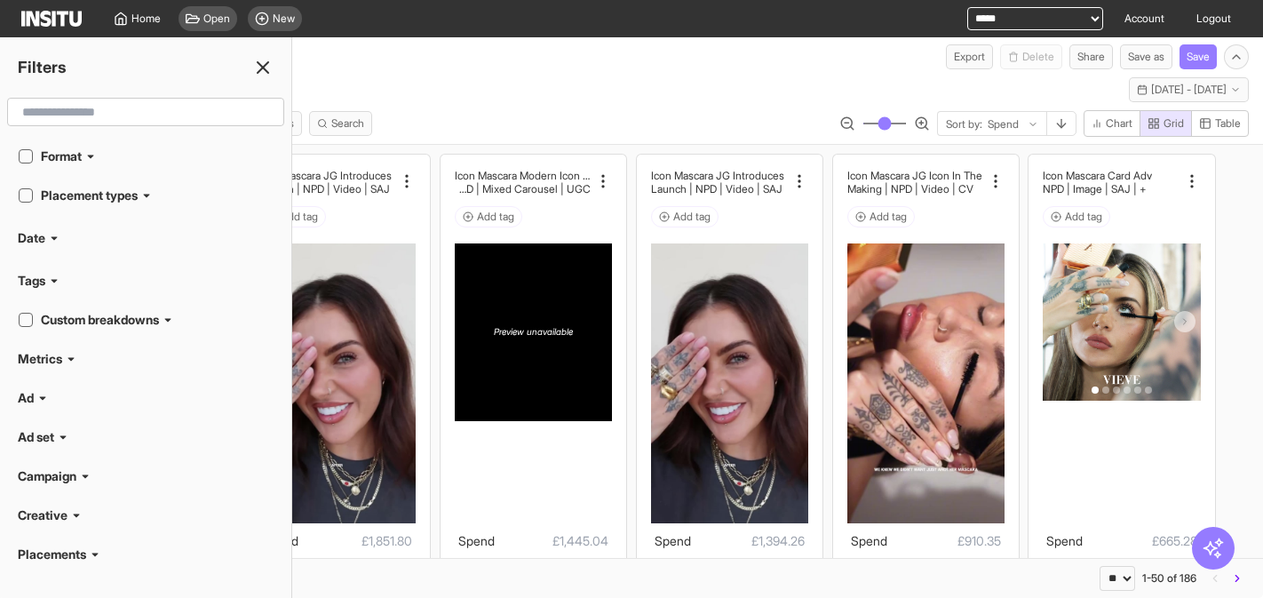
click at [39, 398] on icon at bounding box center [42, 398] width 11 height 11
click at [266, 68] on icon at bounding box center [262, 67] width 21 height 21
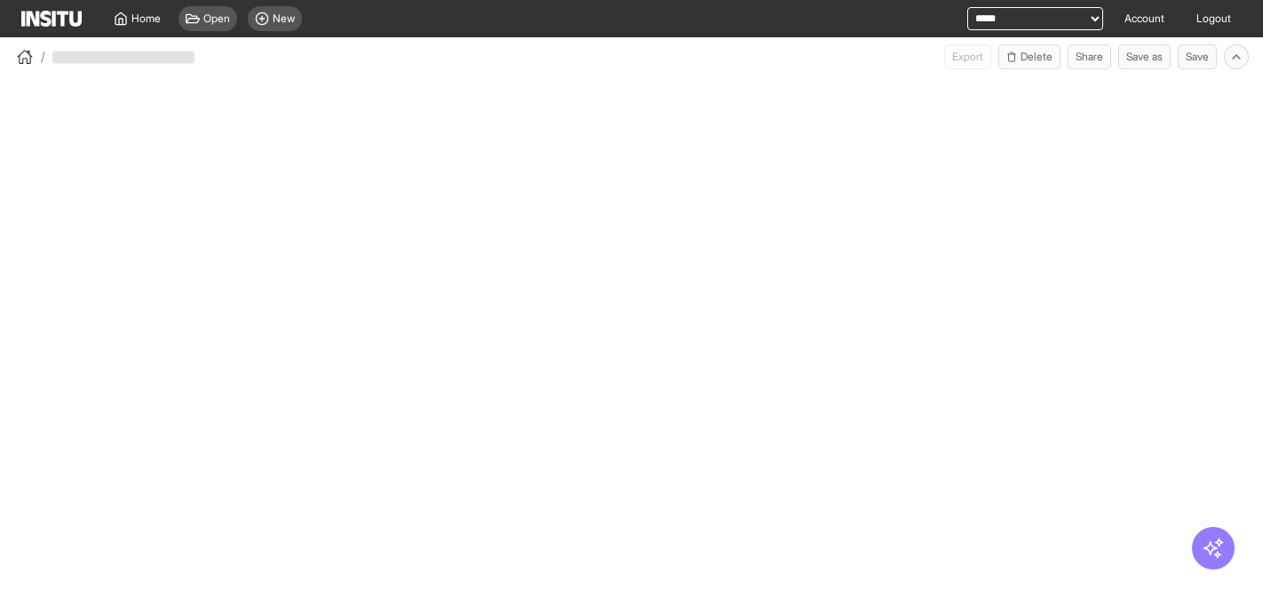
select select "**"
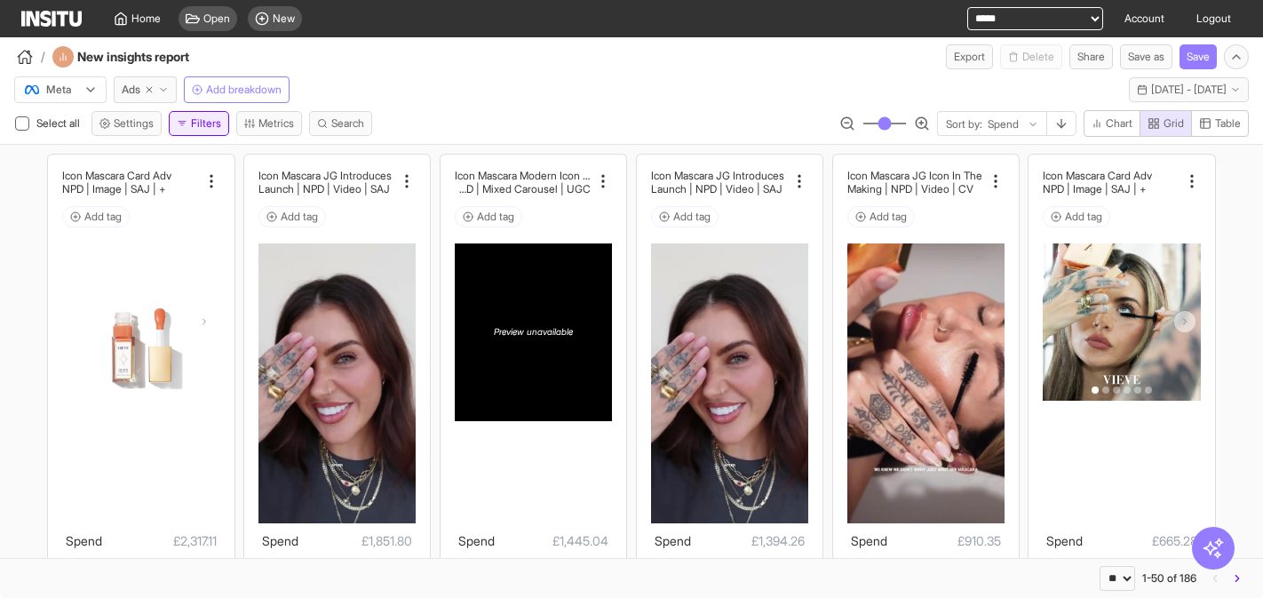
click at [203, 126] on button "Filters" at bounding box center [199, 123] width 60 height 25
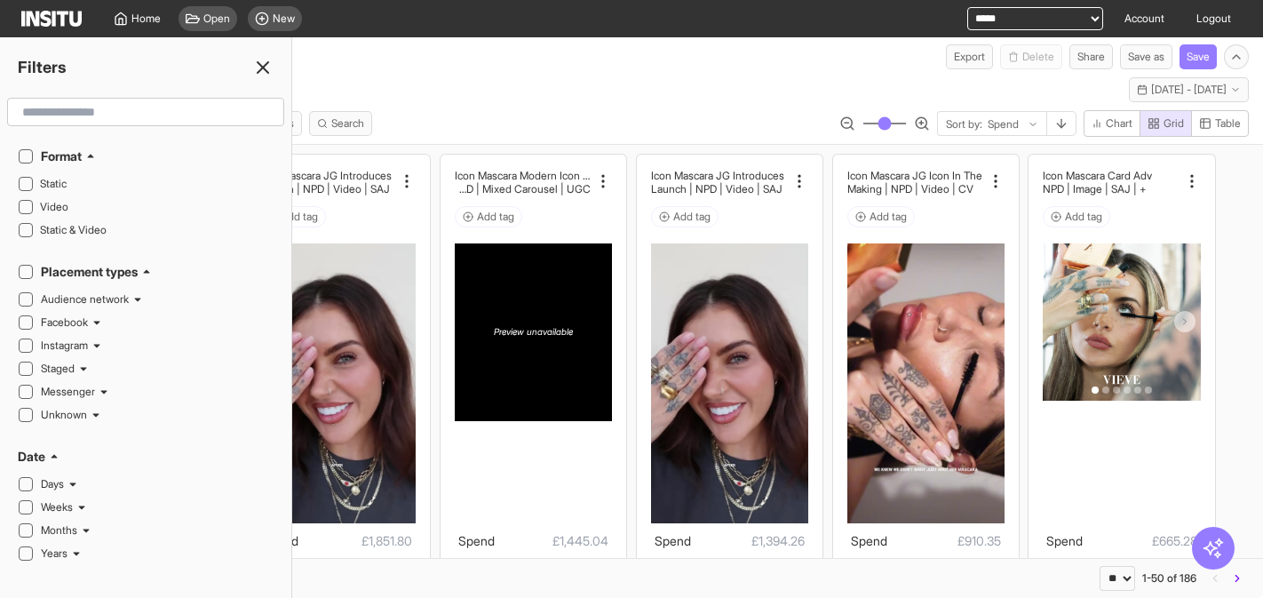
click at [268, 68] on icon at bounding box center [262, 67] width 21 height 21
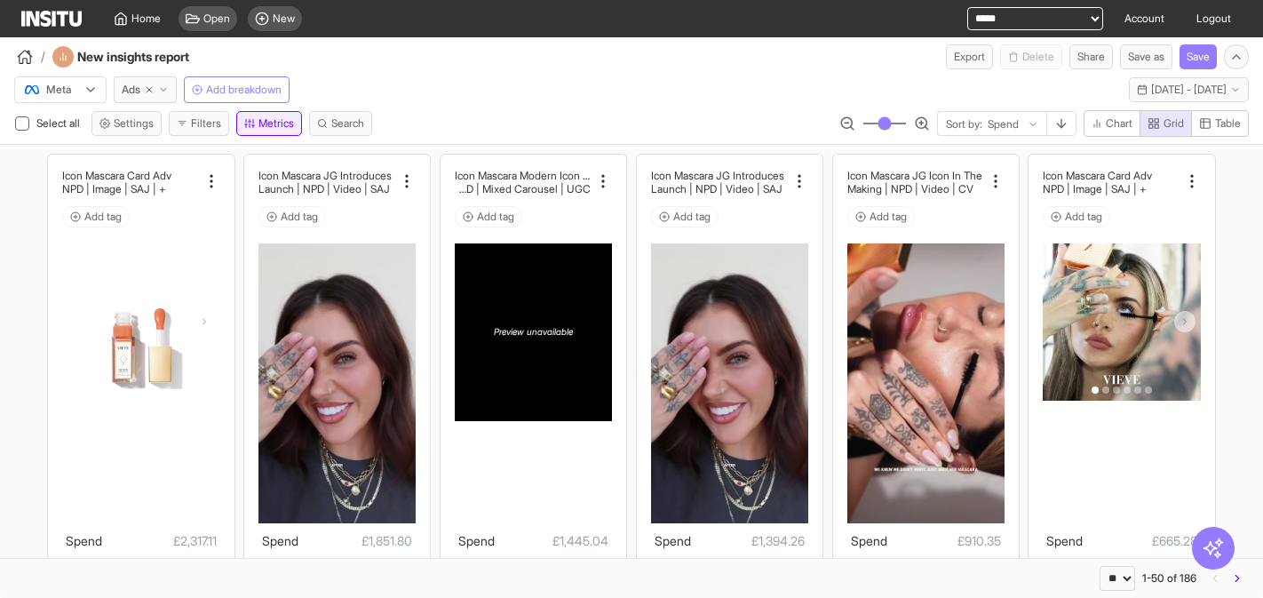
click at [262, 126] on button "Metrics" at bounding box center [269, 123] width 66 height 25
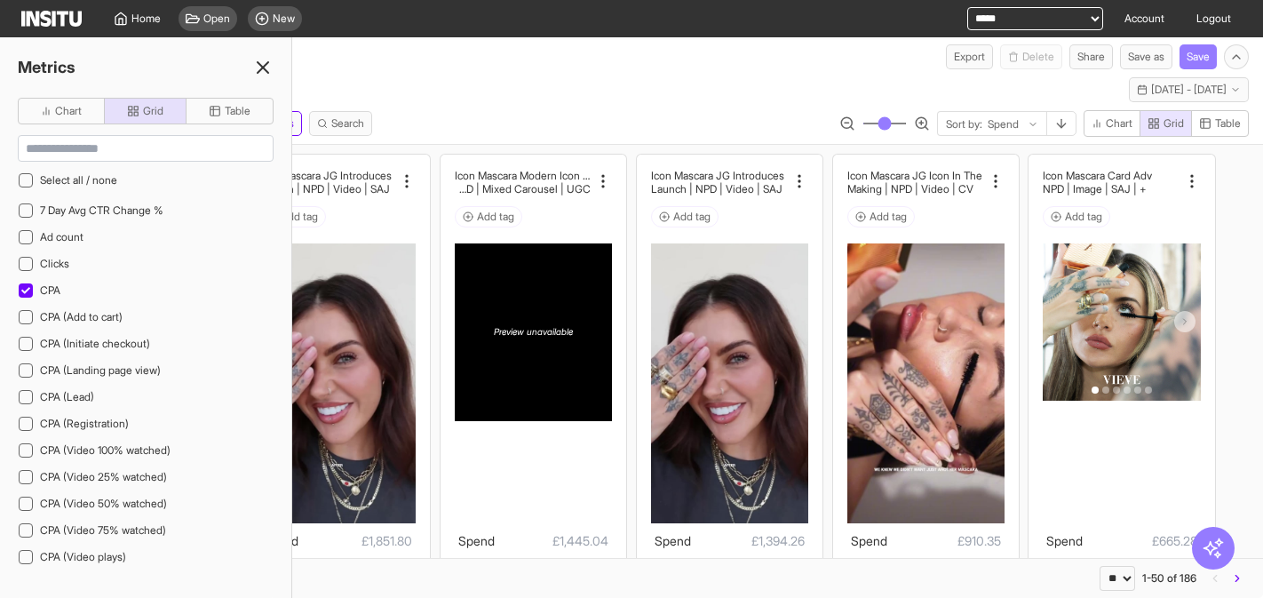
click at [265, 65] on line at bounding box center [263, 67] width 11 height 11
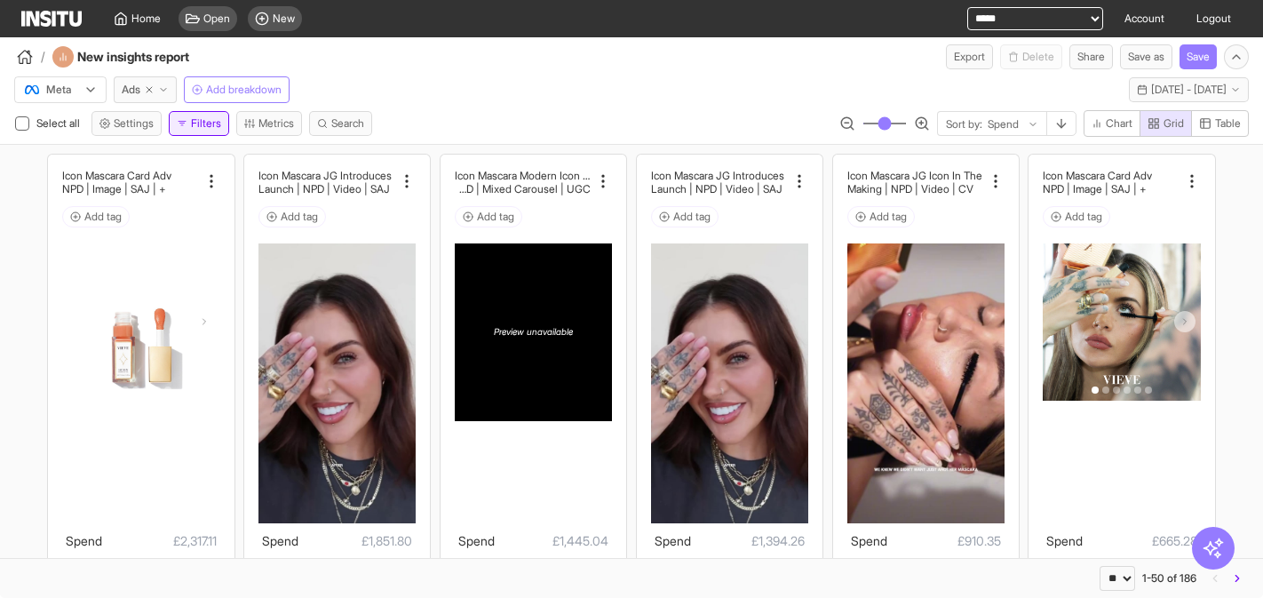
click at [227, 123] on button "Filters" at bounding box center [199, 123] width 60 height 25
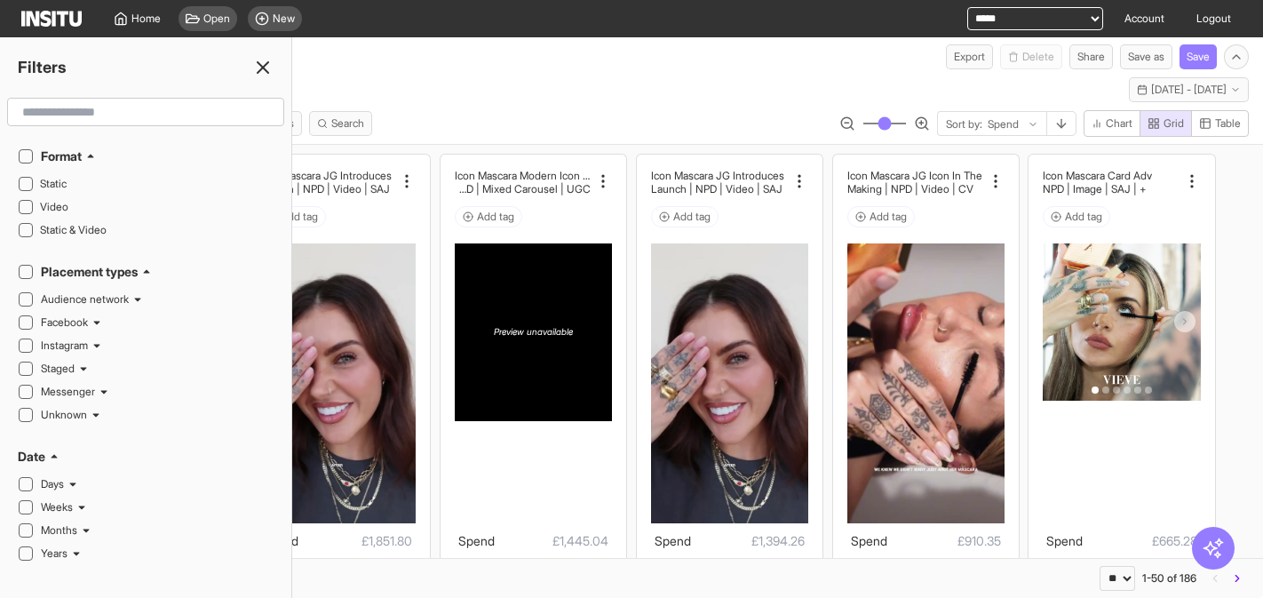
click at [99, 158] on div "Format" at bounding box center [157, 156] width 233 height 18
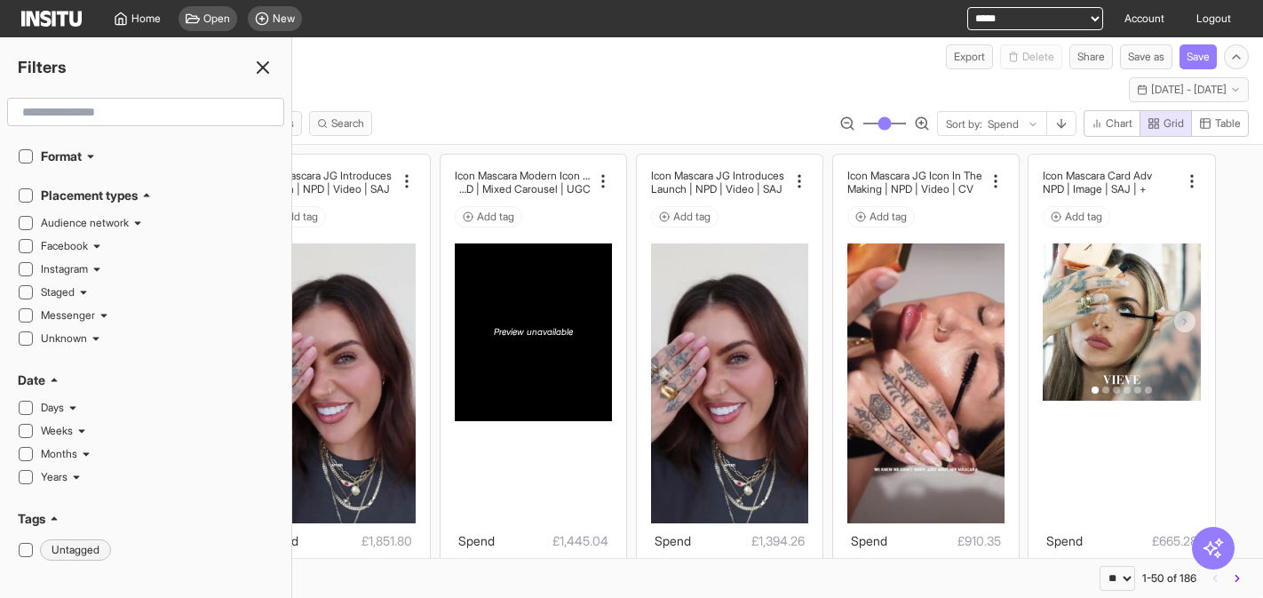
click at [157, 192] on div "Placement types" at bounding box center [157, 195] width 233 height 18
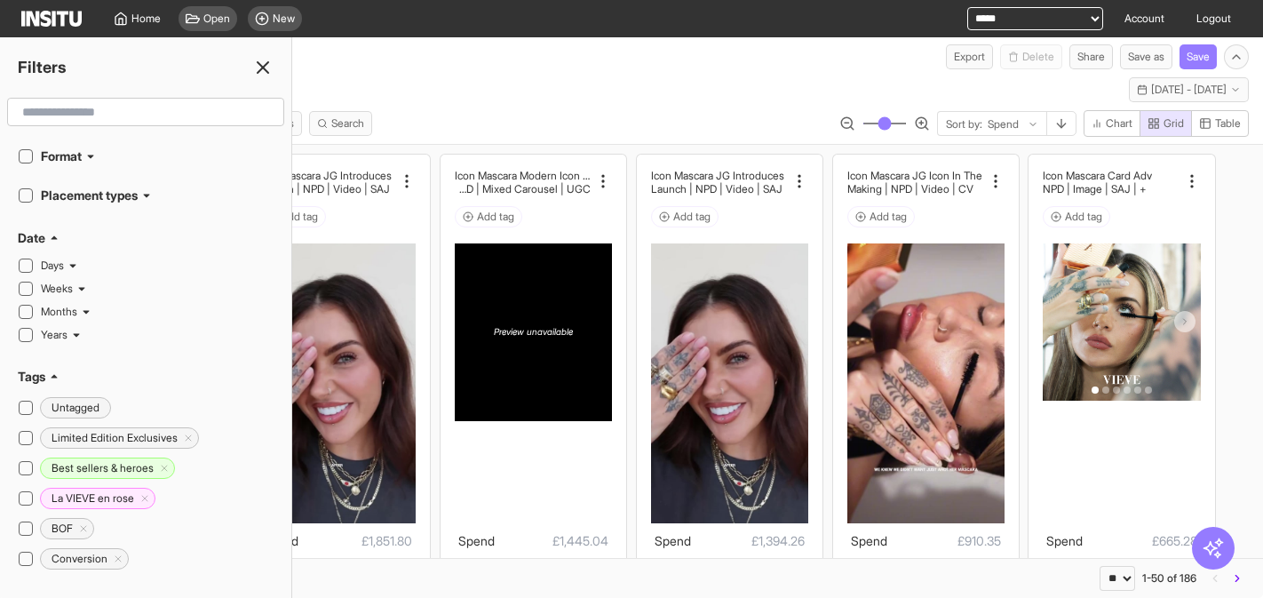
click at [62, 236] on div "Date" at bounding box center [146, 238] width 256 height 18
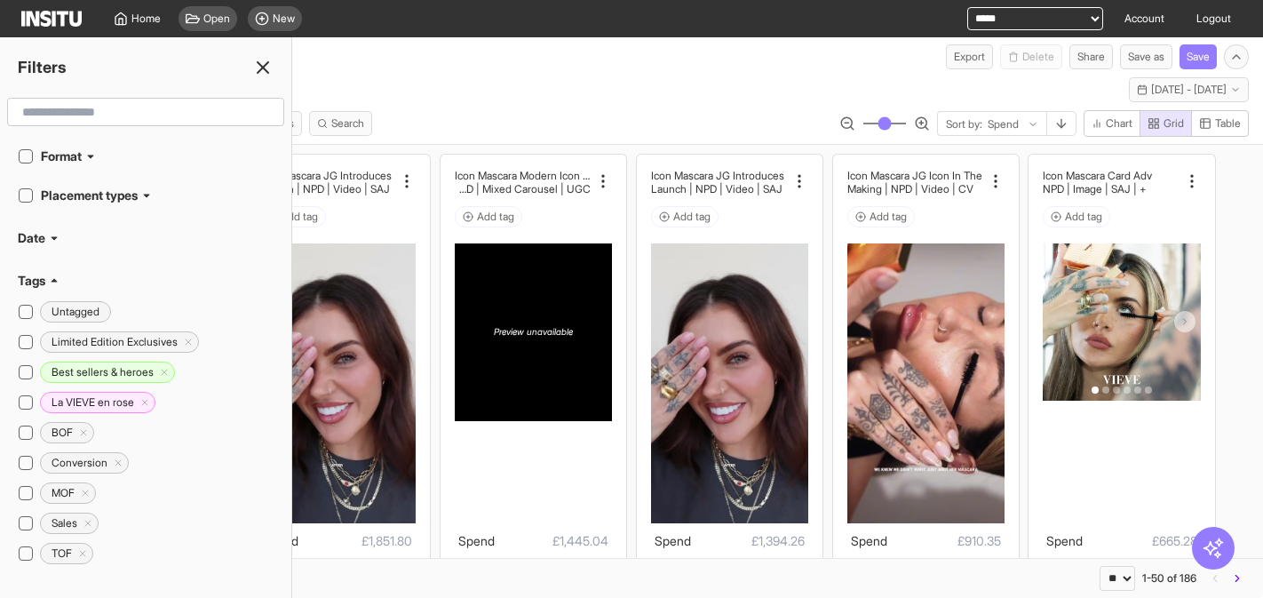
click at [58, 279] on icon at bounding box center [54, 280] width 11 height 11
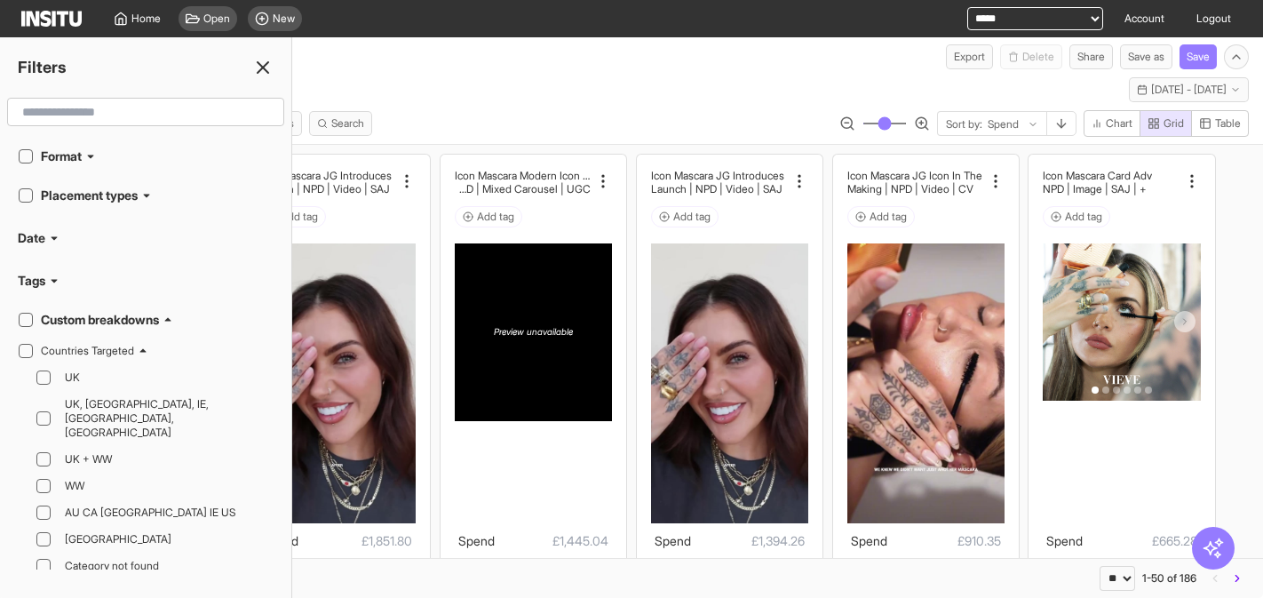
click at [99, 313] on h2 "Custom breakdowns" at bounding box center [100, 320] width 118 height 18
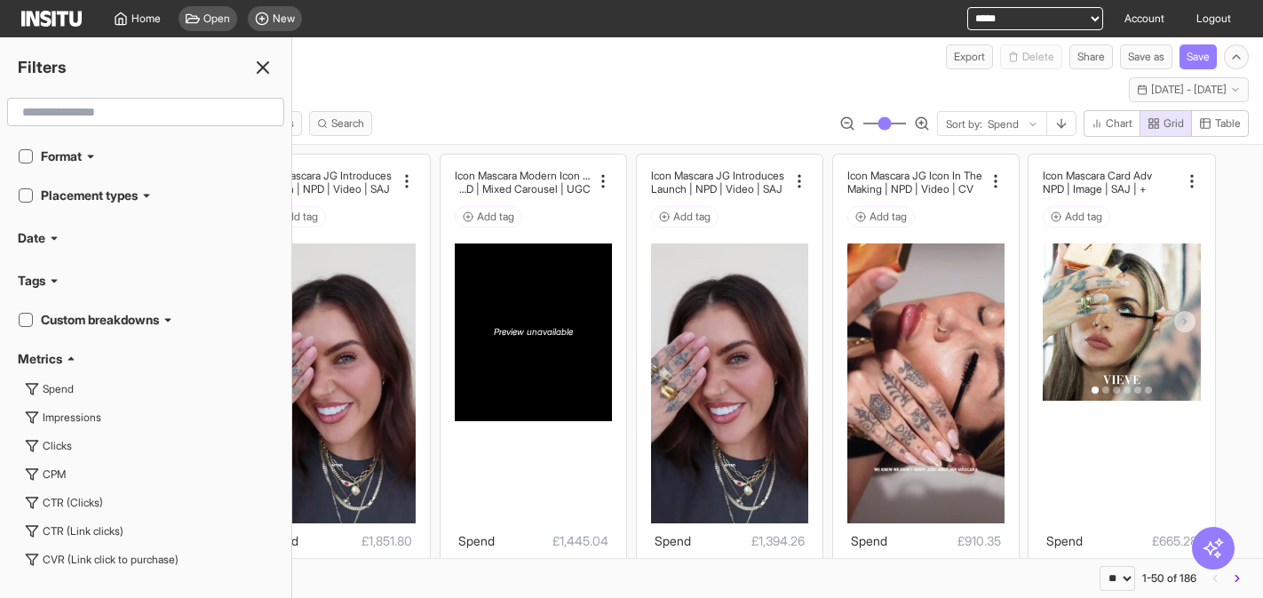
click at [67, 360] on icon at bounding box center [71, 358] width 11 height 11
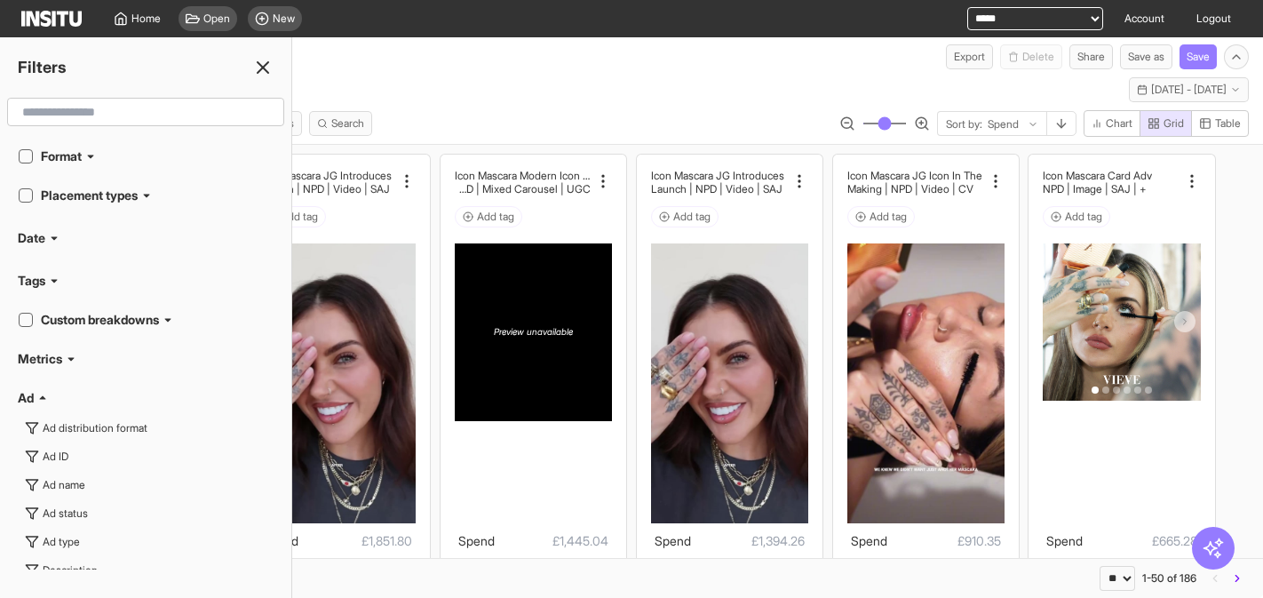
click at [41, 398] on icon at bounding box center [43, 398] width 6 height 4
click at [48, 424] on div "Ad set Ad set name Target ages Target genders" at bounding box center [145, 483] width 291 height 124
click at [52, 432] on h2 "Ad set" at bounding box center [36, 437] width 36 height 18
click at [50, 475] on h2 "Campaign" at bounding box center [47, 476] width 59 height 18
click at [67, 514] on h2 "Creative" at bounding box center [43, 515] width 50 height 18
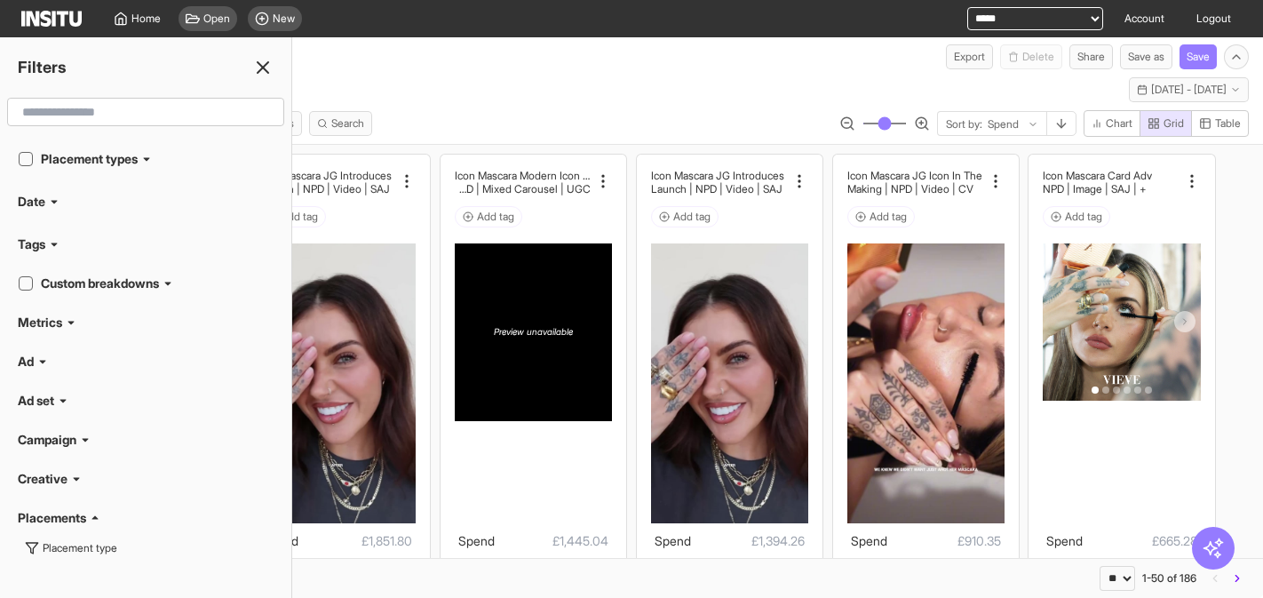
click at [74, 525] on h2 "Placements" at bounding box center [52, 518] width 68 height 18
